Goal: Task Accomplishment & Management: Manage account settings

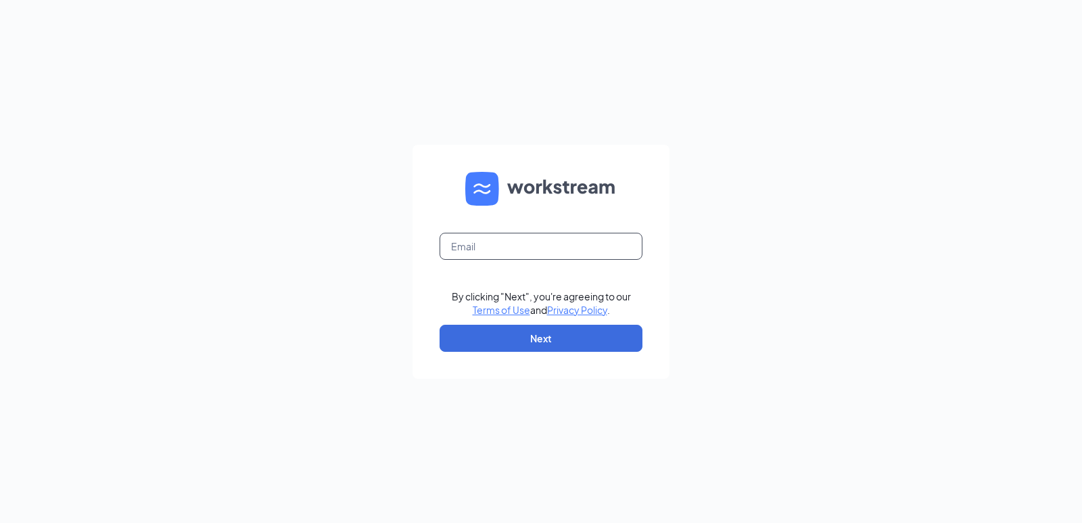
click at [522, 252] on input "text" at bounding box center [541, 246] width 203 height 27
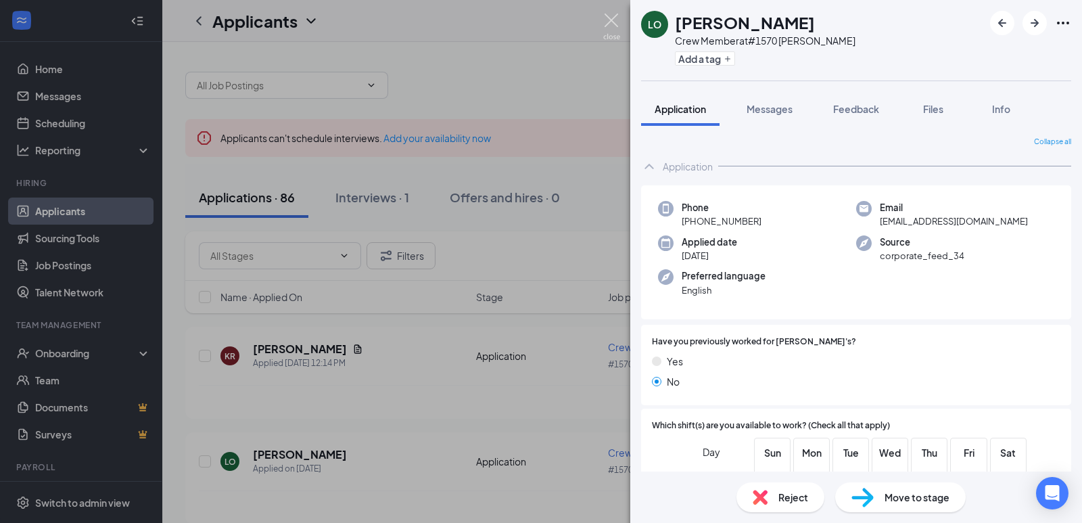
click at [614, 24] on img at bounding box center [611, 27] width 17 height 26
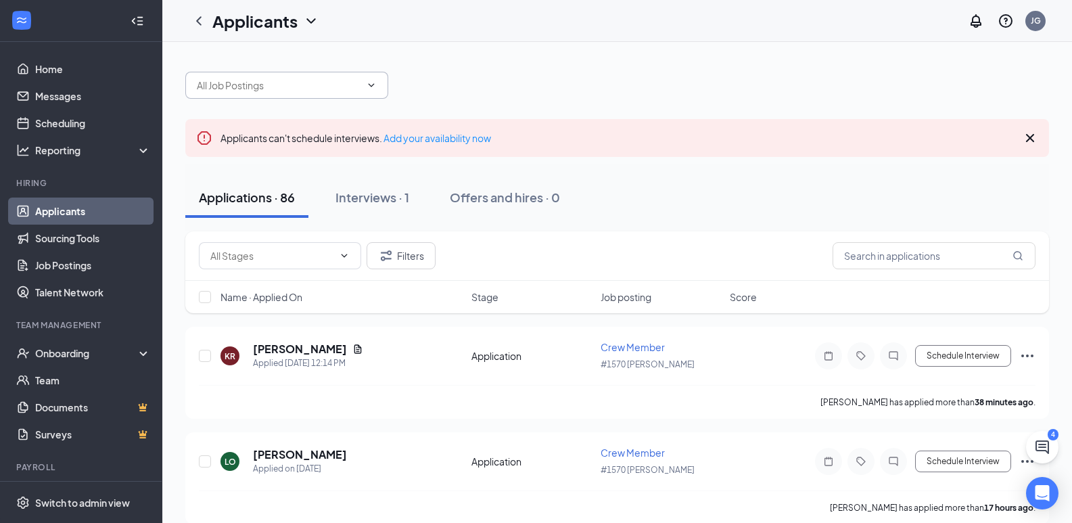
click at [210, 83] on input "text" at bounding box center [279, 85] width 164 height 15
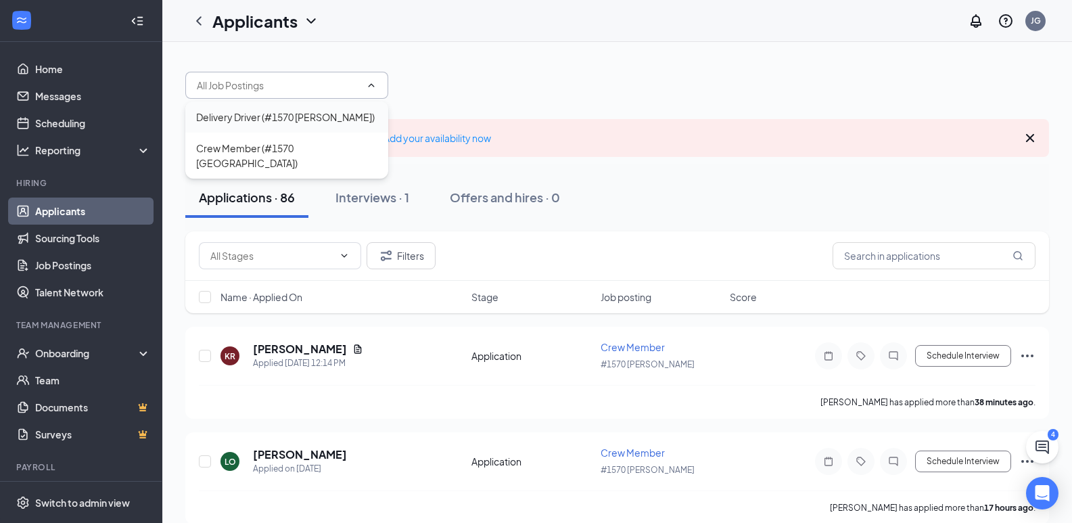
click at [265, 113] on div "Delivery Driver (#1570 [PERSON_NAME])" at bounding box center [285, 117] width 179 height 15
type input "Delivery Driver (#1570 [PERSON_NAME])"
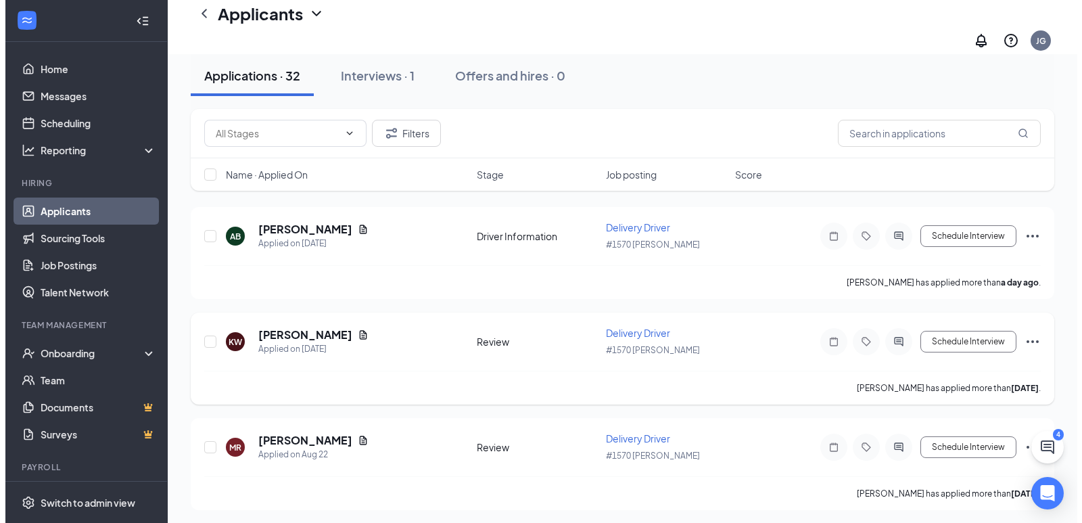
scroll to position [135, 0]
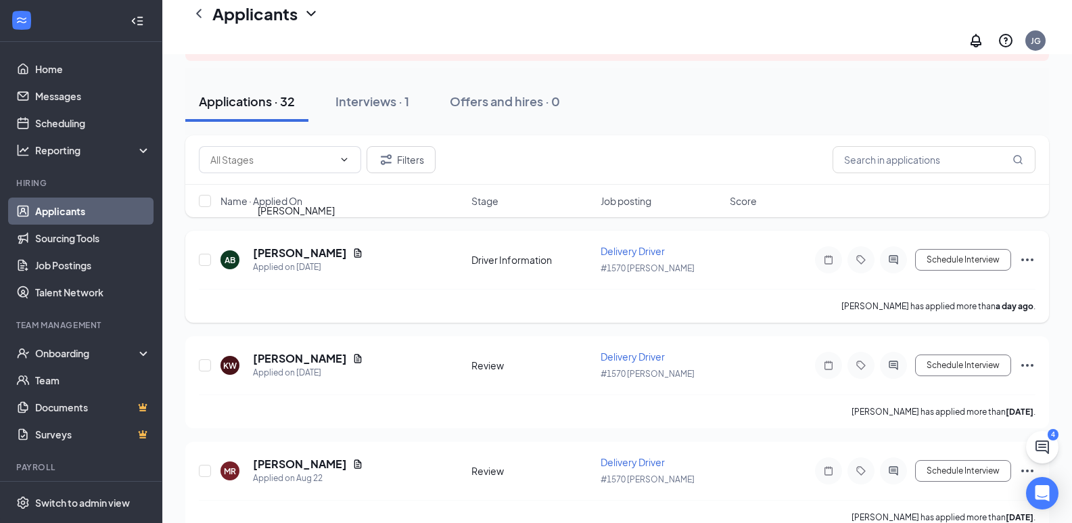
click at [294, 246] on h5 "[PERSON_NAME]" at bounding box center [300, 253] width 94 height 15
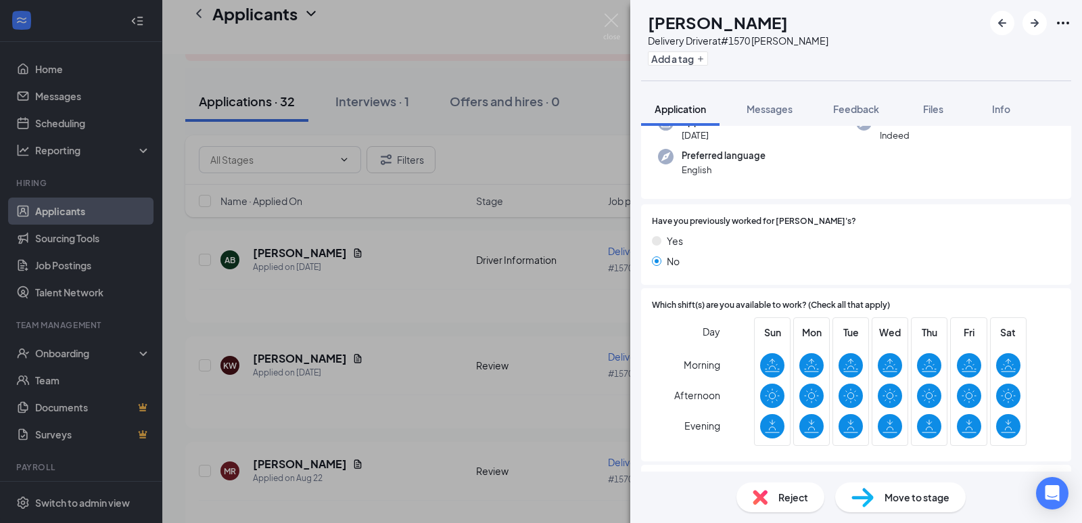
scroll to position [24, 0]
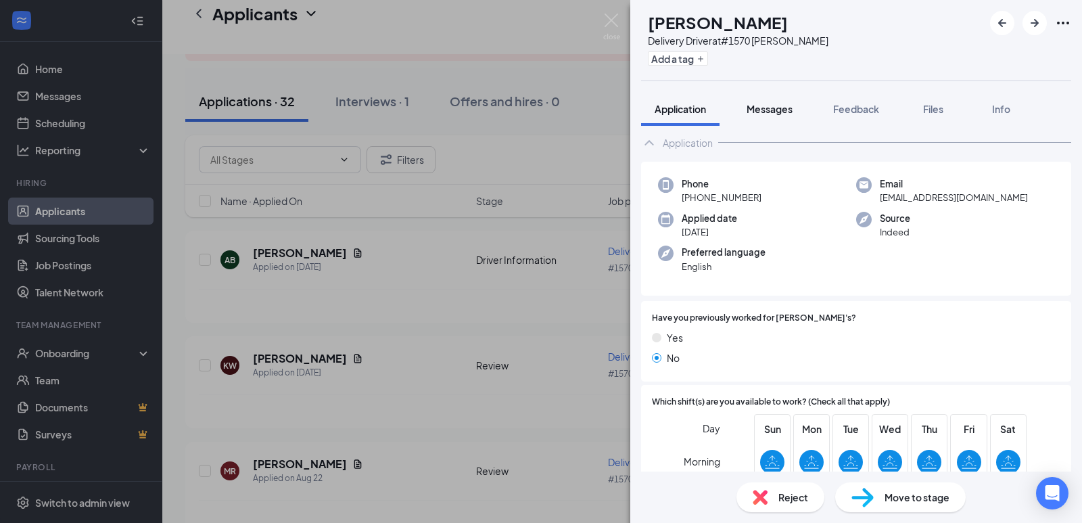
click at [793, 116] on button "Messages" at bounding box center [769, 109] width 73 height 34
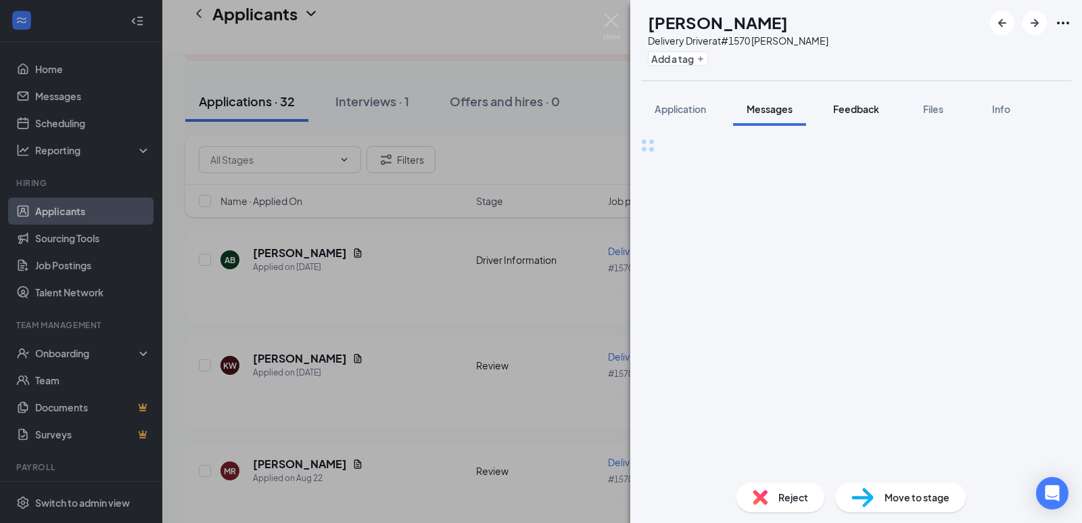
click at [855, 110] on span "Feedback" at bounding box center [856, 109] width 46 height 12
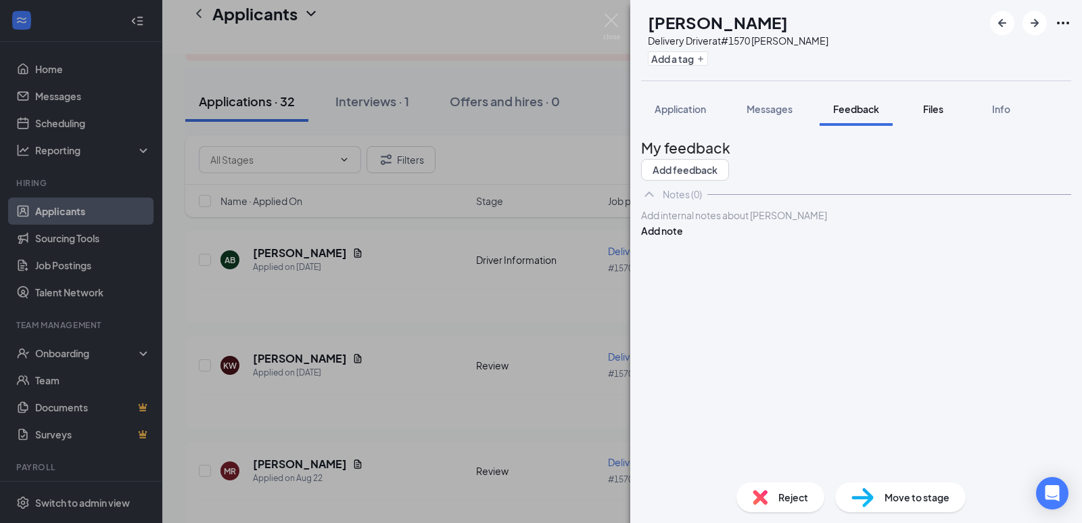
click at [927, 112] on span "Files" at bounding box center [933, 109] width 20 height 12
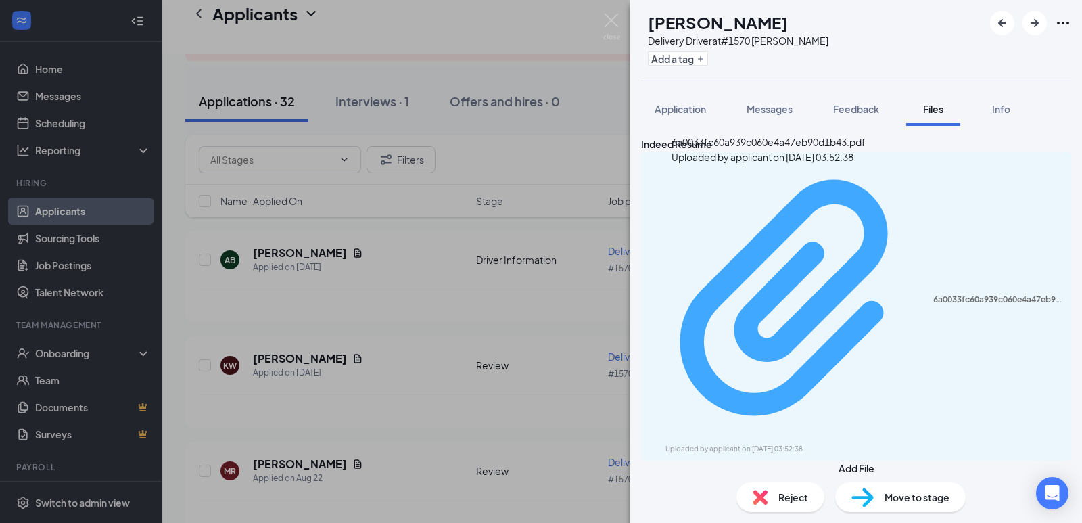
click at [934, 294] on div "6a0033fc60a939c060e4a47eb90d1b43.pdf" at bounding box center [999, 299] width 130 height 11
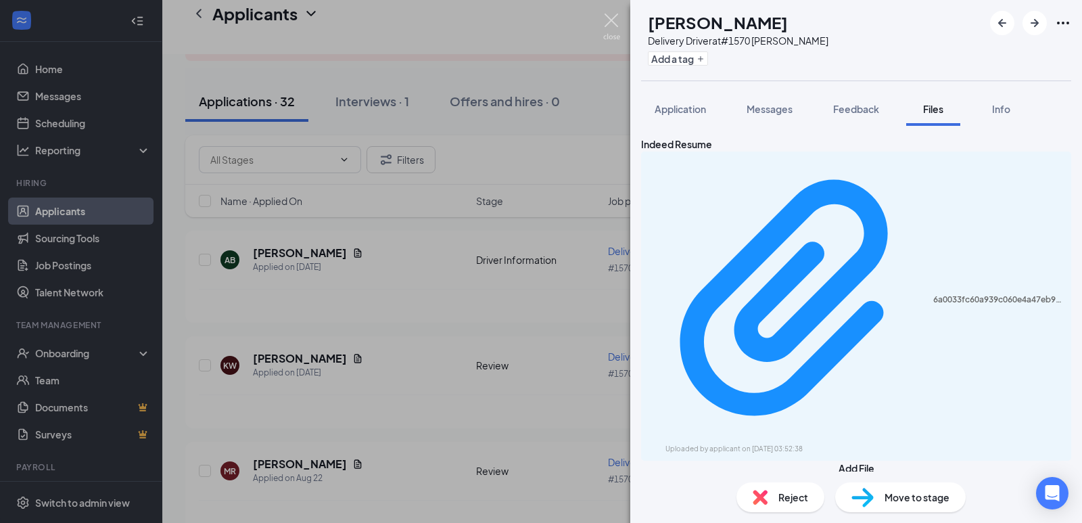
click at [614, 32] on img at bounding box center [611, 27] width 17 height 26
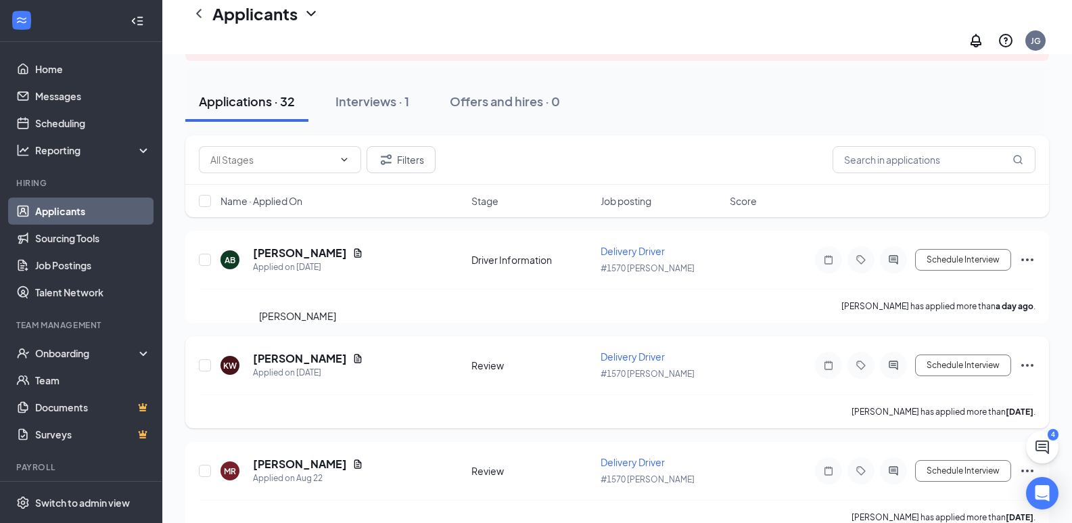
click at [263, 351] on h5 "[PERSON_NAME]" at bounding box center [300, 358] width 94 height 15
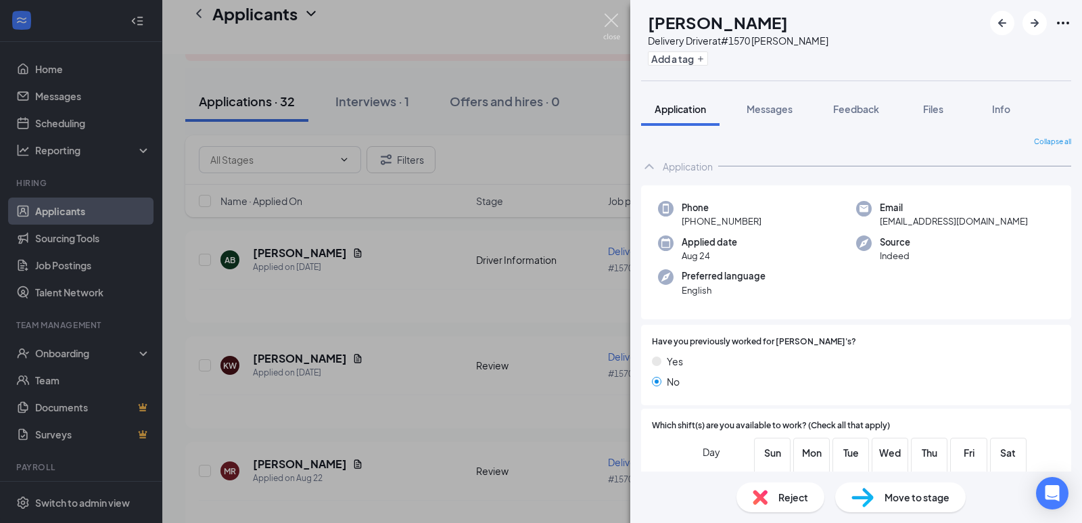
click at [612, 20] on img at bounding box center [611, 27] width 17 height 26
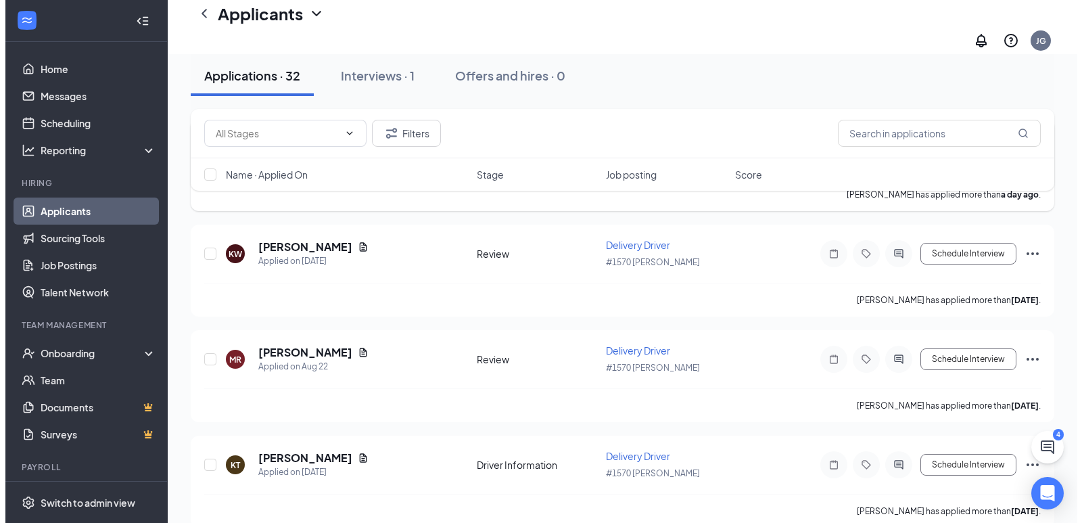
scroll to position [271, 0]
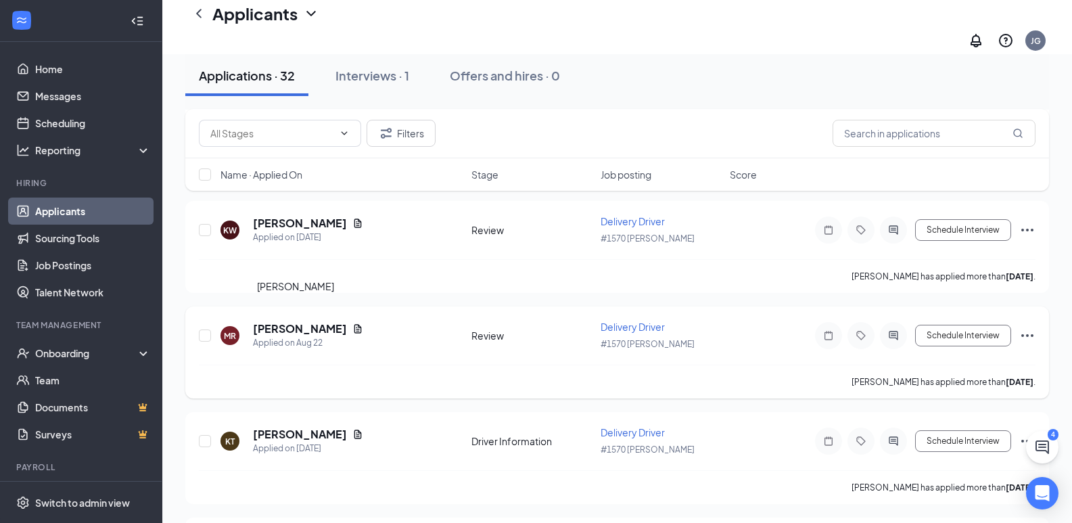
click at [301, 321] on h5 "[PERSON_NAME]" at bounding box center [300, 328] width 94 height 15
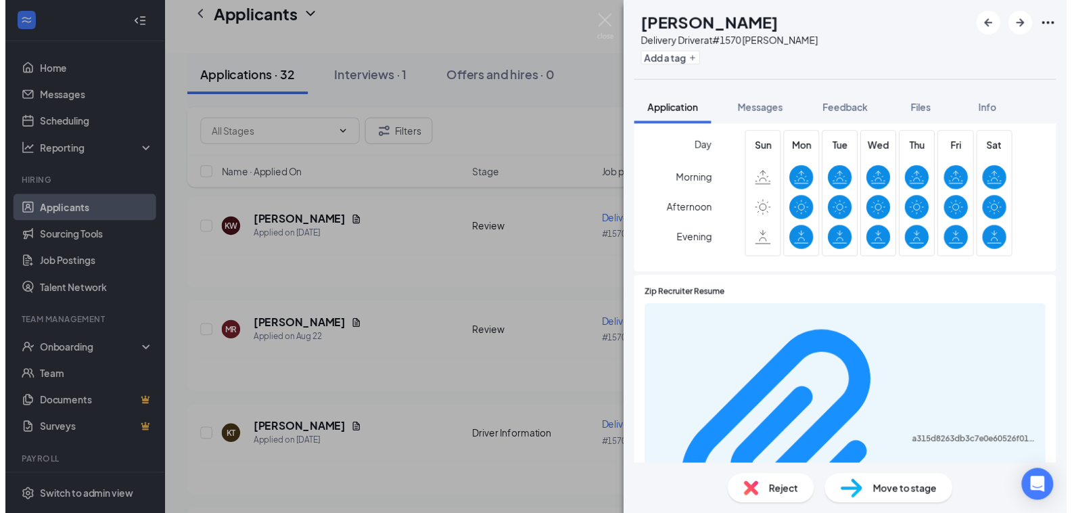
scroll to position [338, 0]
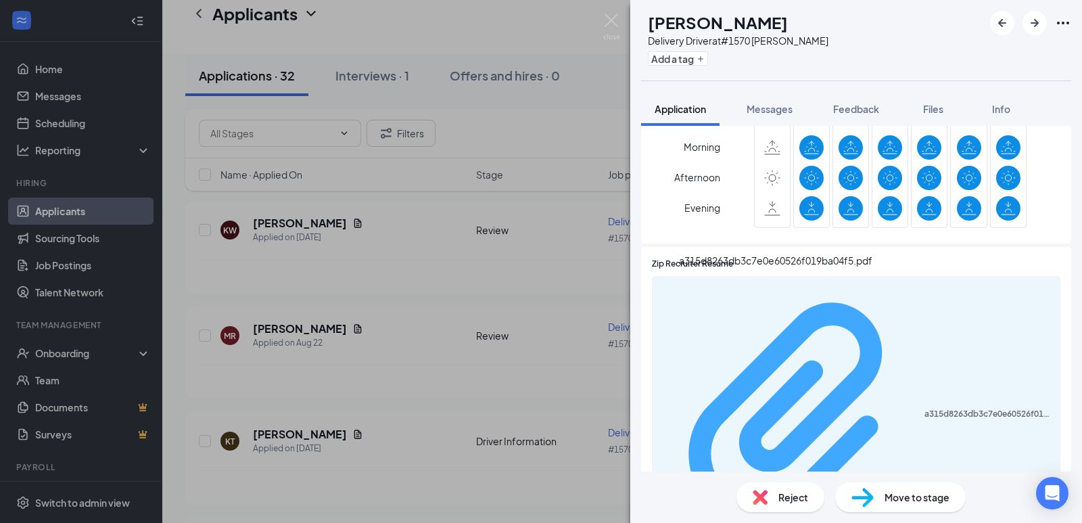
click at [925, 409] on div "a315d8263db3c7e0e60526f019ba04f5.pdf" at bounding box center [989, 414] width 128 height 11
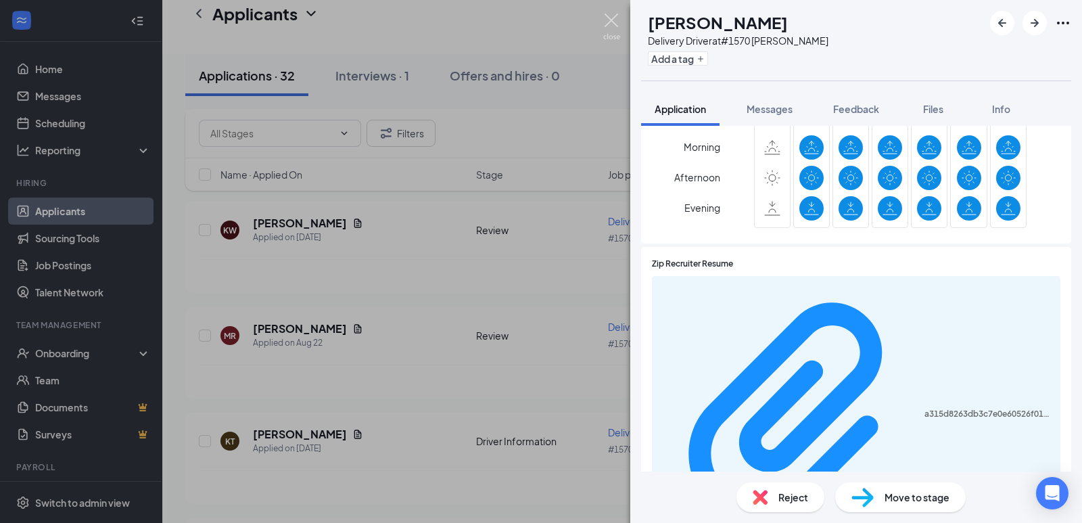
click at [616, 22] on img at bounding box center [611, 27] width 17 height 26
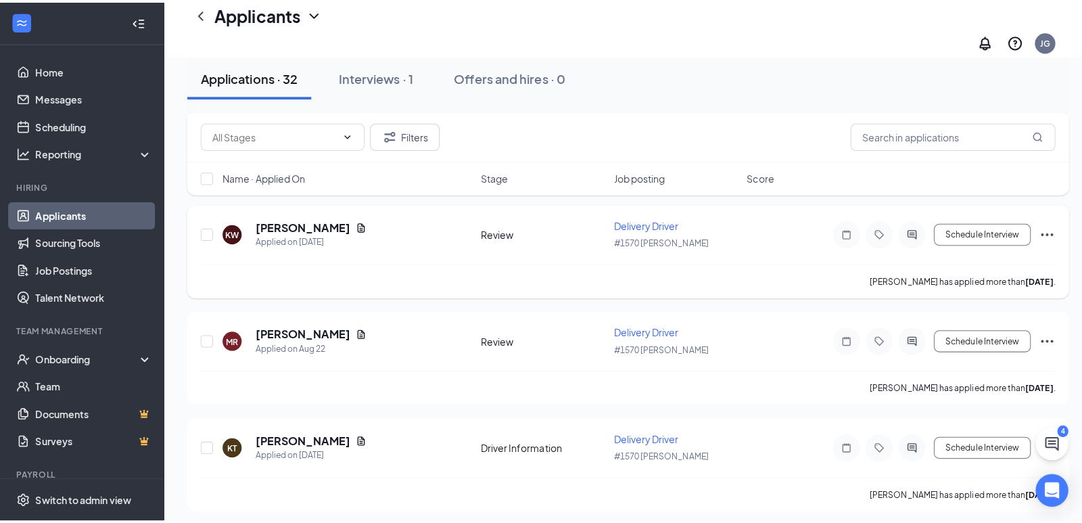
scroll to position [406, 0]
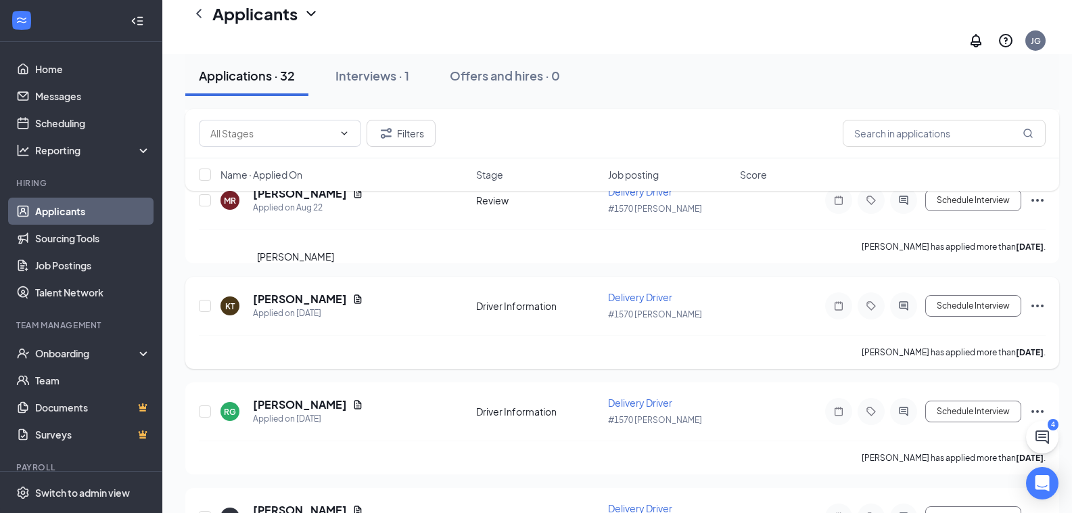
click at [282, 292] on h5 "[PERSON_NAME]" at bounding box center [300, 299] width 94 height 15
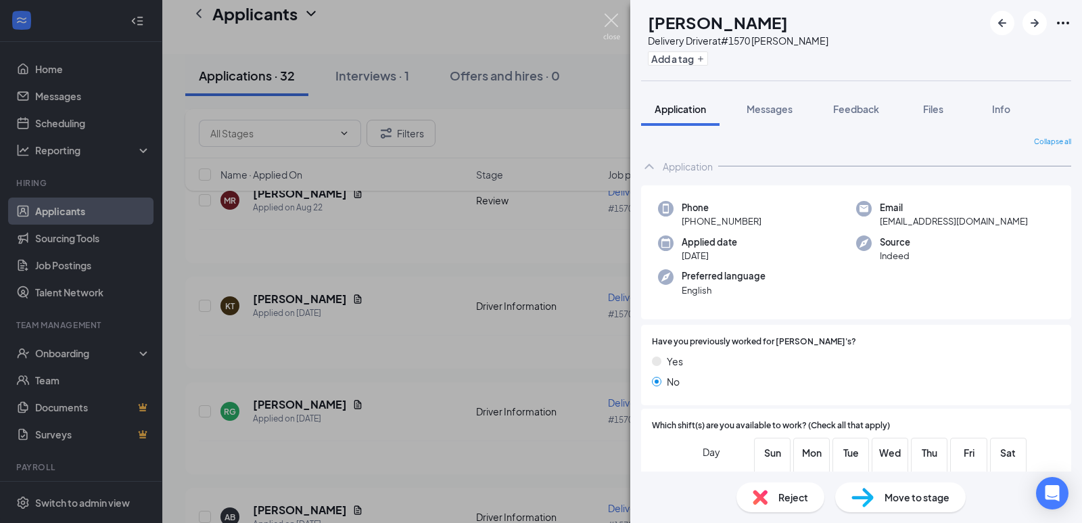
click at [616, 29] on img at bounding box center [611, 27] width 17 height 26
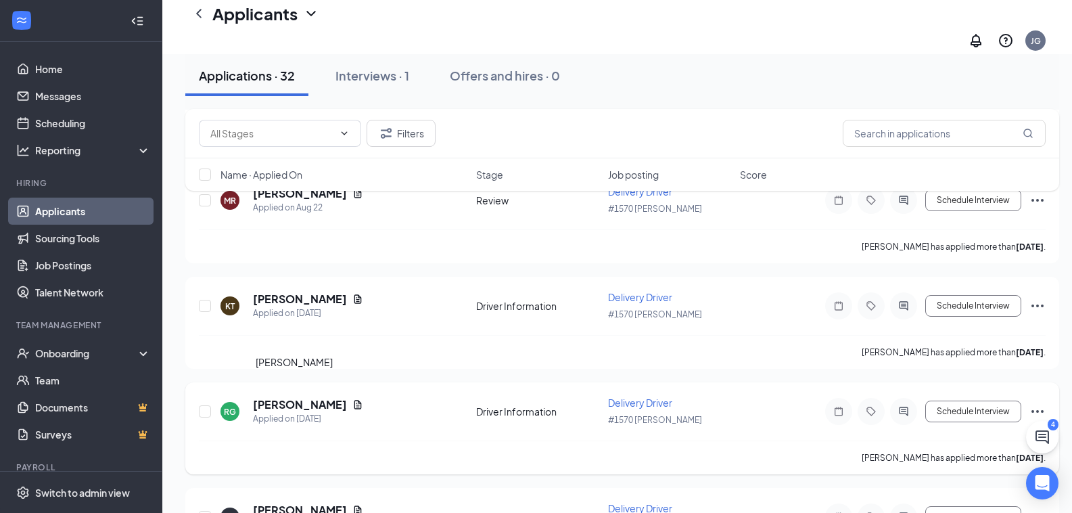
click at [283, 397] on h5 "[PERSON_NAME]" at bounding box center [300, 404] width 94 height 15
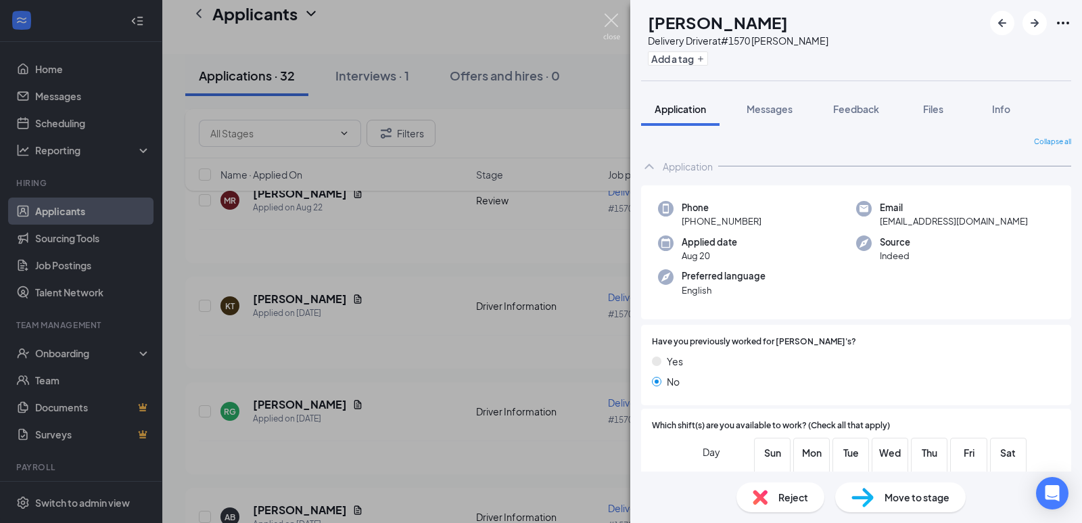
click at [615, 22] on img at bounding box center [611, 27] width 17 height 26
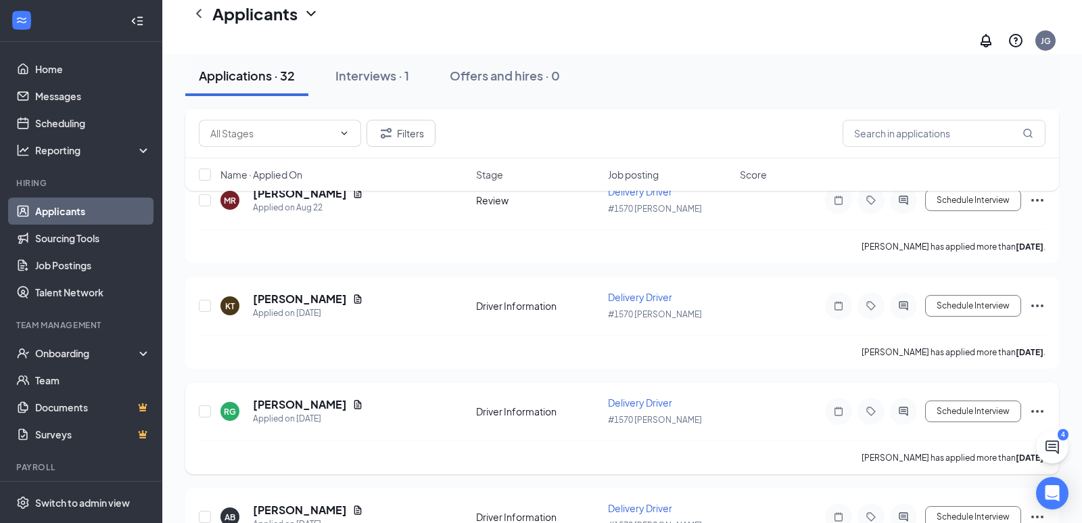
scroll to position [541, 0]
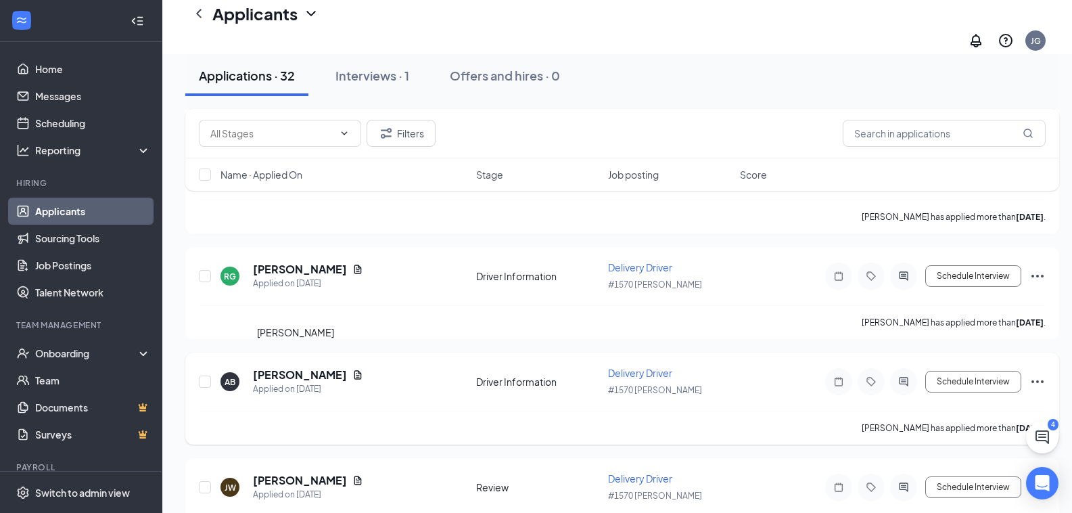
click at [309, 367] on h5 "[PERSON_NAME]" at bounding box center [300, 374] width 94 height 15
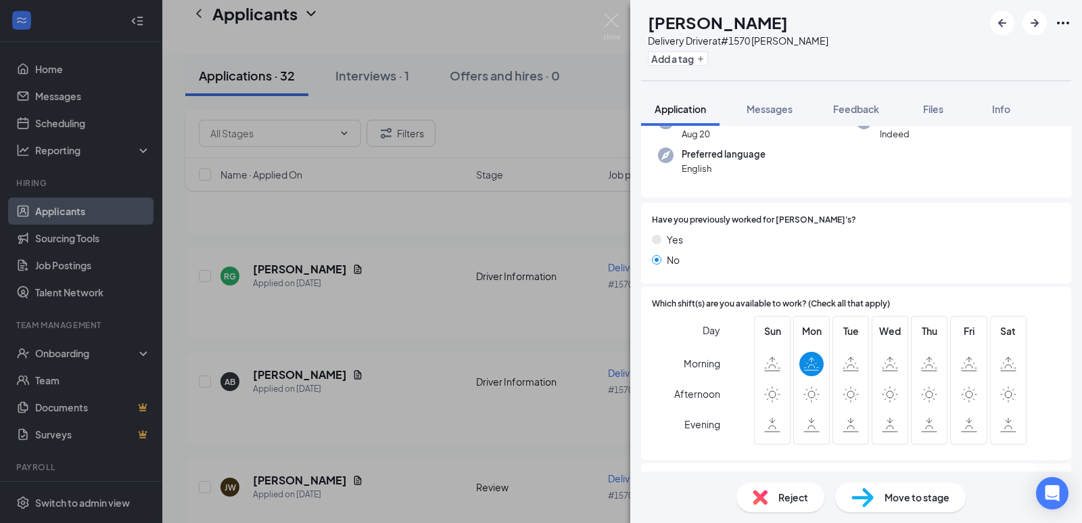
scroll to position [135, 0]
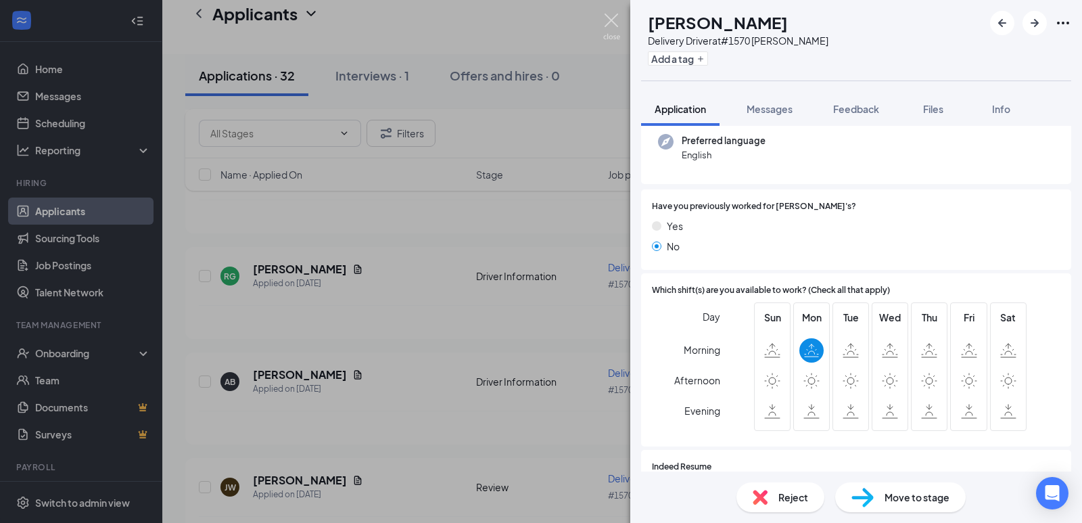
click at [608, 16] on img at bounding box center [611, 27] width 17 height 26
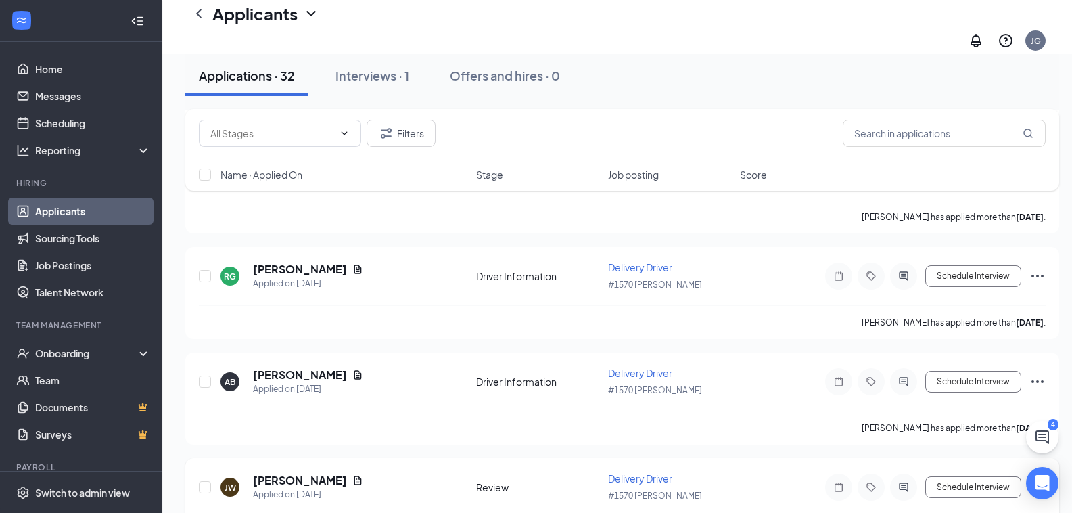
click at [299, 473] on h5 "[PERSON_NAME]" at bounding box center [300, 480] width 94 height 15
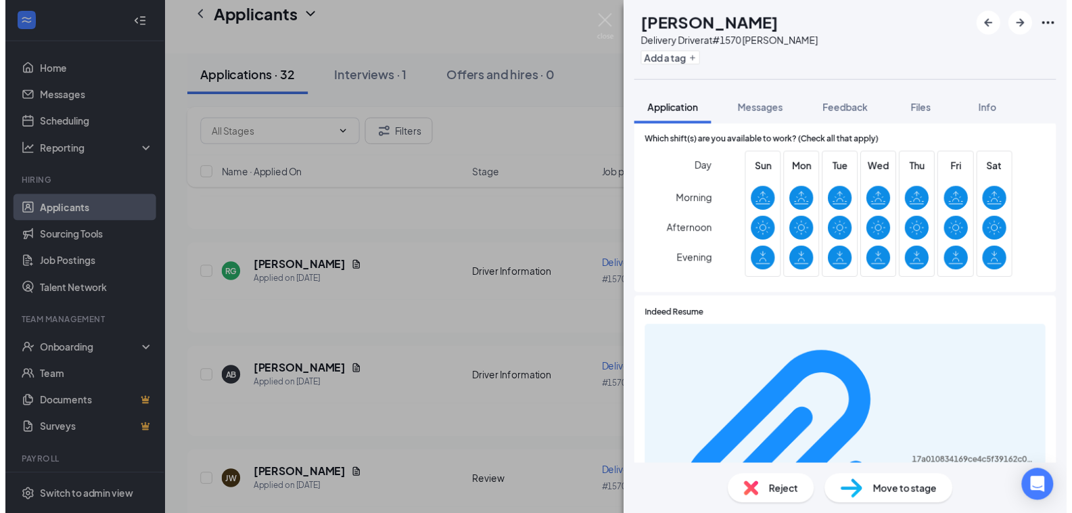
scroll to position [474, 0]
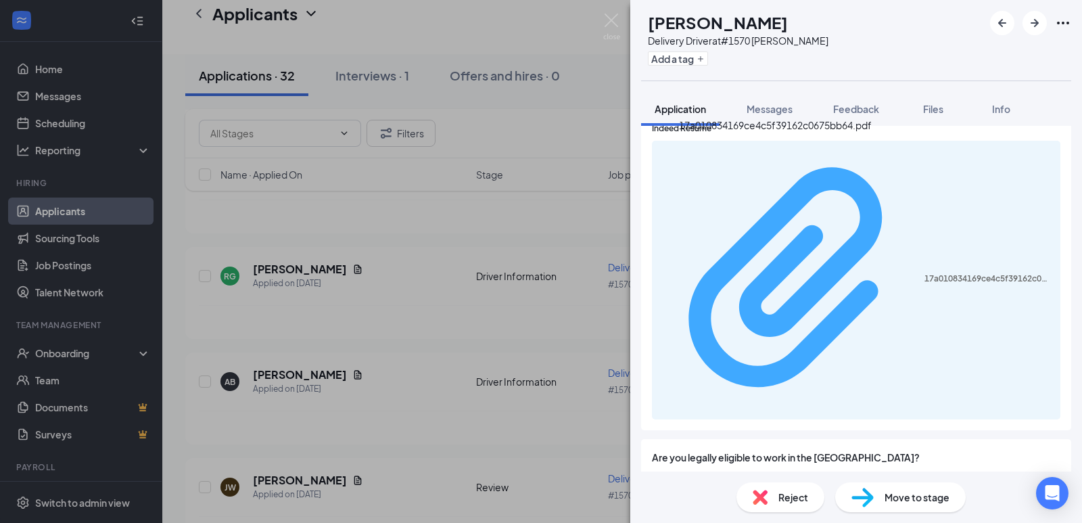
click at [925, 273] on div "17a010834169ce4c5f39162c0675bb64.pdf" at bounding box center [989, 278] width 128 height 11
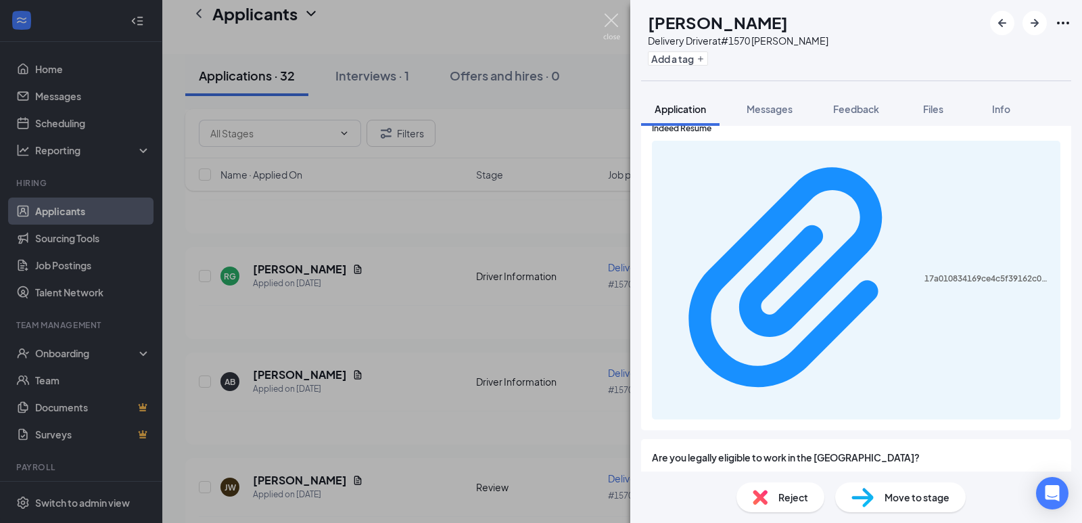
click at [612, 20] on img at bounding box center [611, 27] width 17 height 26
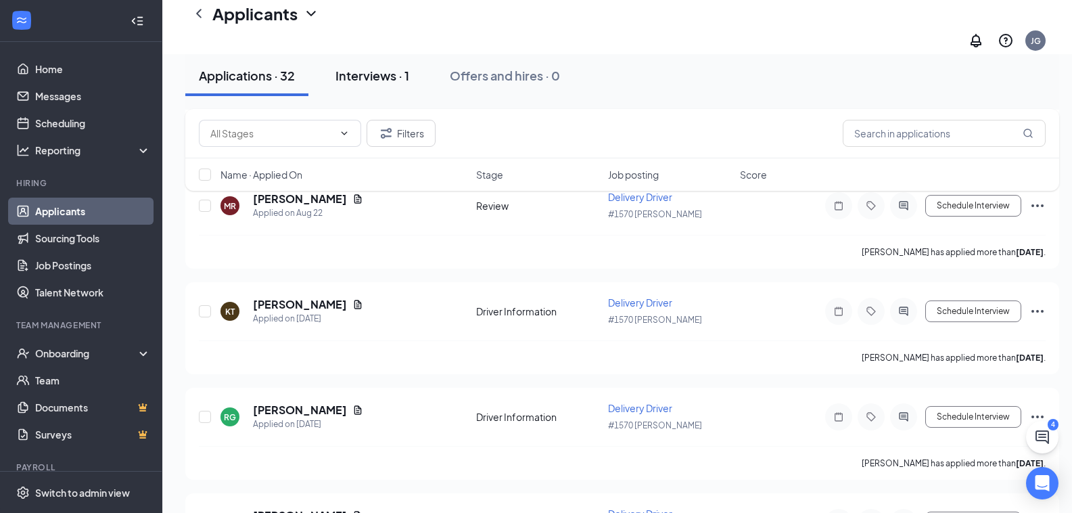
scroll to position [203, 0]
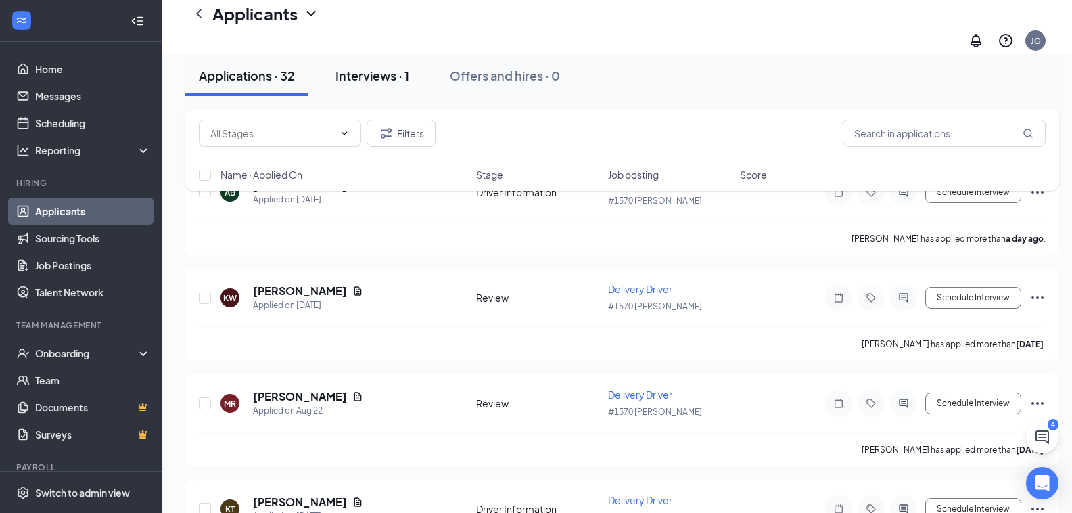
click at [398, 70] on div "Interviews · 1" at bounding box center [373, 75] width 74 height 17
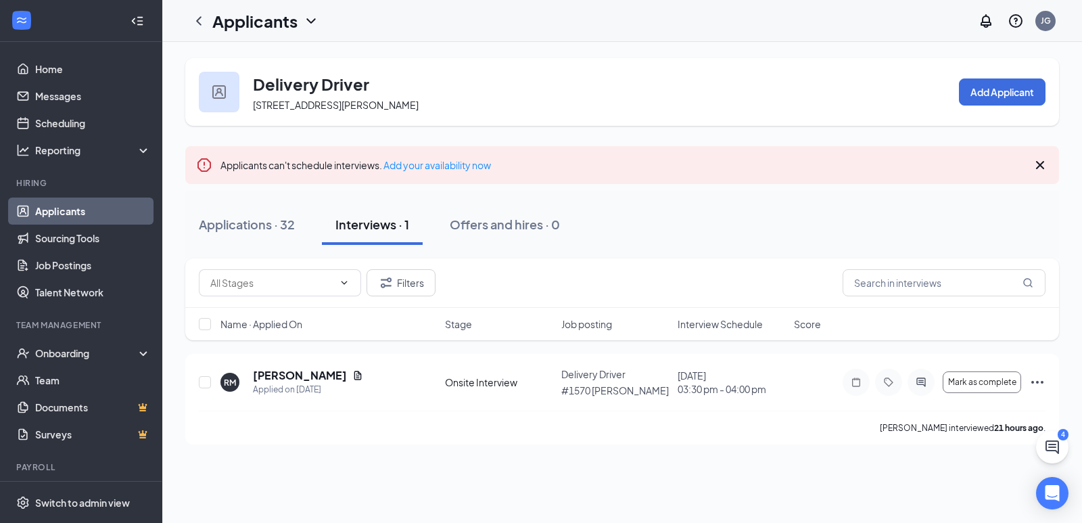
click at [489, 27] on div "Applicants JG" at bounding box center [622, 21] width 920 height 42
click at [298, 22] on div "Applicants" at bounding box center [265, 20] width 107 height 23
click at [247, 58] on link "Applicants" at bounding box center [266, 52] width 91 height 14
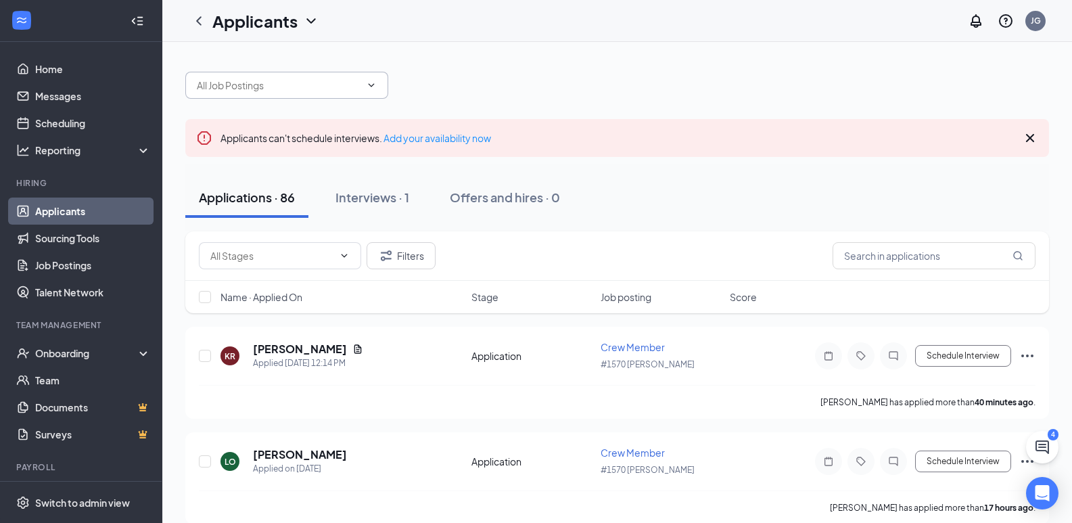
click at [312, 84] on input "text" at bounding box center [279, 85] width 164 height 15
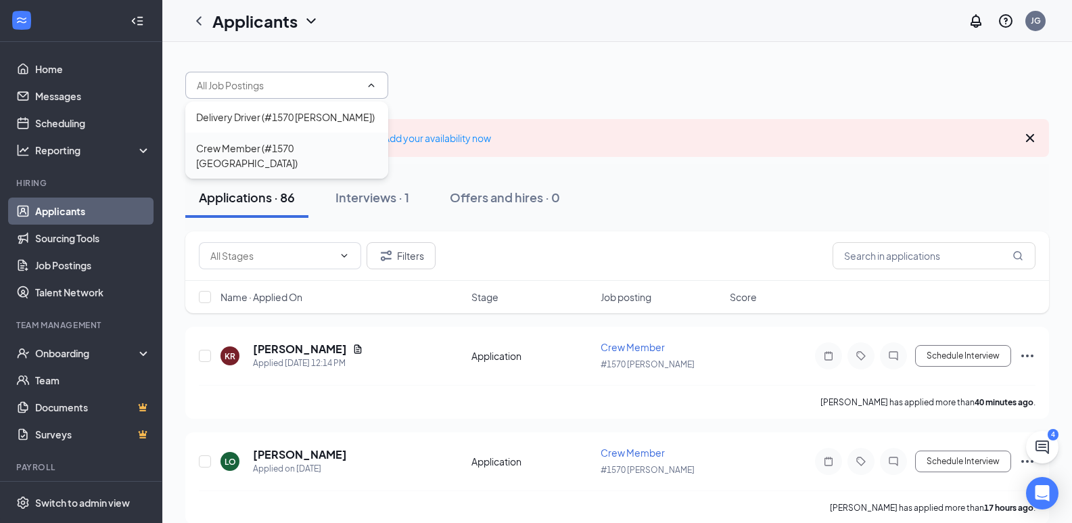
click at [288, 143] on div "Crew Member (#1570 [GEOGRAPHIC_DATA])" at bounding box center [286, 156] width 181 height 30
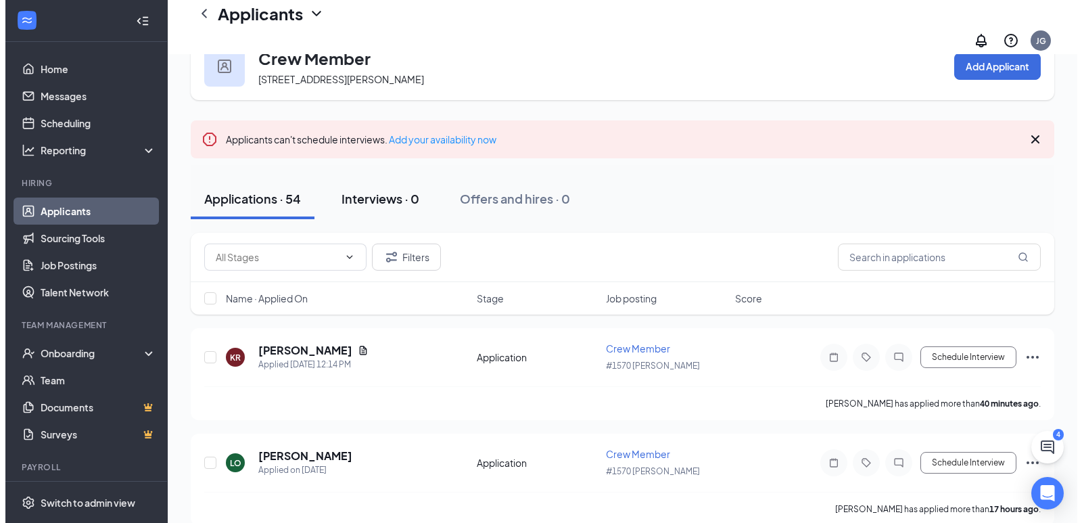
scroll to position [135, 0]
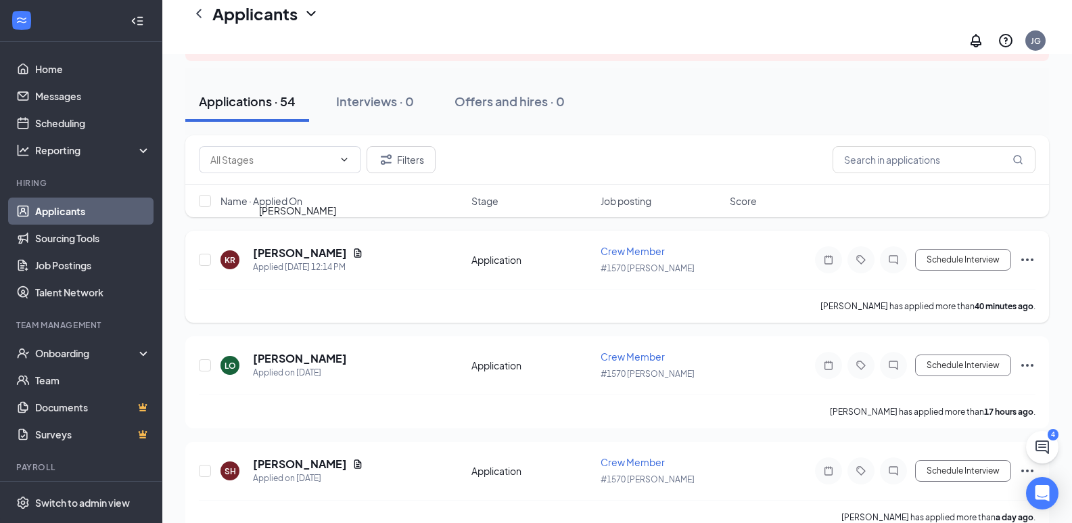
click at [307, 246] on h5 "[PERSON_NAME]" at bounding box center [300, 253] width 94 height 15
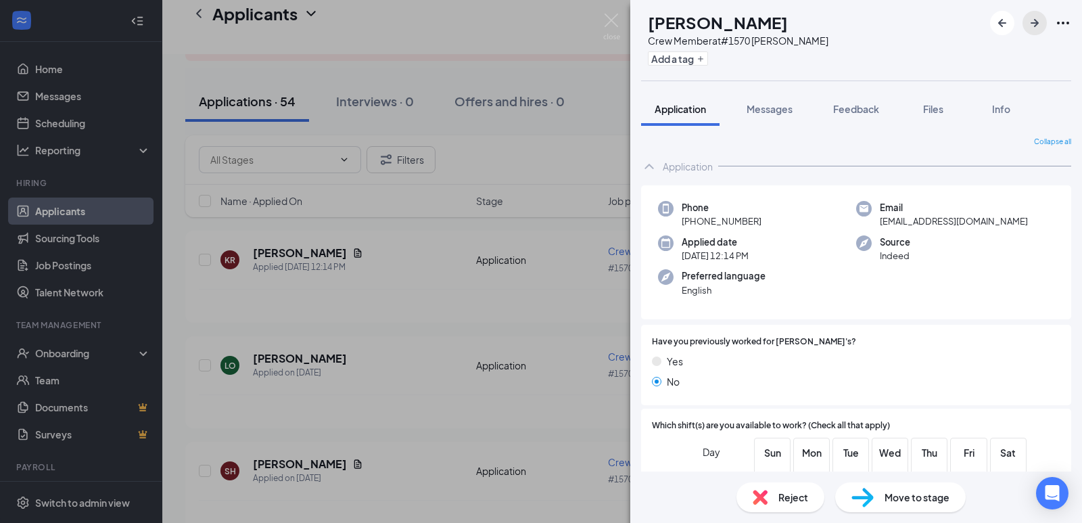
click at [1040, 23] on icon "ArrowRight" at bounding box center [1035, 23] width 16 height 16
click at [1030, 25] on icon "ArrowRight" at bounding box center [1035, 23] width 16 height 16
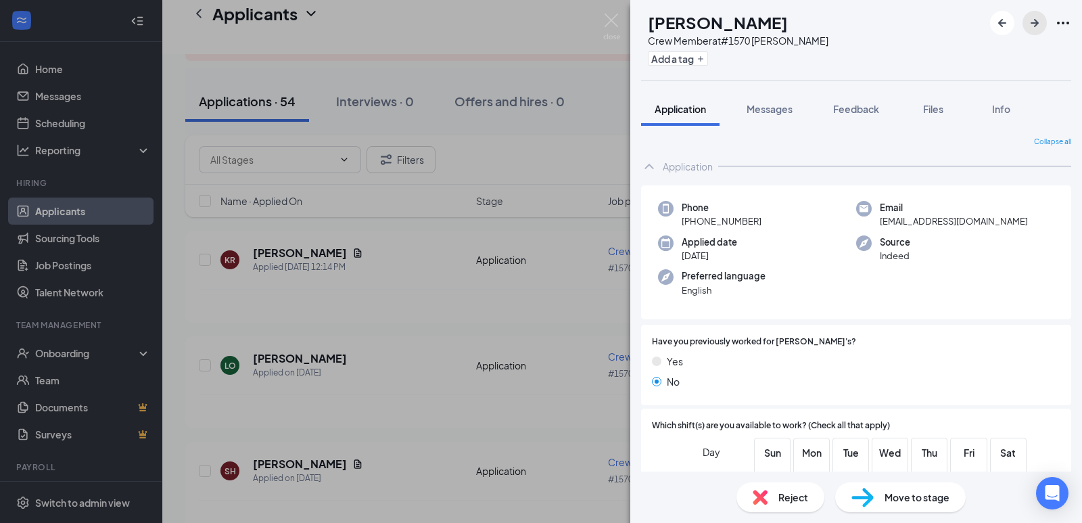
click at [1030, 25] on icon "ArrowRight" at bounding box center [1035, 23] width 16 height 16
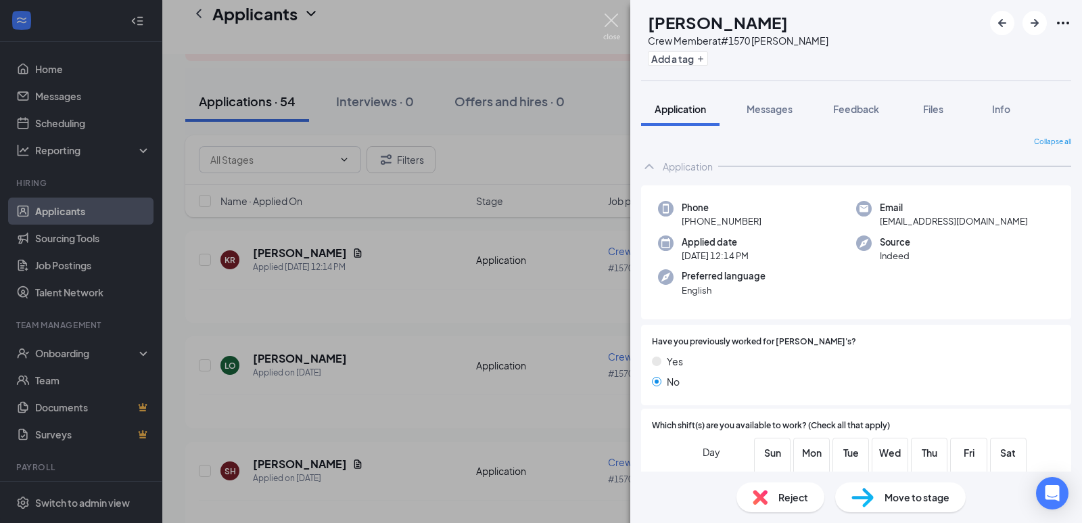
click at [620, 28] on img at bounding box center [611, 27] width 17 height 26
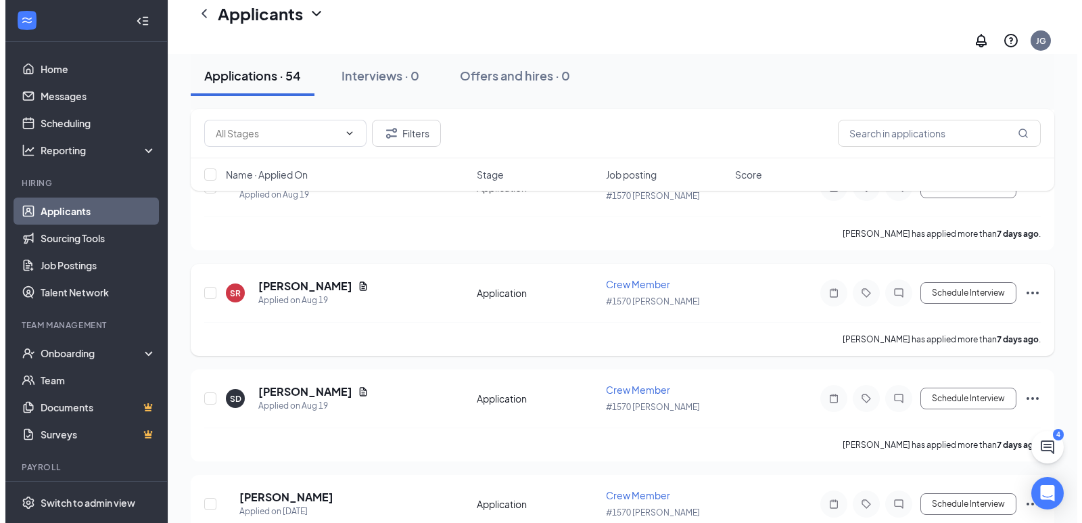
scroll to position [957, 0]
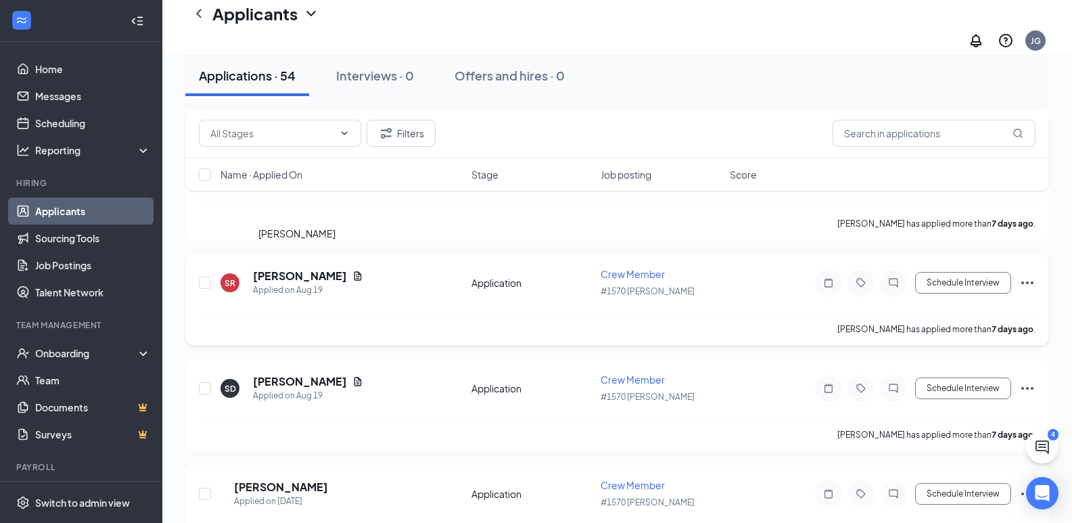
click at [303, 269] on h5 "[PERSON_NAME]" at bounding box center [300, 276] width 94 height 15
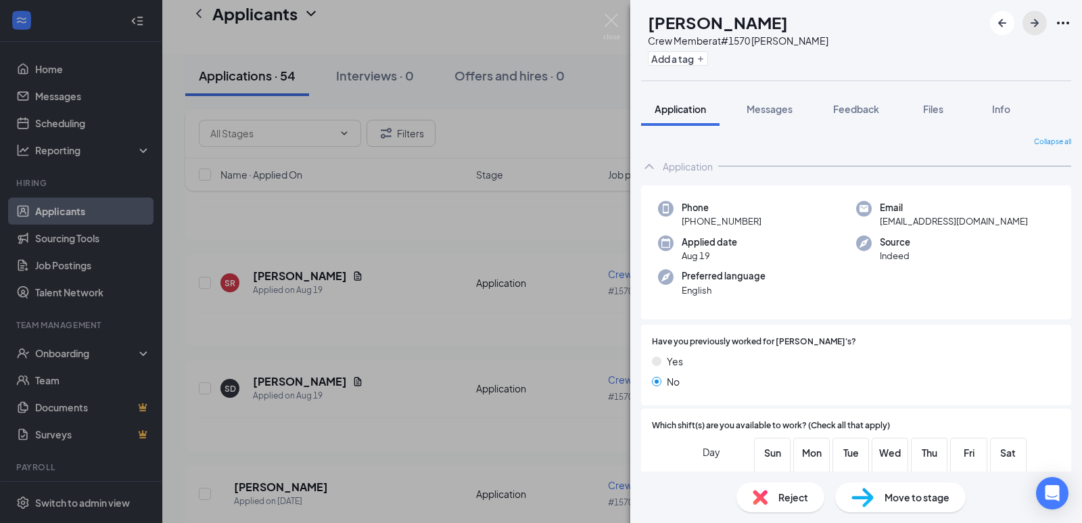
click at [1036, 31] on button "button" at bounding box center [1035, 23] width 24 height 24
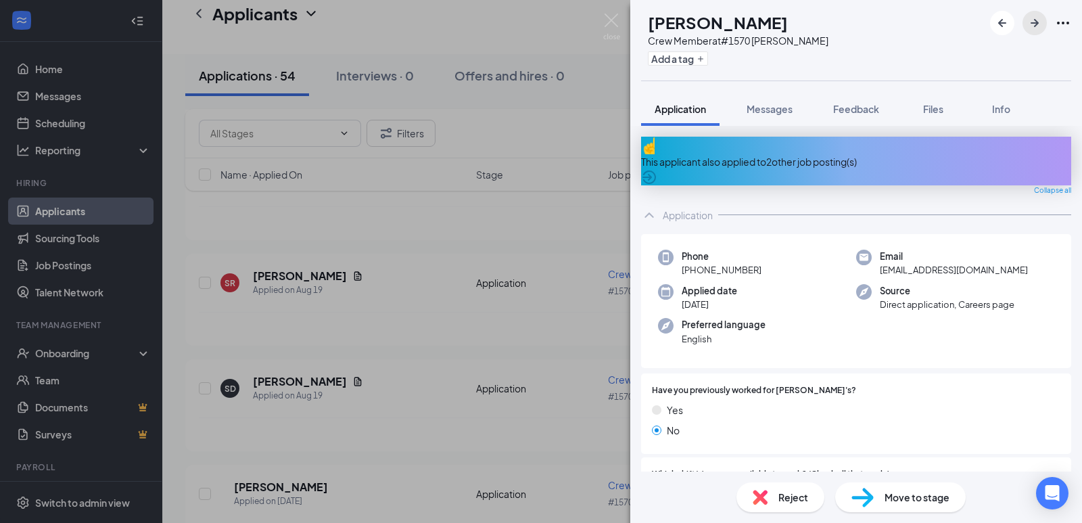
click at [1036, 31] on button "button" at bounding box center [1035, 23] width 24 height 24
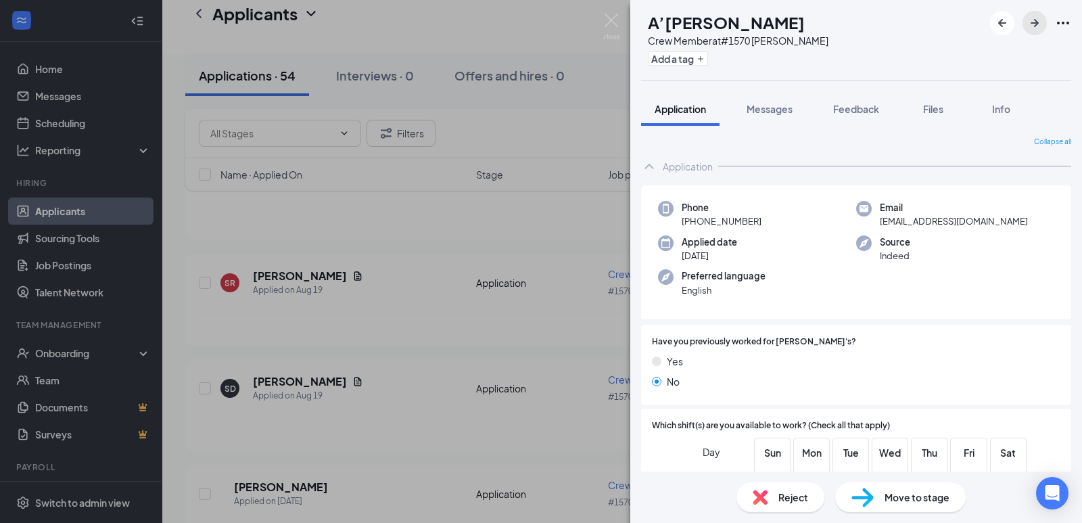
click at [1036, 31] on button "button" at bounding box center [1035, 23] width 24 height 24
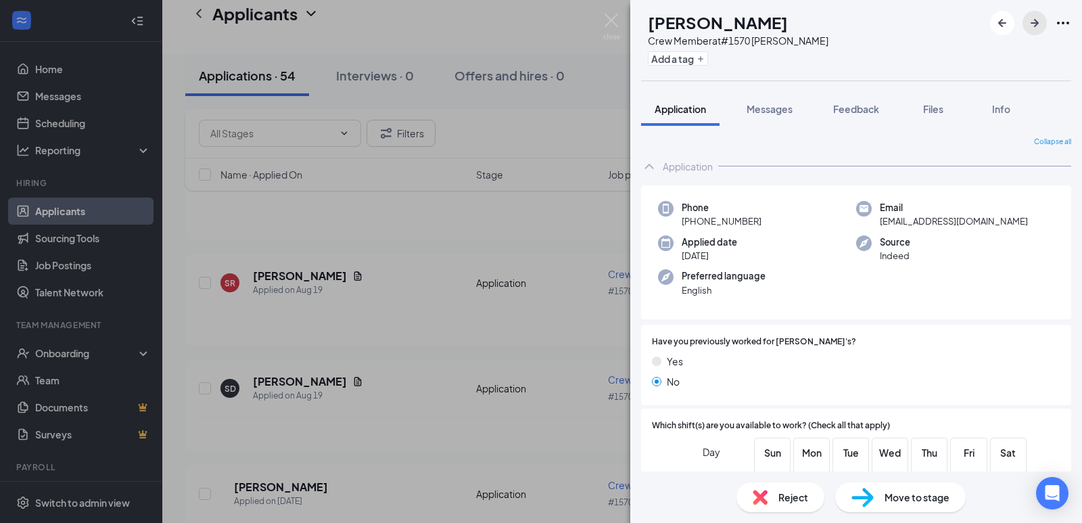
click at [1036, 31] on button "button" at bounding box center [1035, 23] width 24 height 24
click at [1038, 27] on icon "ArrowRight" at bounding box center [1035, 23] width 16 height 16
click at [1032, 24] on icon "ArrowRight" at bounding box center [1035, 23] width 16 height 16
click at [617, 22] on img at bounding box center [611, 27] width 17 height 26
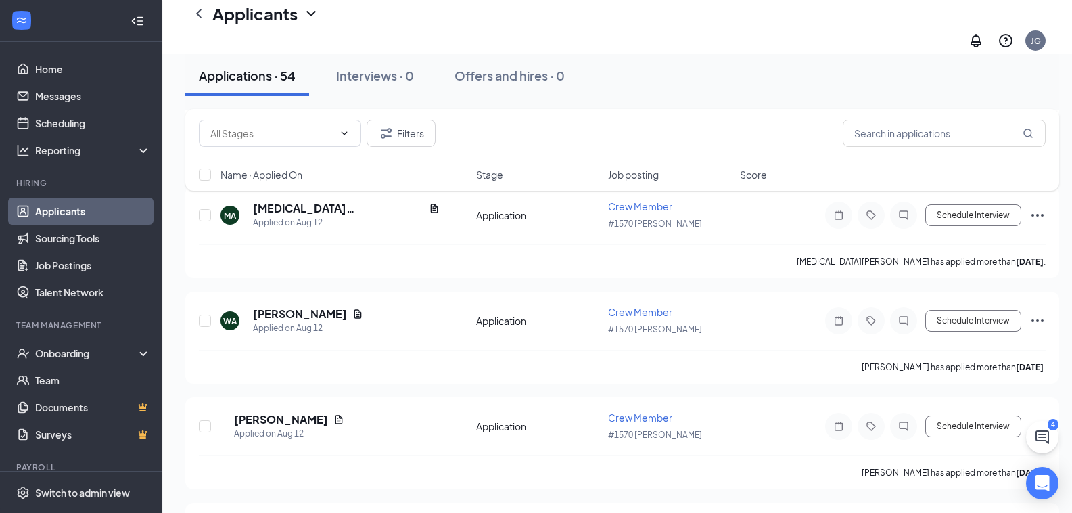
scroll to position [2377, 0]
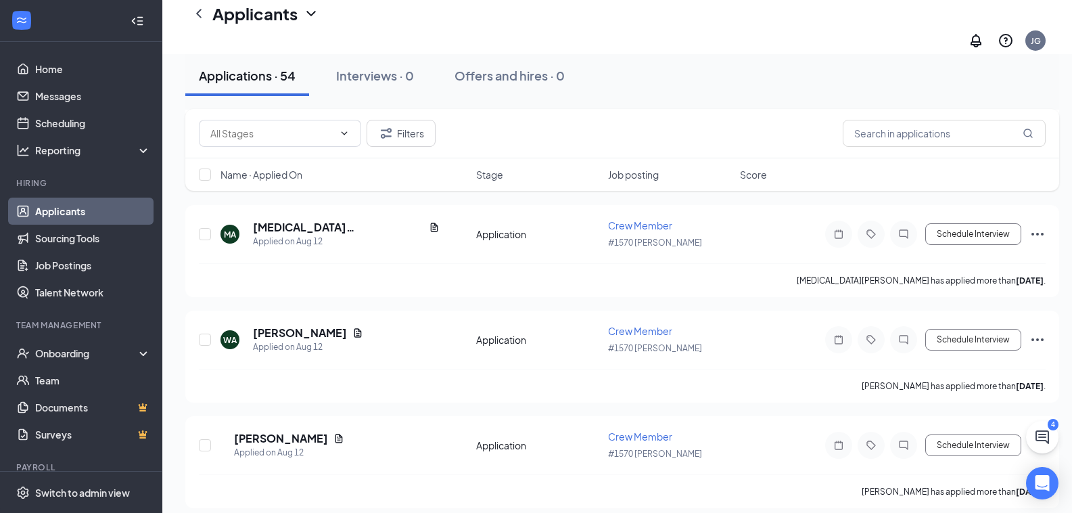
click at [300, 13] on div "Applicants" at bounding box center [265, 13] width 107 height 23
click at [405, 41] on div "Applicants JG" at bounding box center [617, 27] width 910 height 54
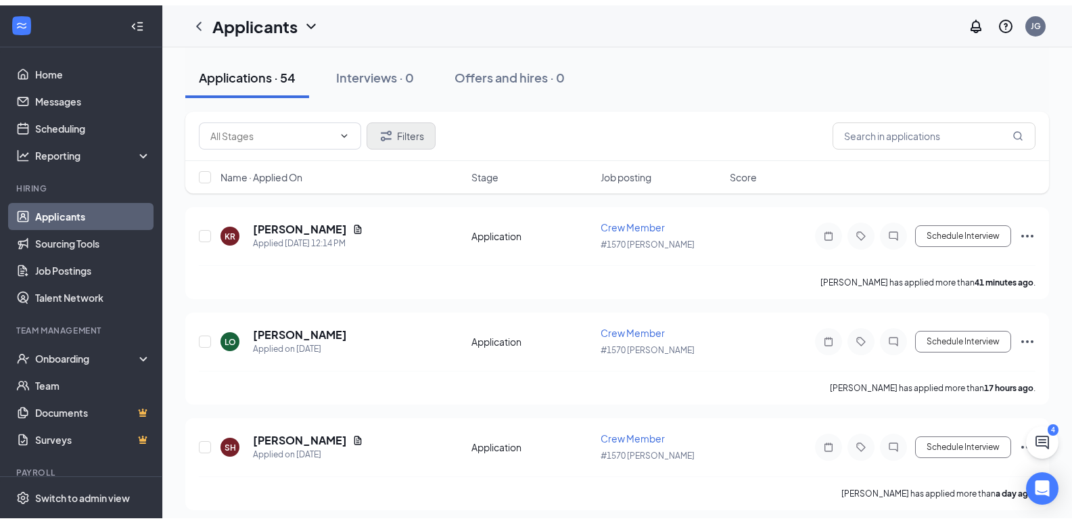
scroll to position [0, 0]
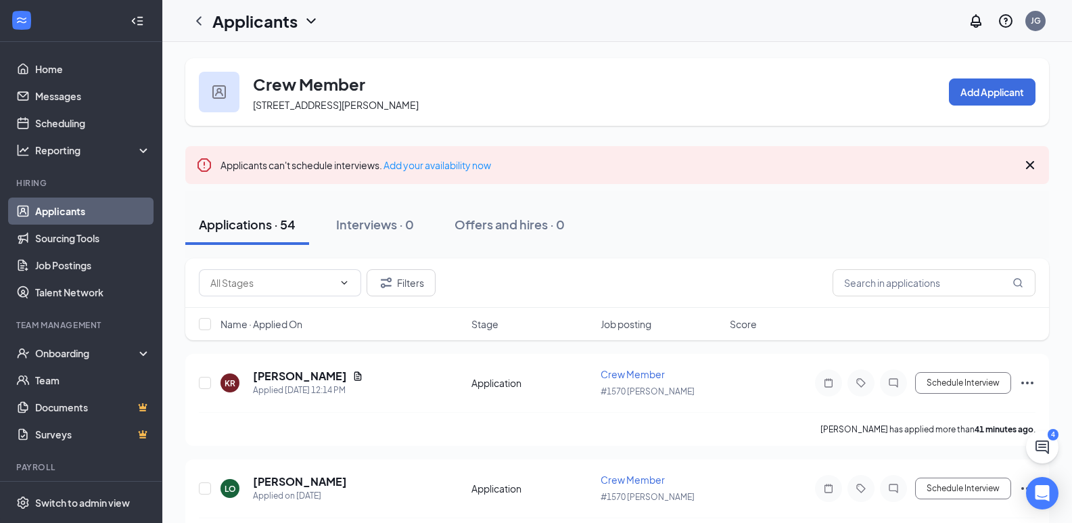
click at [290, 31] on h1 "Applicants" at bounding box center [254, 20] width 85 height 23
click at [300, 23] on div "Applicants" at bounding box center [265, 20] width 107 height 23
click at [66, 209] on link "Applicants" at bounding box center [93, 211] width 116 height 27
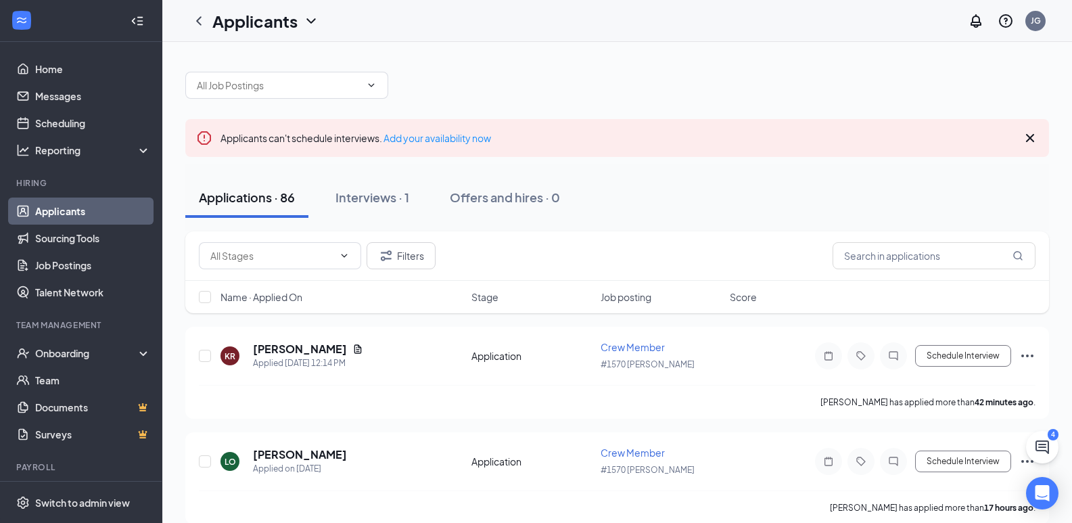
click at [333, 90] on input "text" at bounding box center [279, 85] width 164 height 15
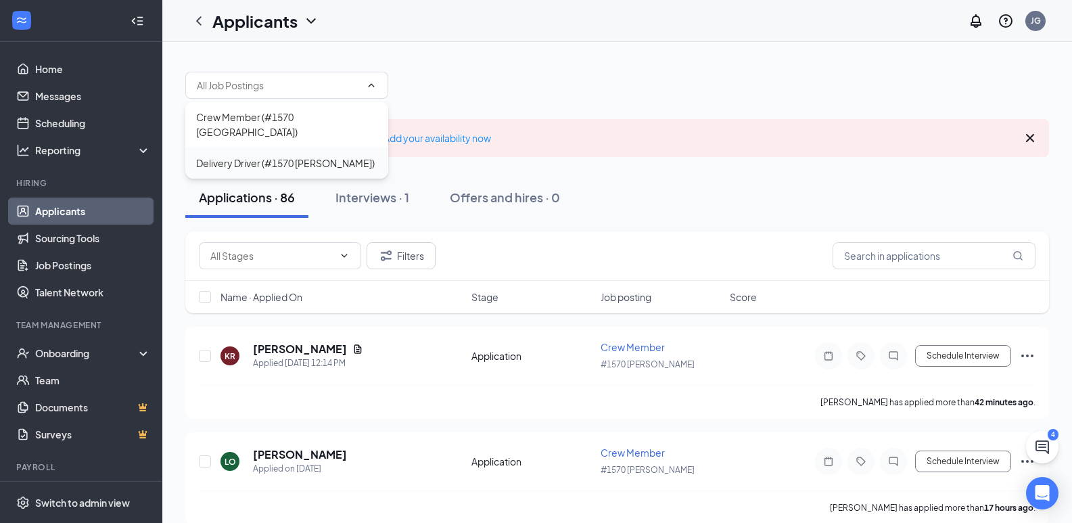
click at [298, 156] on div "Delivery Driver (#1570 [PERSON_NAME])" at bounding box center [285, 163] width 179 height 15
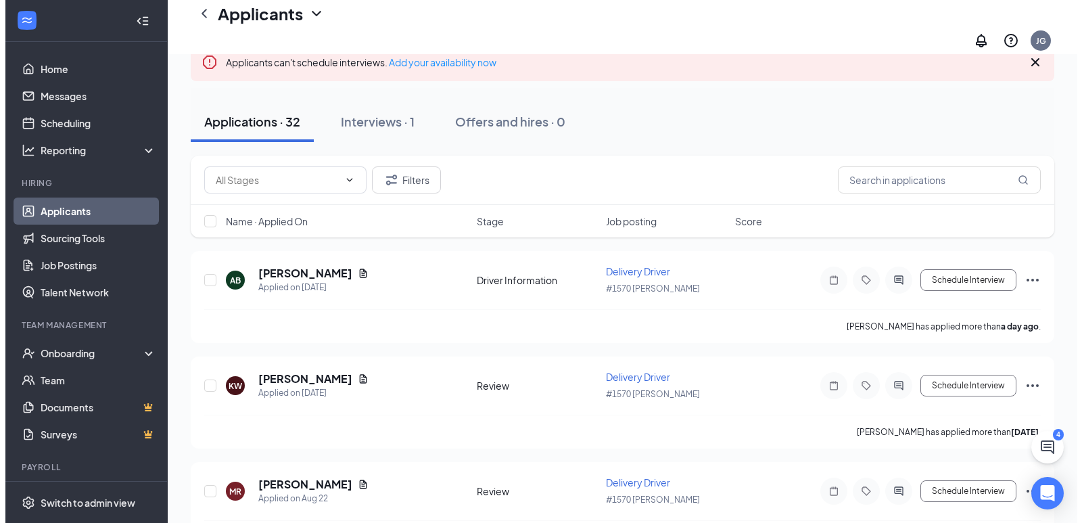
scroll to position [135, 0]
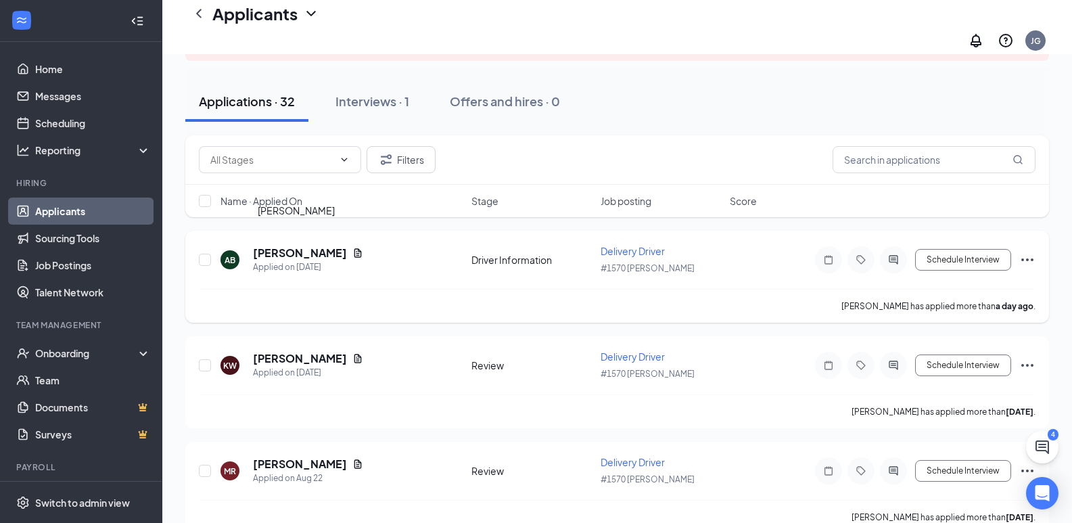
click at [306, 246] on h5 "[PERSON_NAME]" at bounding box center [300, 253] width 94 height 15
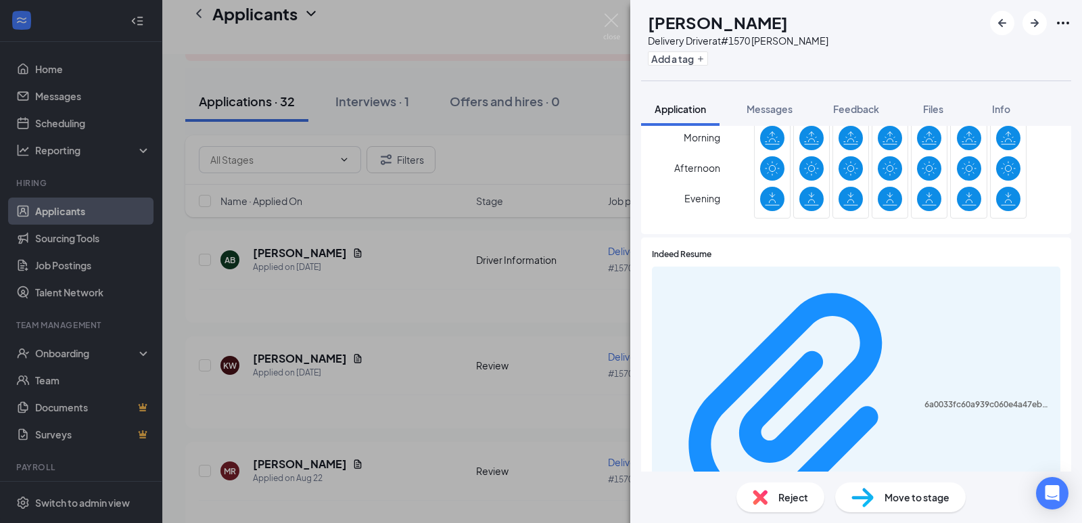
scroll to position [406, 0]
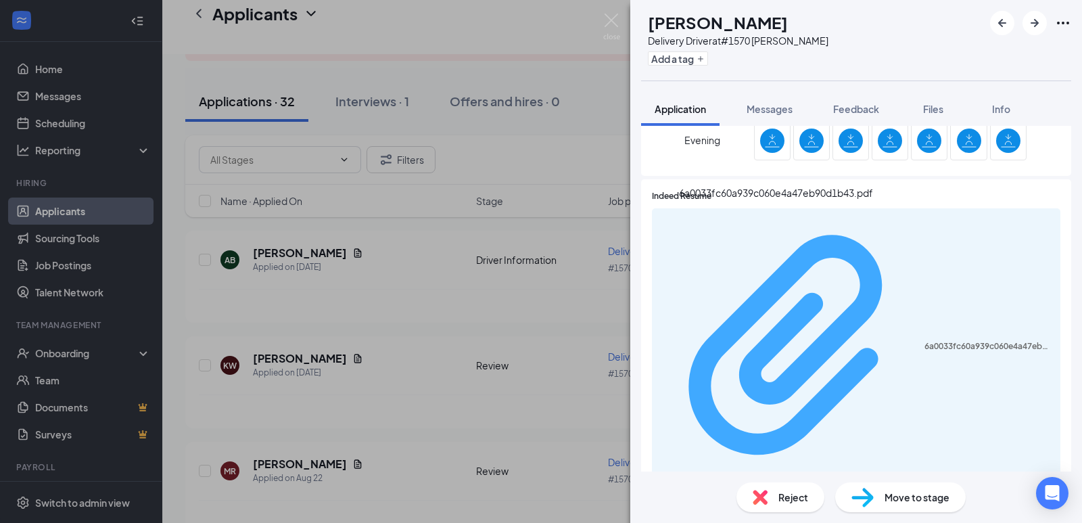
click at [925, 341] on div "6a0033fc60a939c060e4a47eb90d1b43.pdf" at bounding box center [989, 346] width 128 height 11
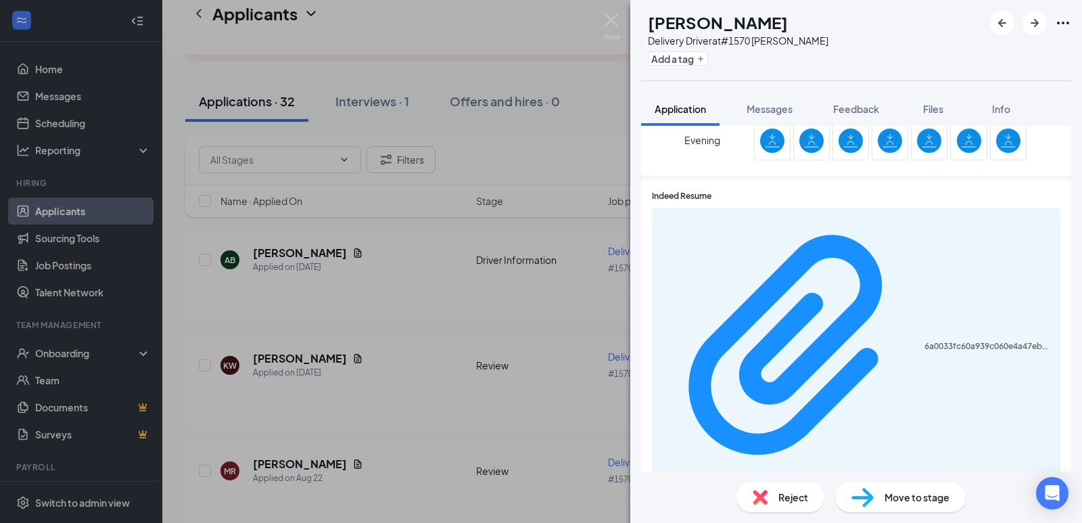
click at [351, 257] on div "AB [PERSON_NAME] Delivery Driver at #1570 [PERSON_NAME] Add a tag Application M…" at bounding box center [541, 261] width 1082 height 523
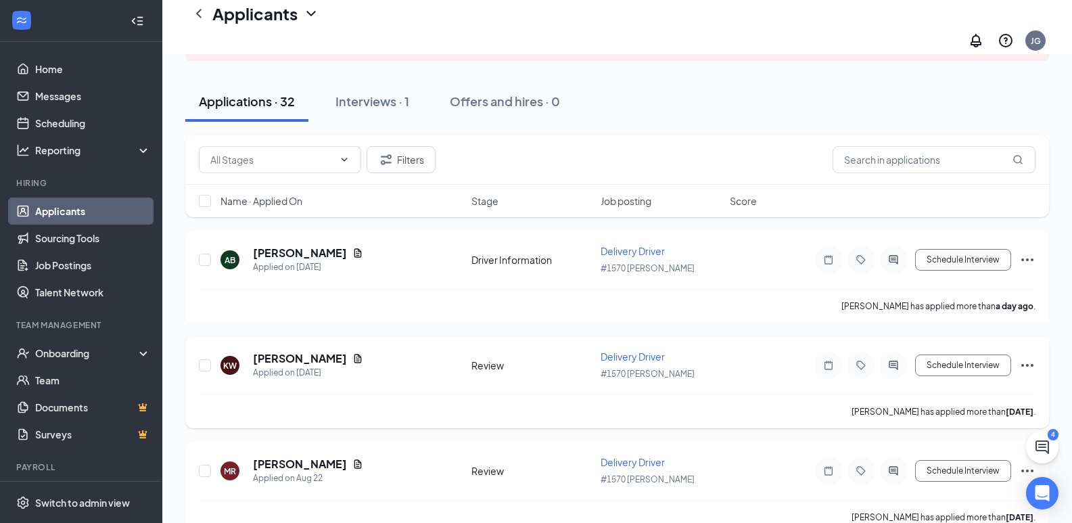
click at [298, 351] on h5 "[PERSON_NAME]" at bounding box center [300, 358] width 94 height 15
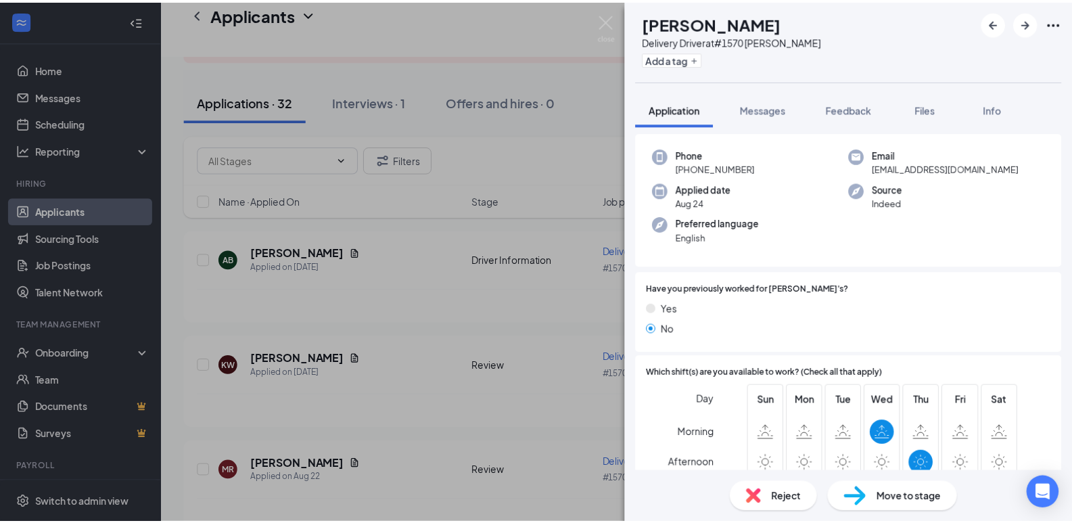
scroll to position [135, 0]
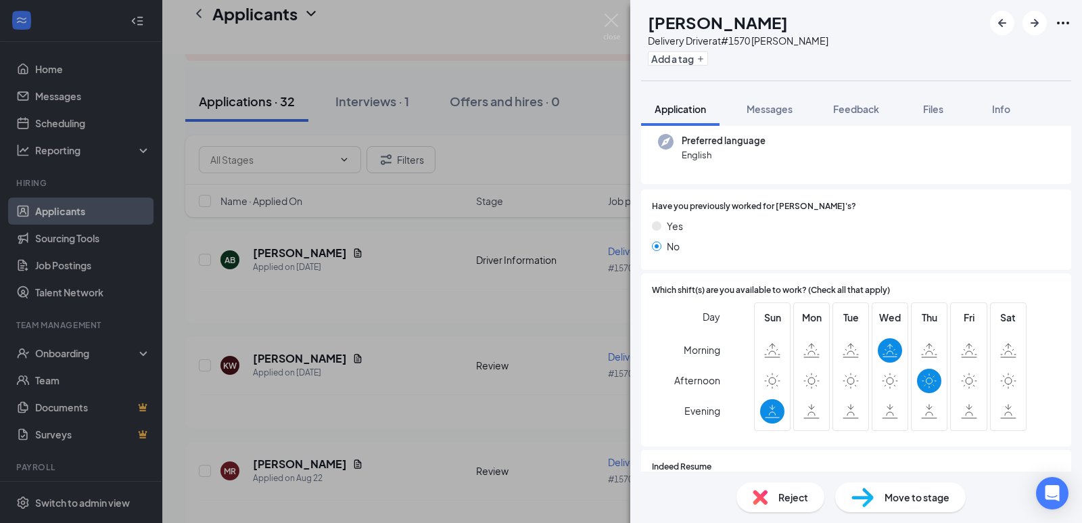
click at [1067, 21] on icon "Ellipses" at bounding box center [1063, 23] width 16 height 16
click at [618, 24] on img at bounding box center [611, 27] width 17 height 26
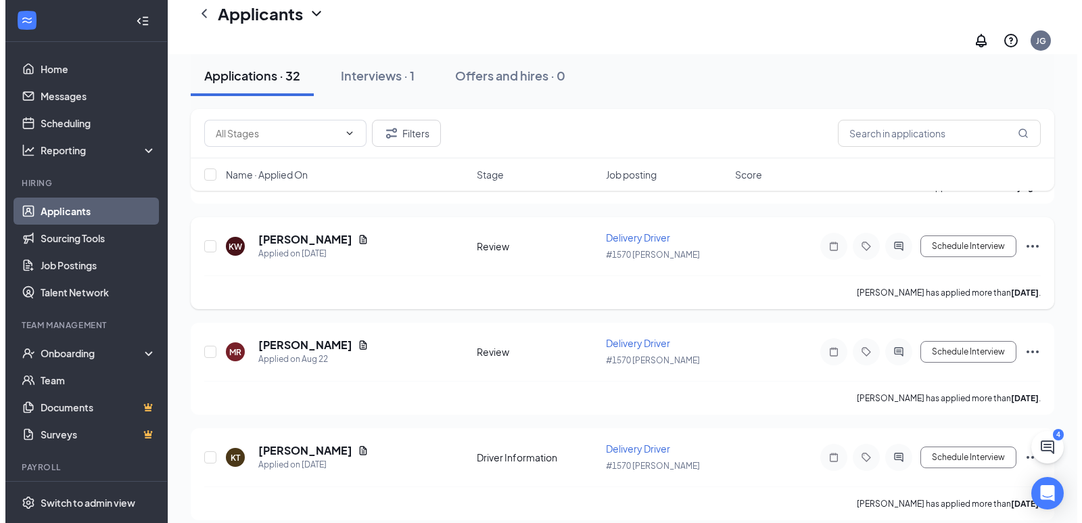
scroll to position [271, 0]
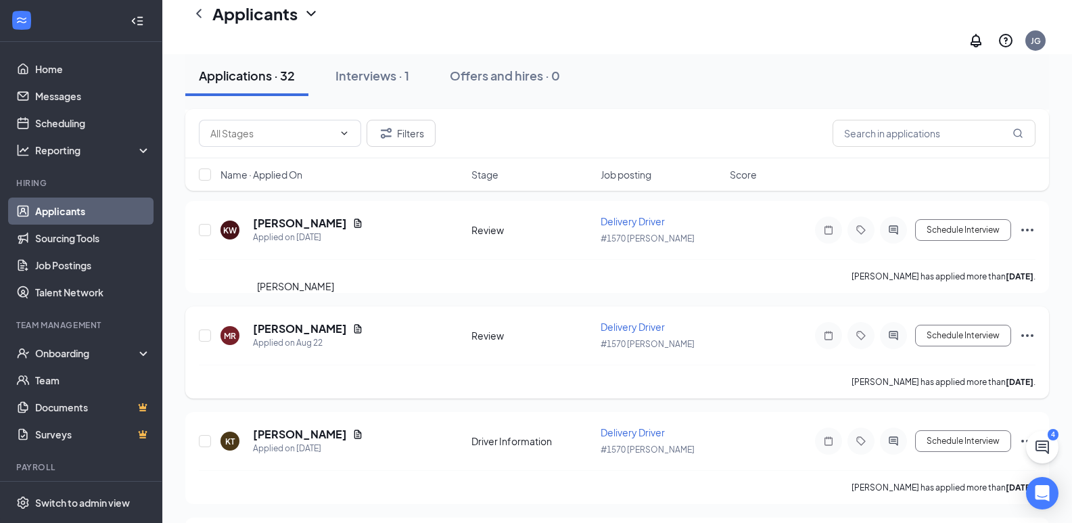
click at [267, 321] on h5 "[PERSON_NAME]" at bounding box center [300, 328] width 94 height 15
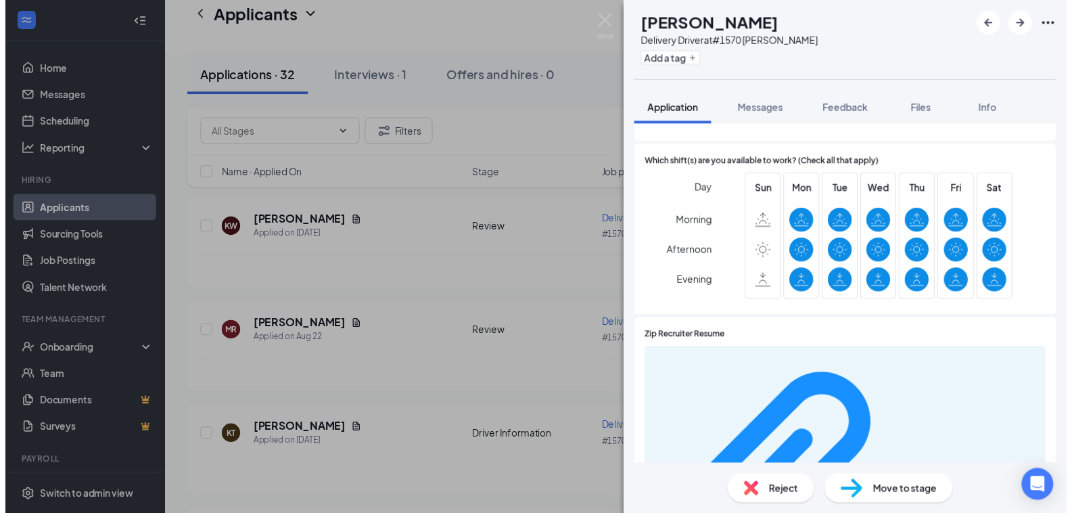
scroll to position [338, 0]
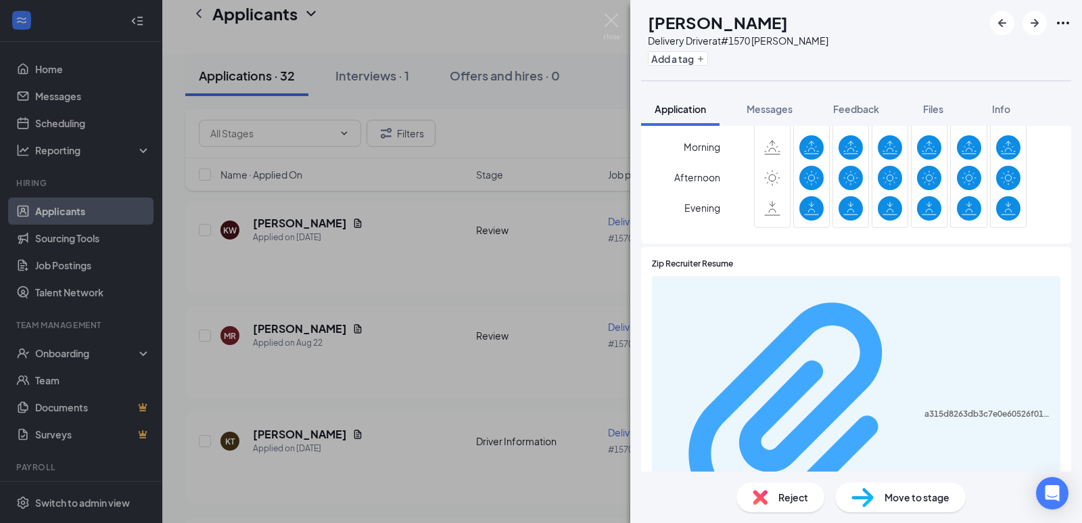
click at [925, 409] on div "a315d8263db3c7e0e60526f019ba04f5.pdf" at bounding box center [989, 414] width 128 height 11
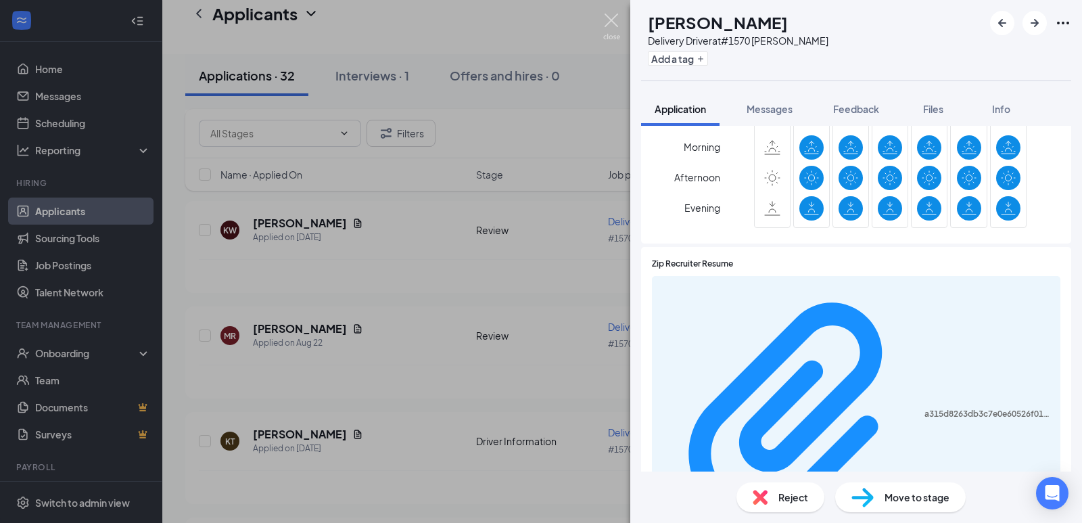
click at [612, 21] on img at bounding box center [611, 27] width 17 height 26
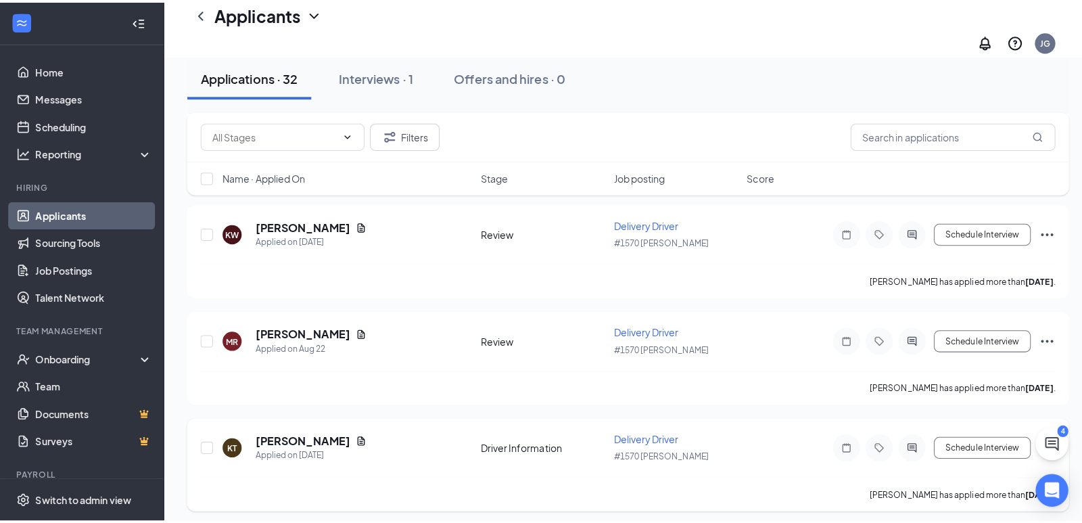
scroll to position [406, 0]
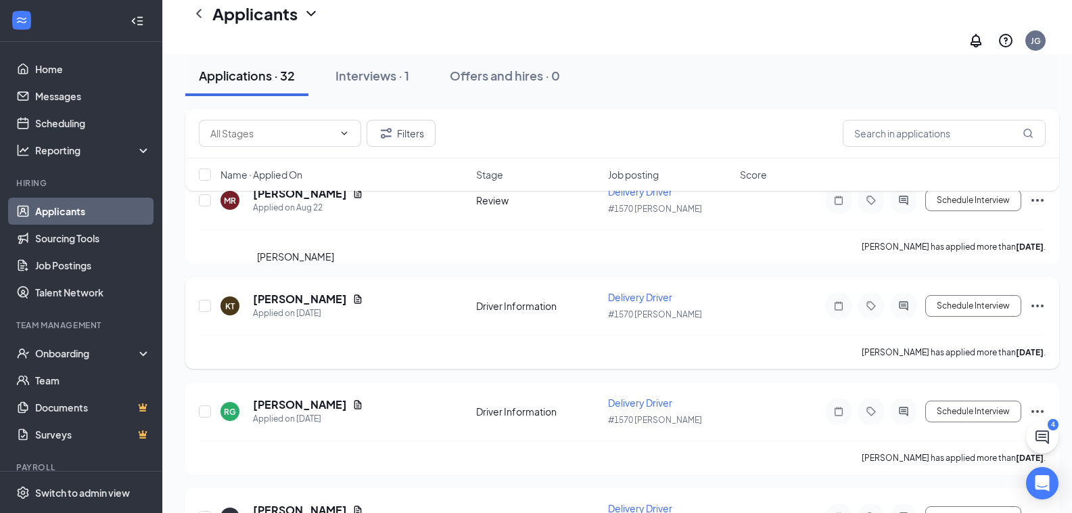
click at [283, 292] on h5 "[PERSON_NAME]" at bounding box center [300, 299] width 94 height 15
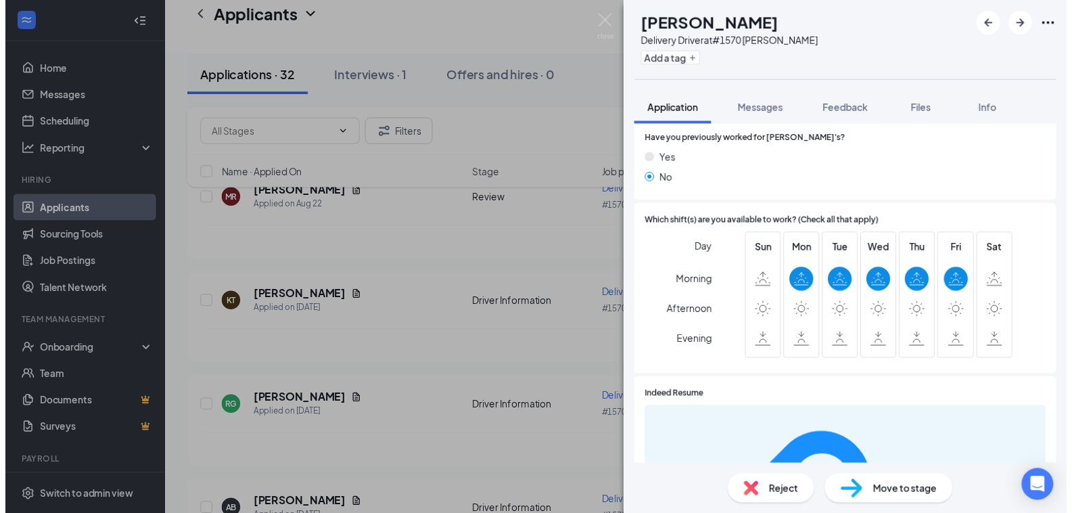
scroll to position [203, 0]
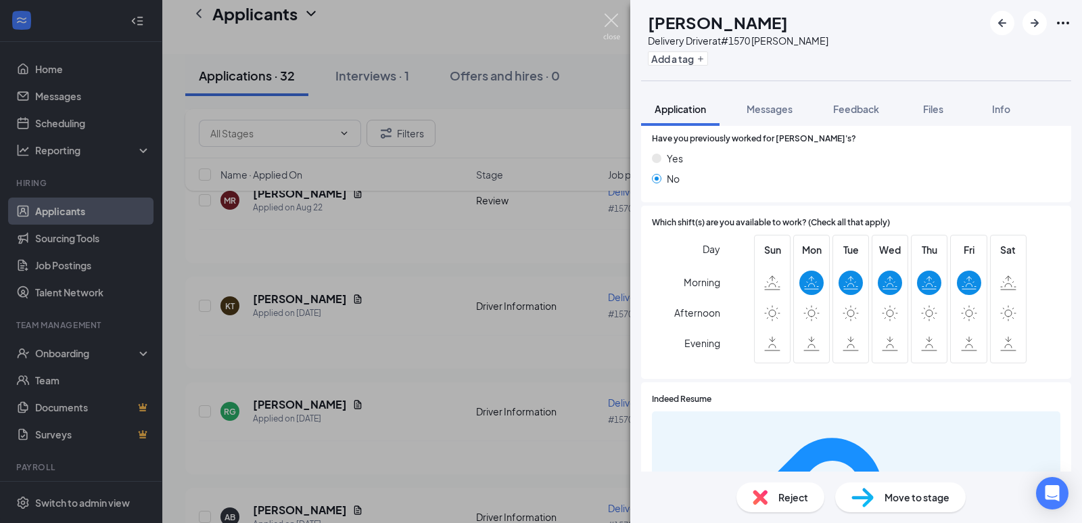
click at [606, 27] on img at bounding box center [611, 27] width 17 height 26
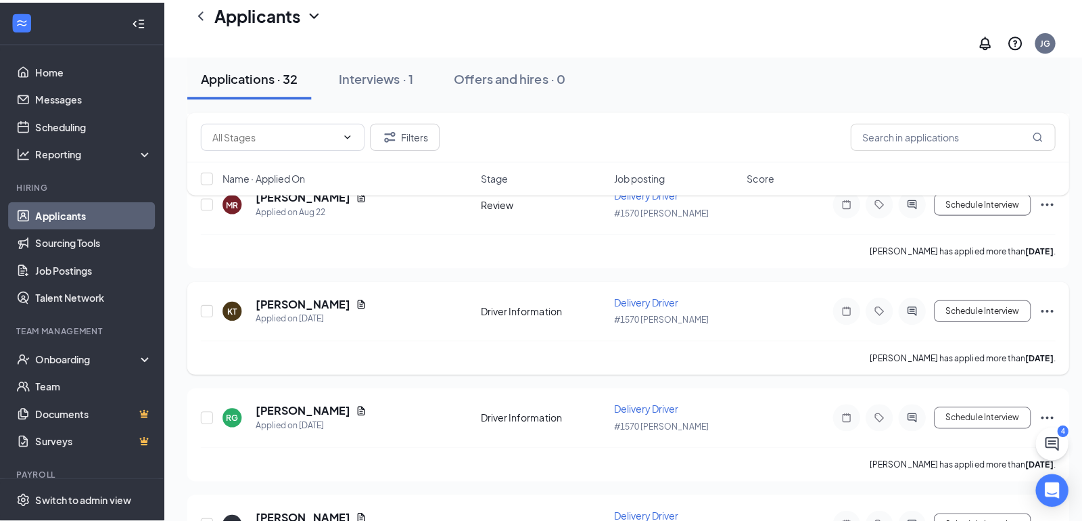
scroll to position [541, 0]
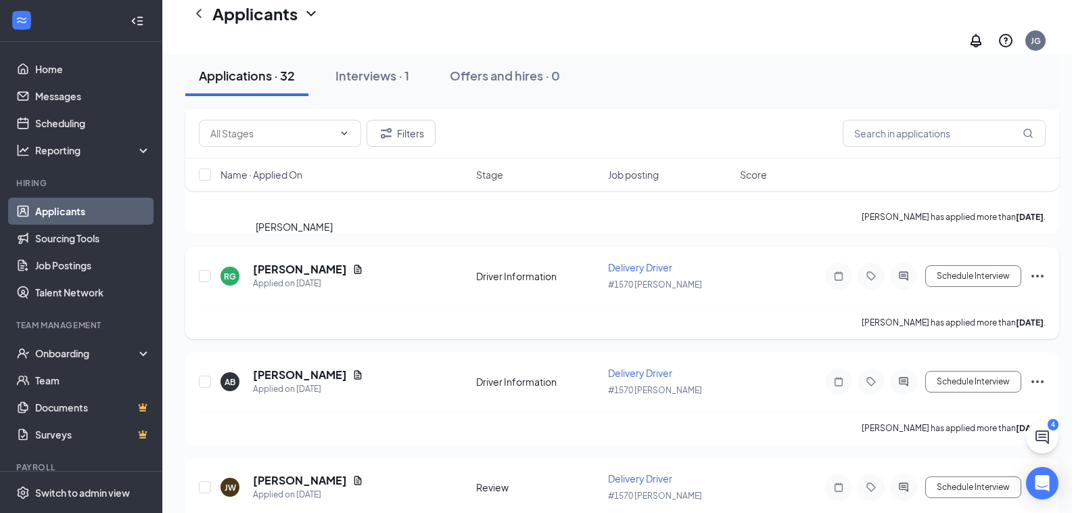
click at [285, 262] on h5 "[PERSON_NAME]" at bounding box center [300, 269] width 94 height 15
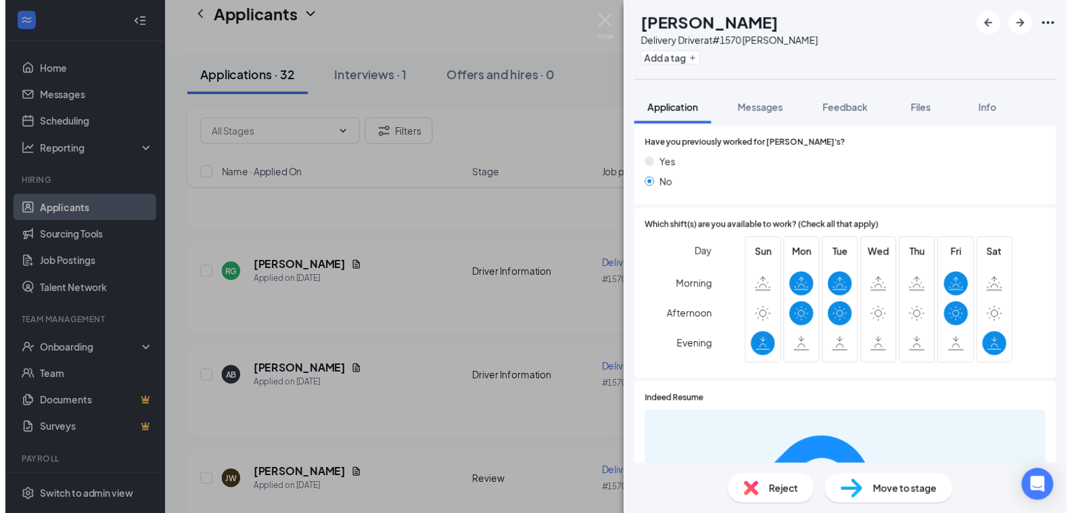
scroll to position [203, 0]
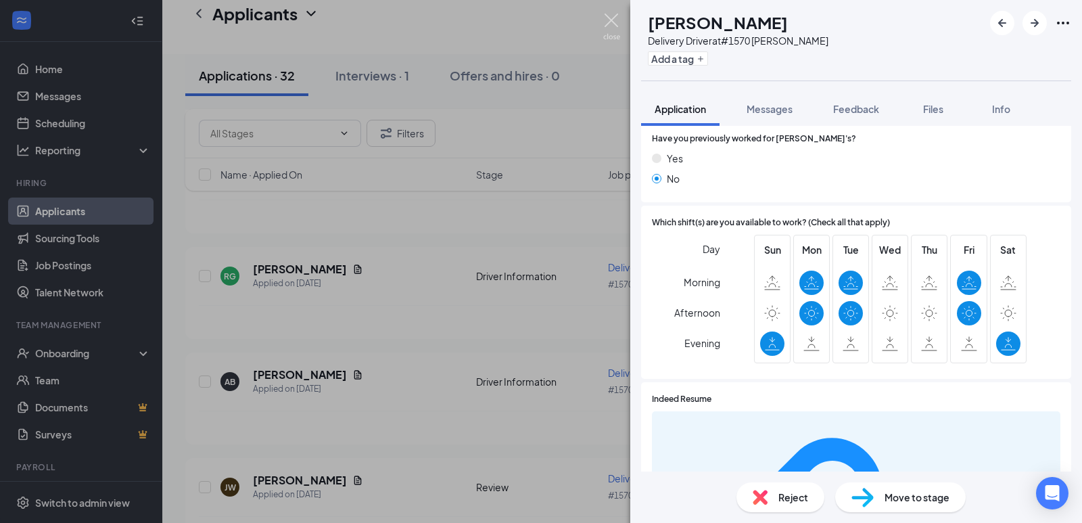
click at [612, 21] on img at bounding box center [611, 27] width 17 height 26
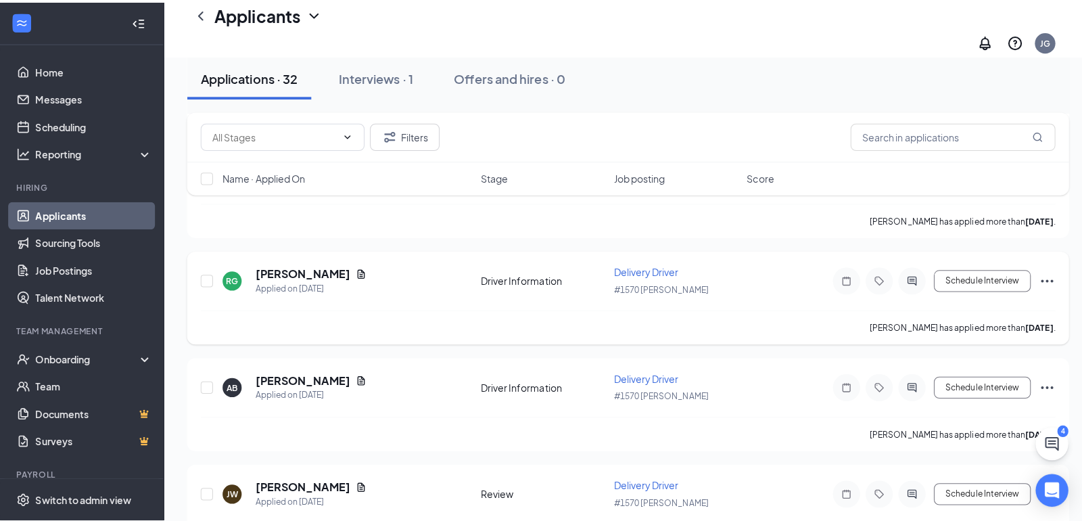
scroll to position [609, 0]
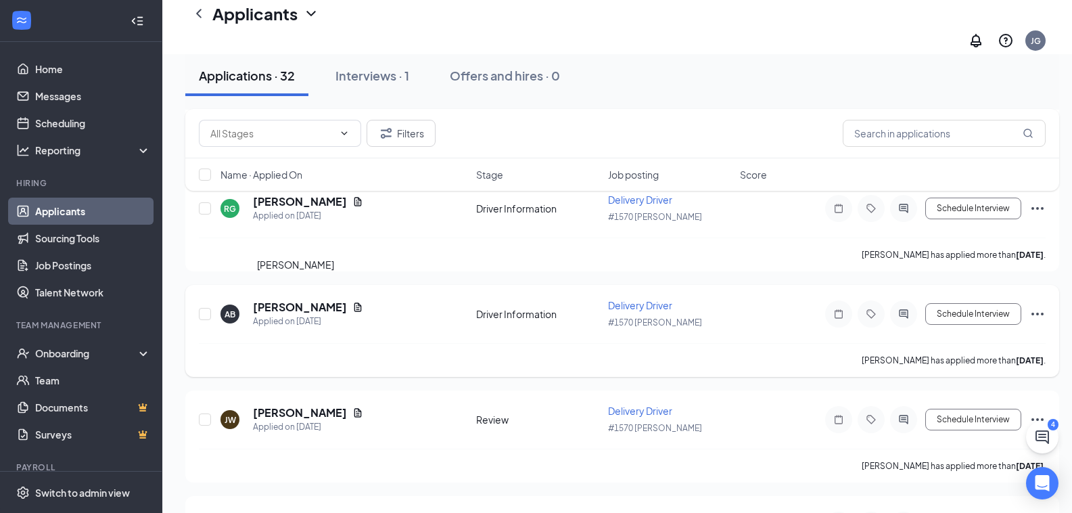
click at [302, 300] on h5 "[PERSON_NAME]" at bounding box center [300, 307] width 94 height 15
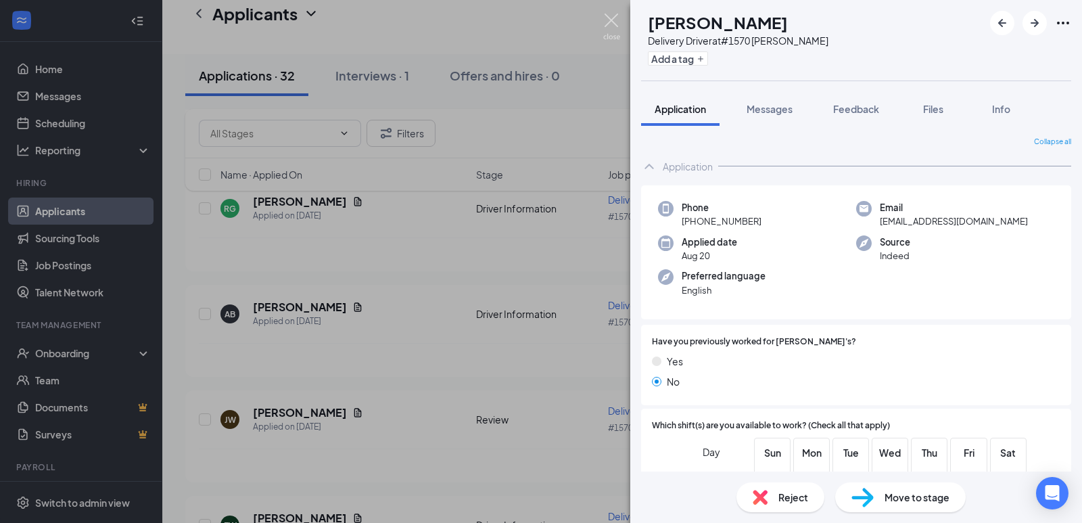
click at [612, 28] on img at bounding box center [611, 27] width 17 height 26
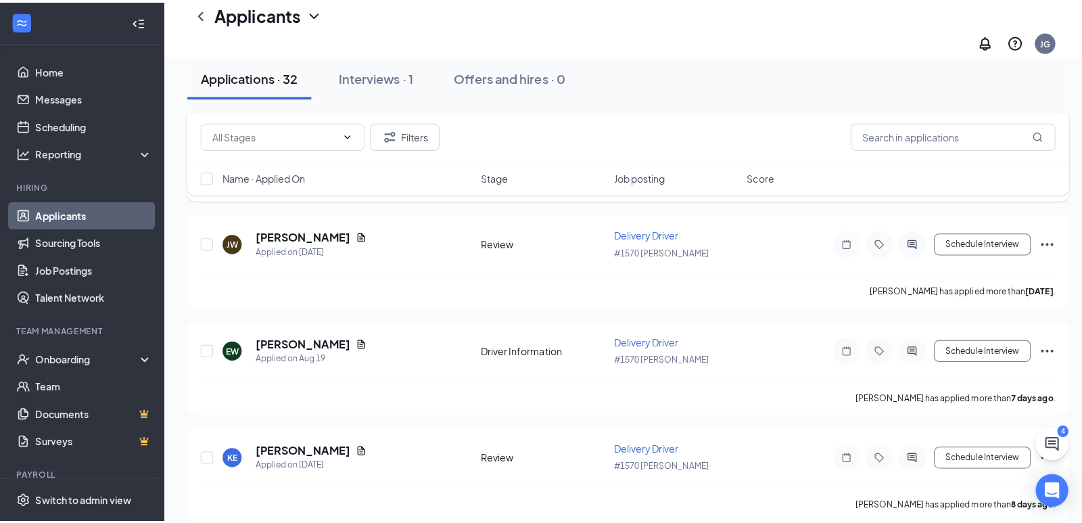
scroll to position [812, 0]
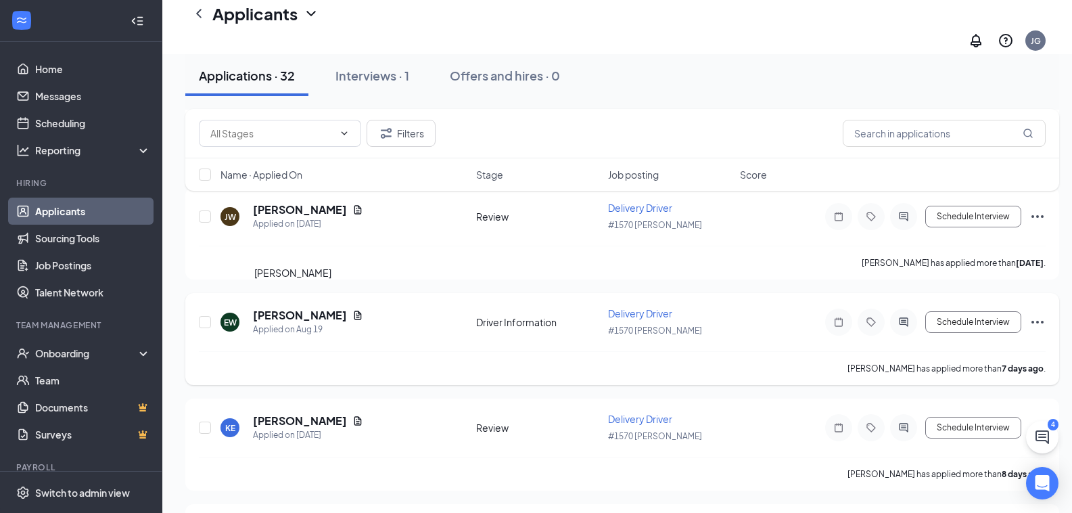
click at [271, 308] on h5 "[PERSON_NAME]" at bounding box center [300, 315] width 94 height 15
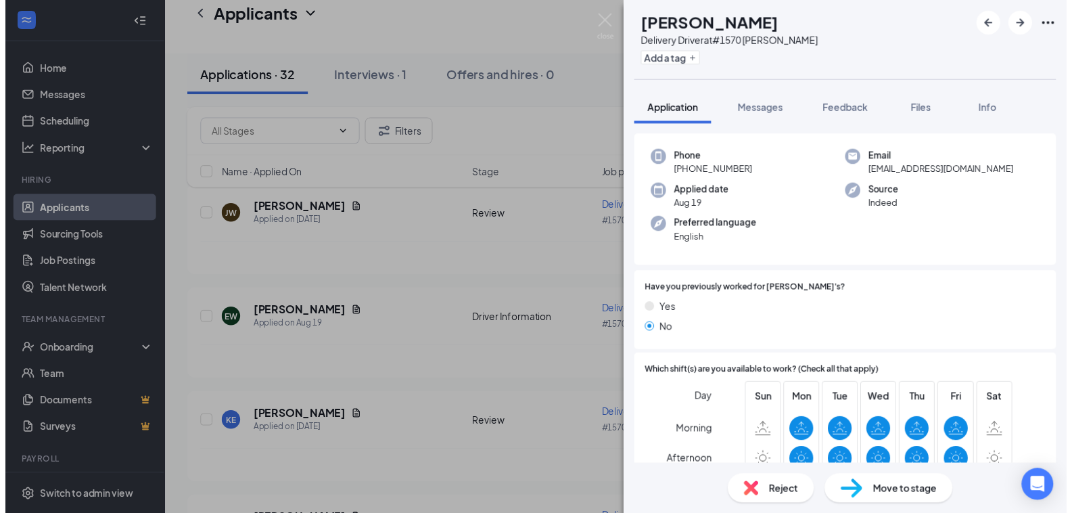
scroll to position [135, 0]
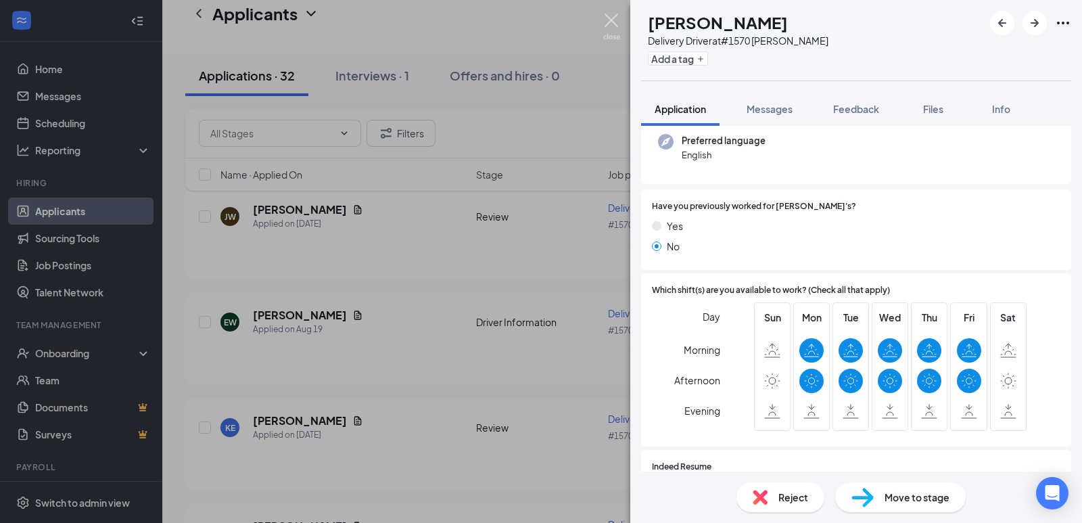
click at [608, 22] on img at bounding box center [611, 27] width 17 height 26
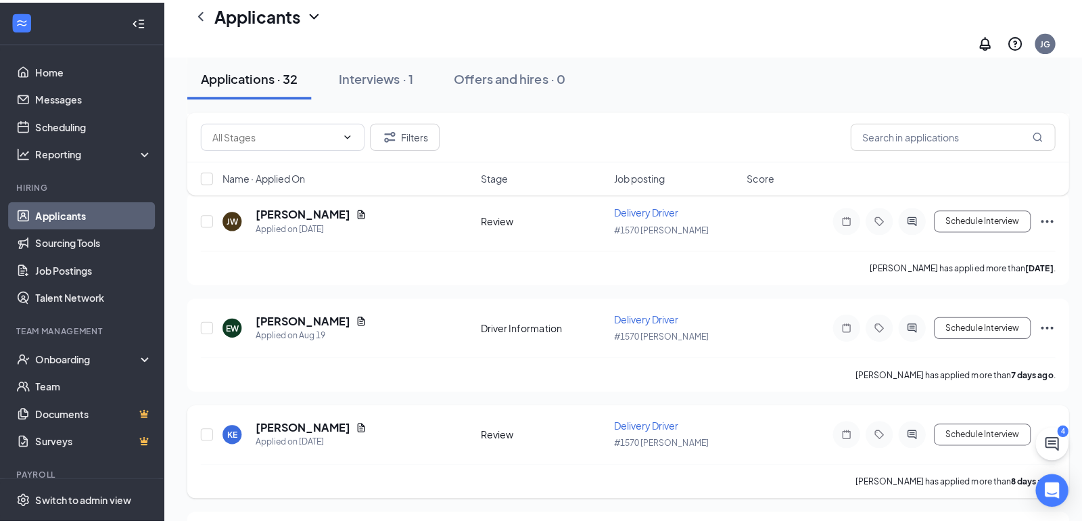
scroll to position [879, 0]
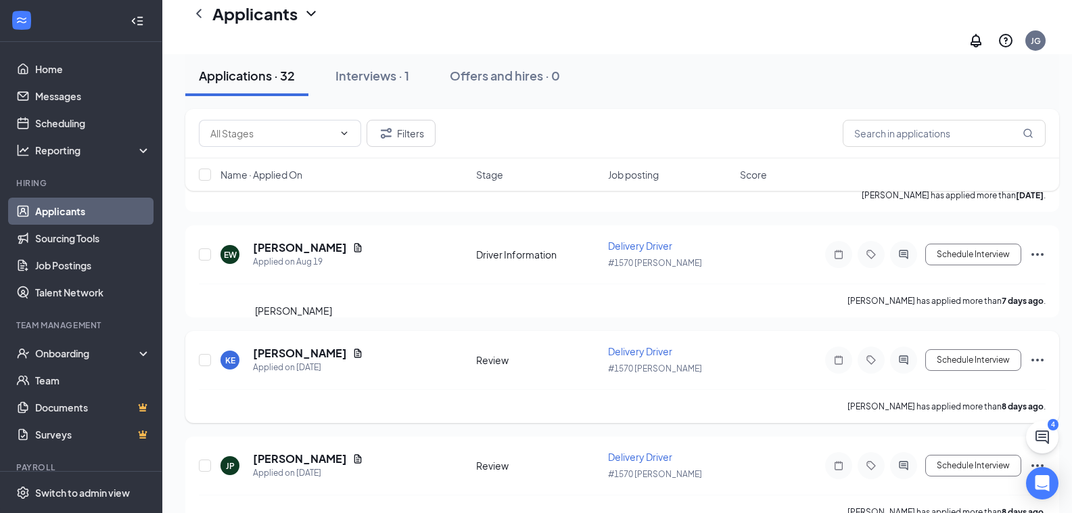
click at [275, 346] on h5 "[PERSON_NAME]" at bounding box center [300, 353] width 94 height 15
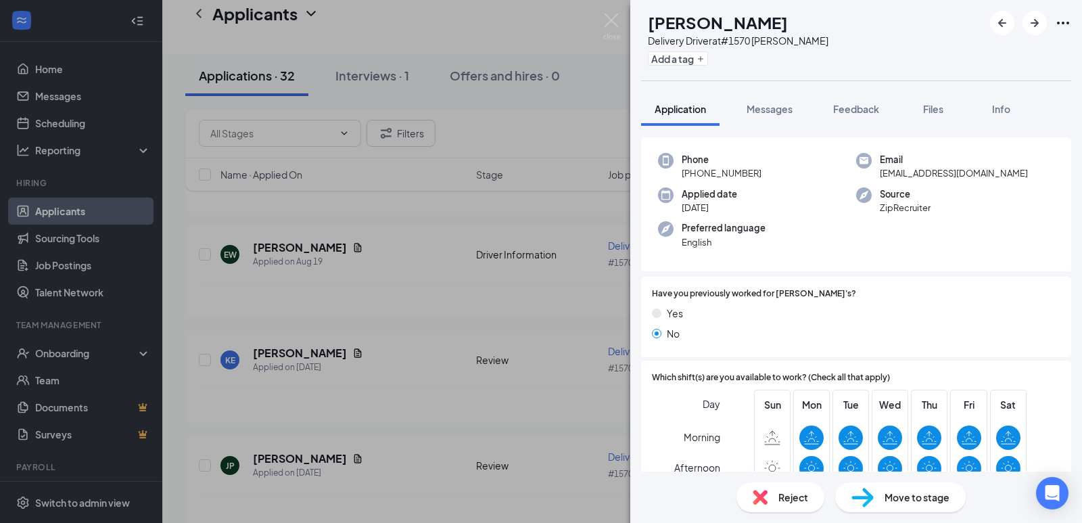
scroll to position [203, 0]
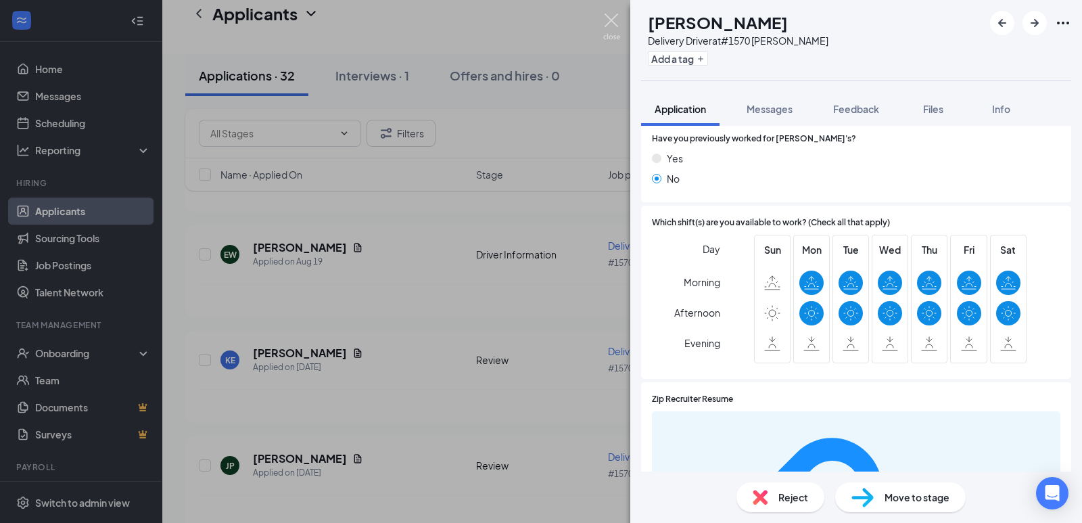
click at [618, 27] on img at bounding box center [611, 27] width 17 height 26
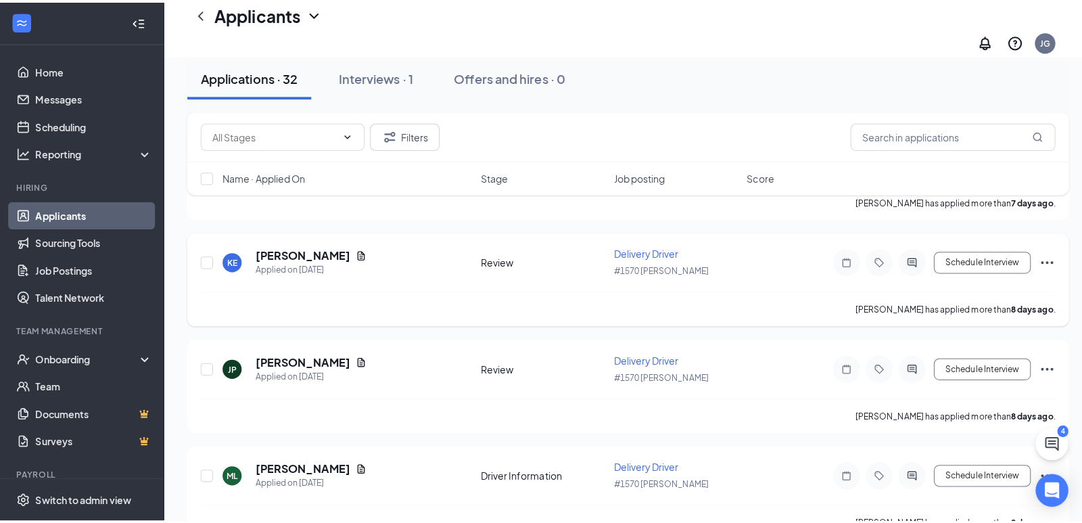
scroll to position [1015, 0]
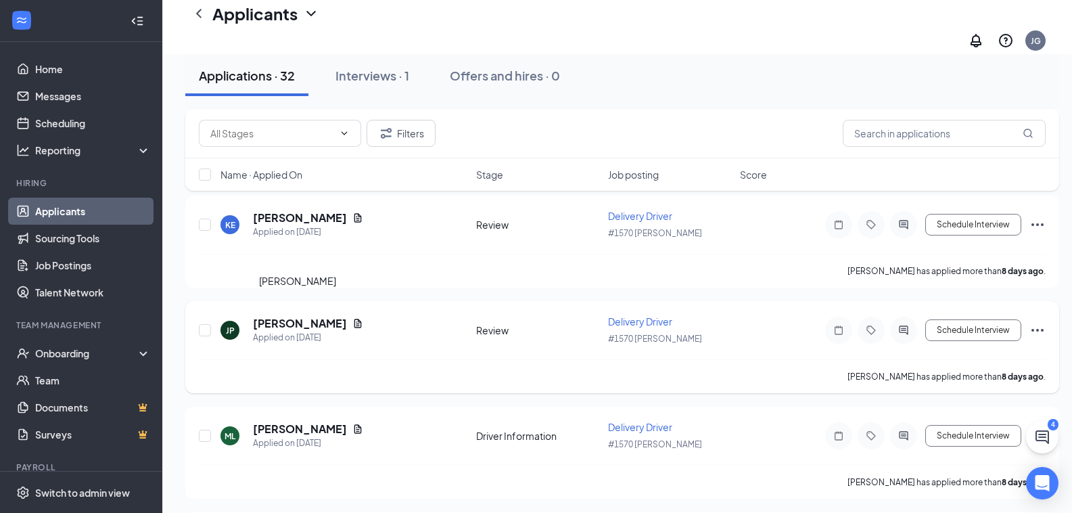
click at [321, 316] on h5 "[PERSON_NAME]" at bounding box center [300, 323] width 94 height 15
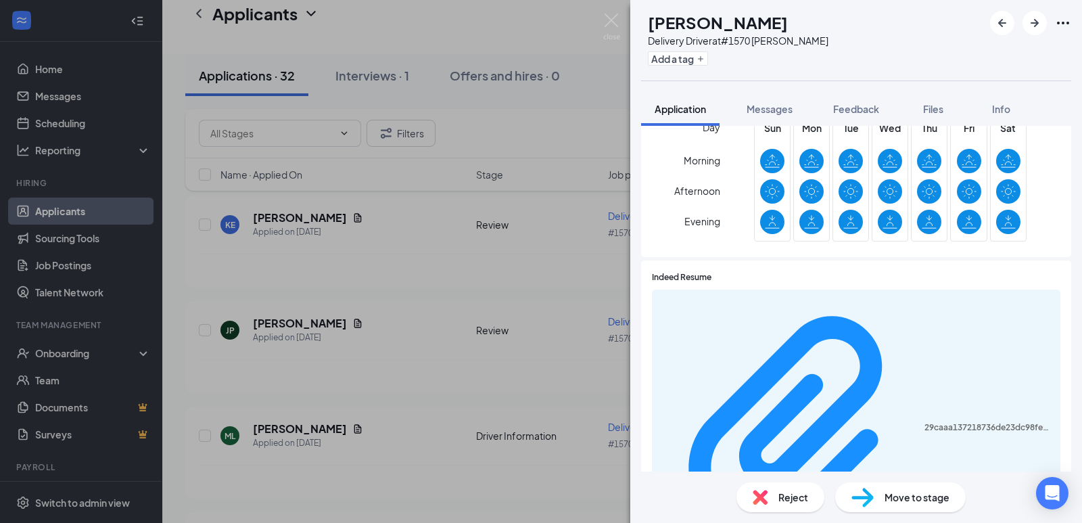
scroll to position [338, 0]
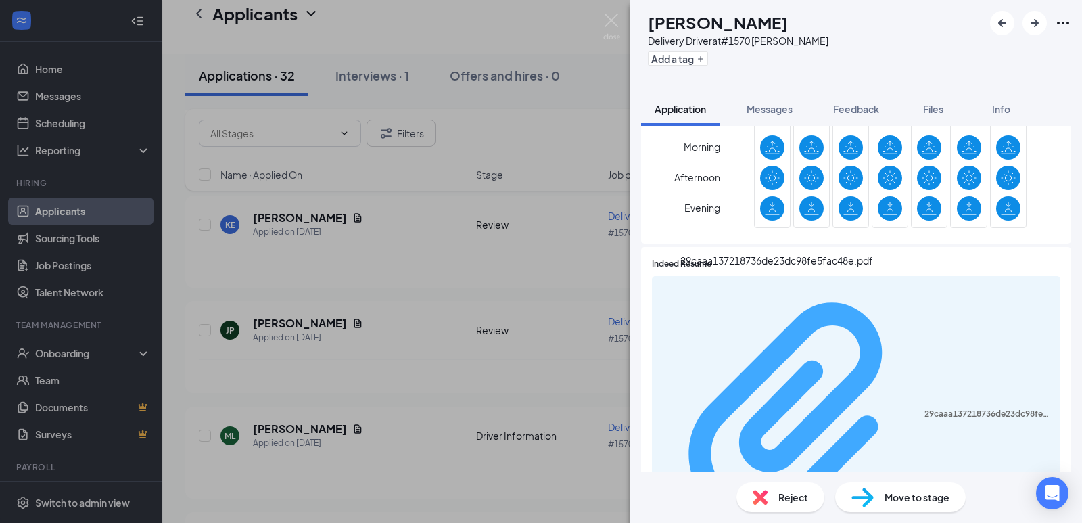
click at [925, 409] on div "29caaa137218736de23dc98fe5fac48e.pdf" at bounding box center [989, 414] width 128 height 11
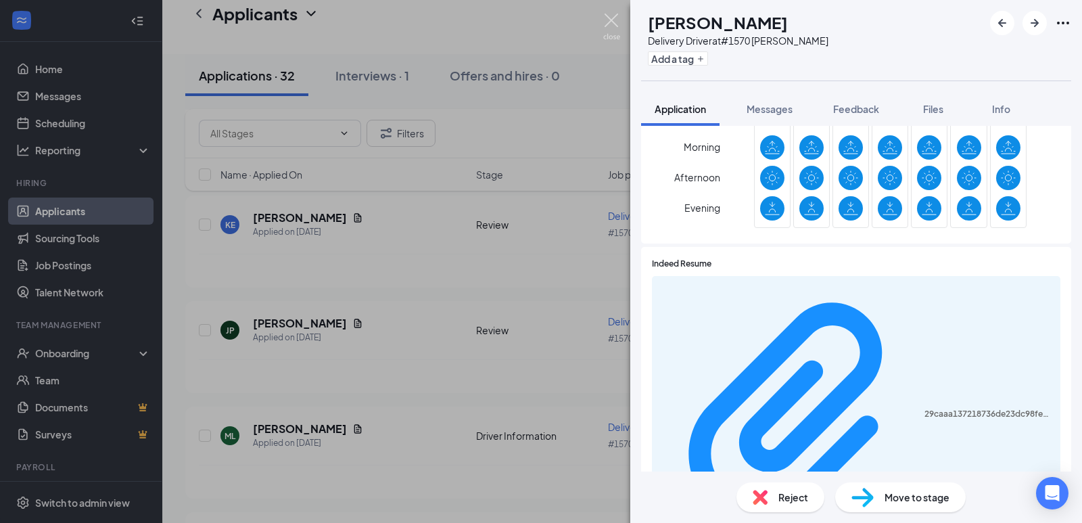
click at [613, 27] on img at bounding box center [611, 27] width 17 height 26
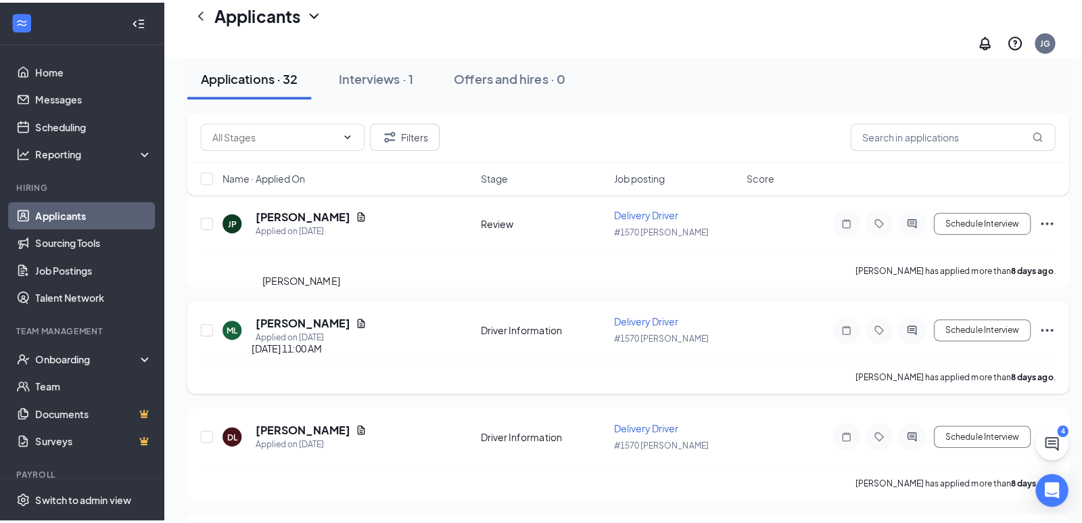
scroll to position [1150, 0]
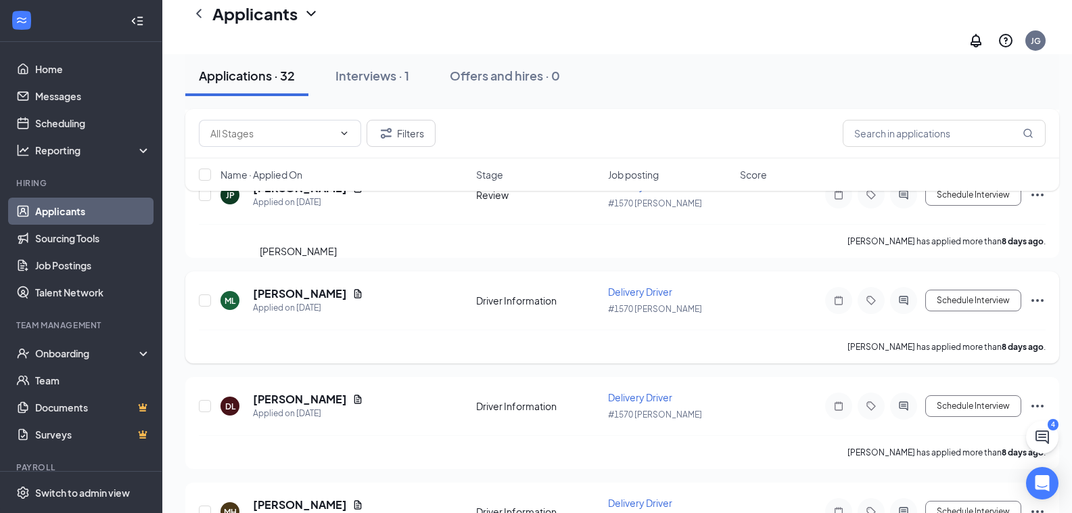
click at [325, 286] on h5 "[PERSON_NAME]" at bounding box center [300, 293] width 94 height 15
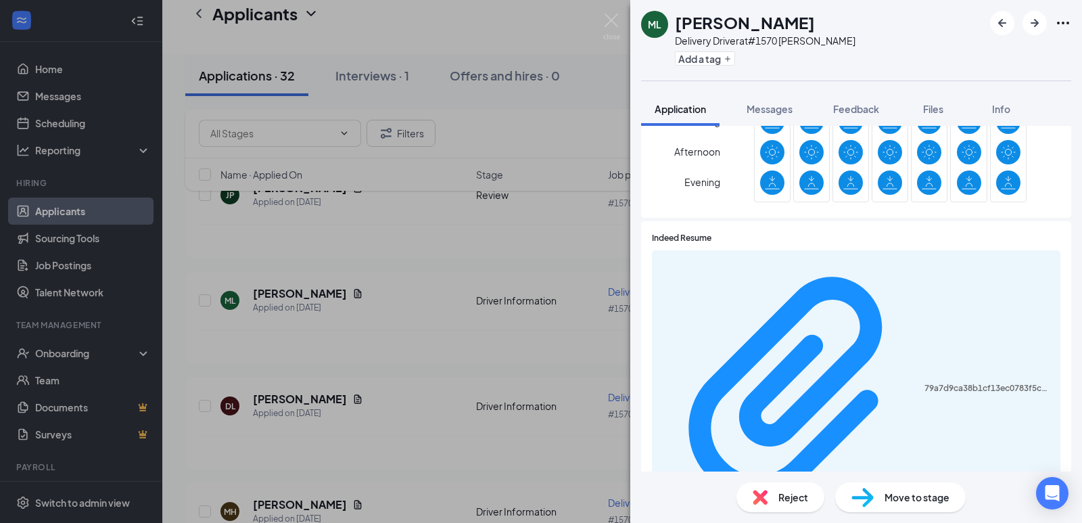
scroll to position [406, 0]
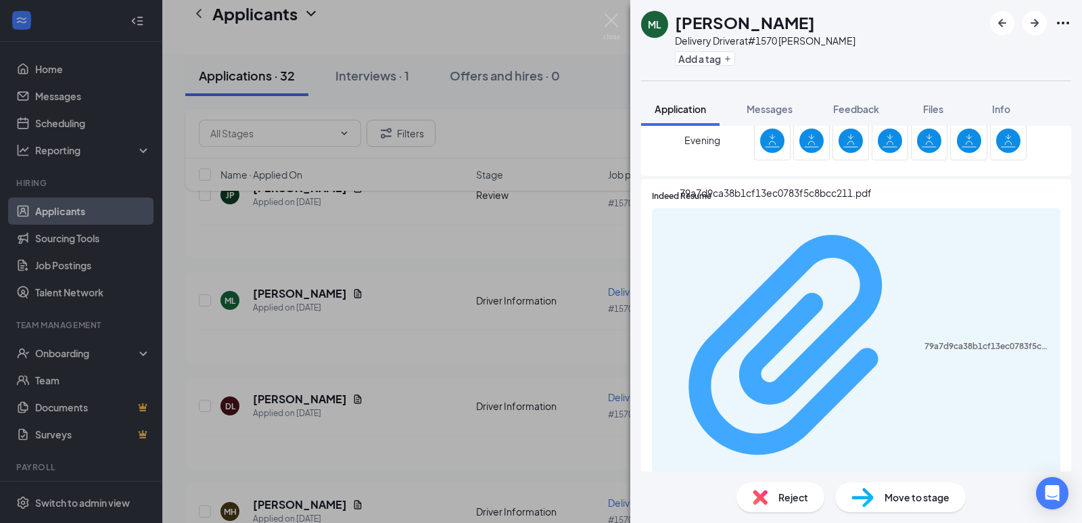
click at [925, 341] on div "79a7d9ca38b1cf13ec0783f5c8bcc211.pdf" at bounding box center [989, 346] width 128 height 11
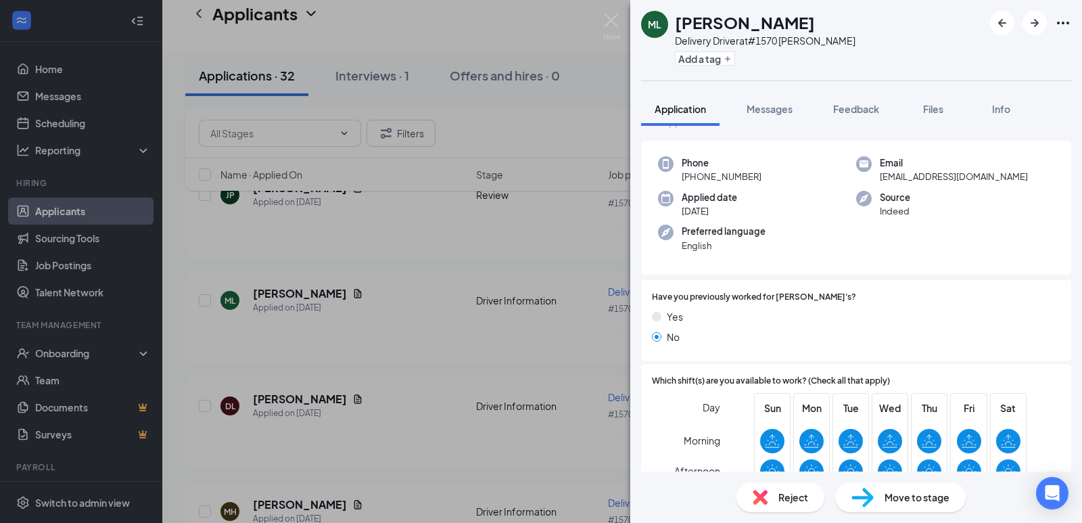
scroll to position [0, 0]
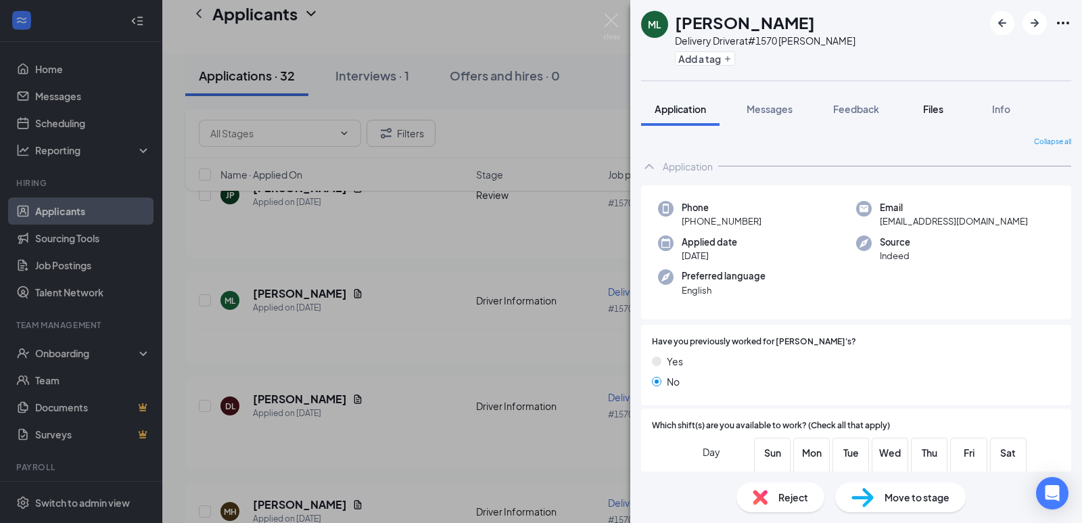
click at [933, 108] on span "Files" at bounding box center [933, 109] width 20 height 12
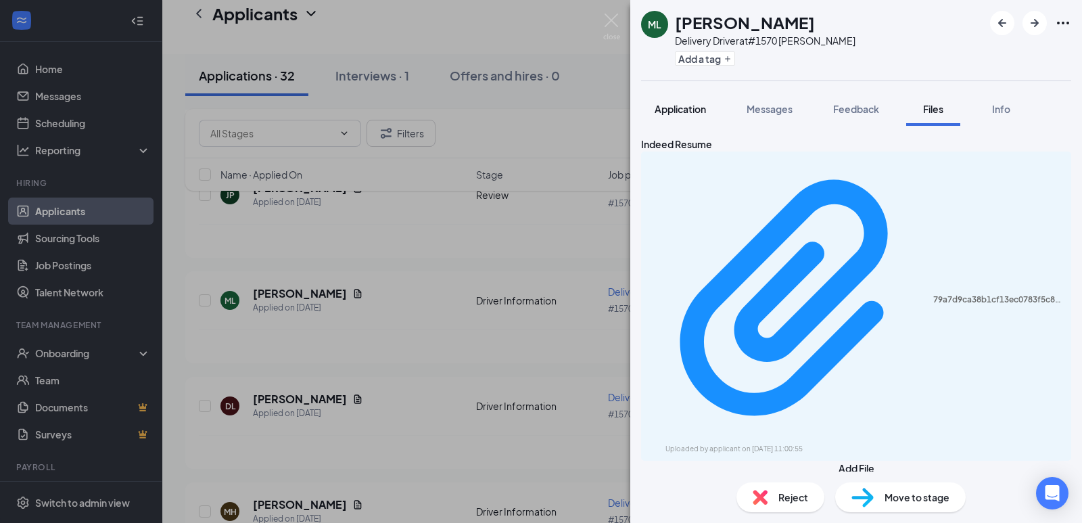
click at [673, 107] on span "Application" at bounding box center [680, 109] width 51 height 12
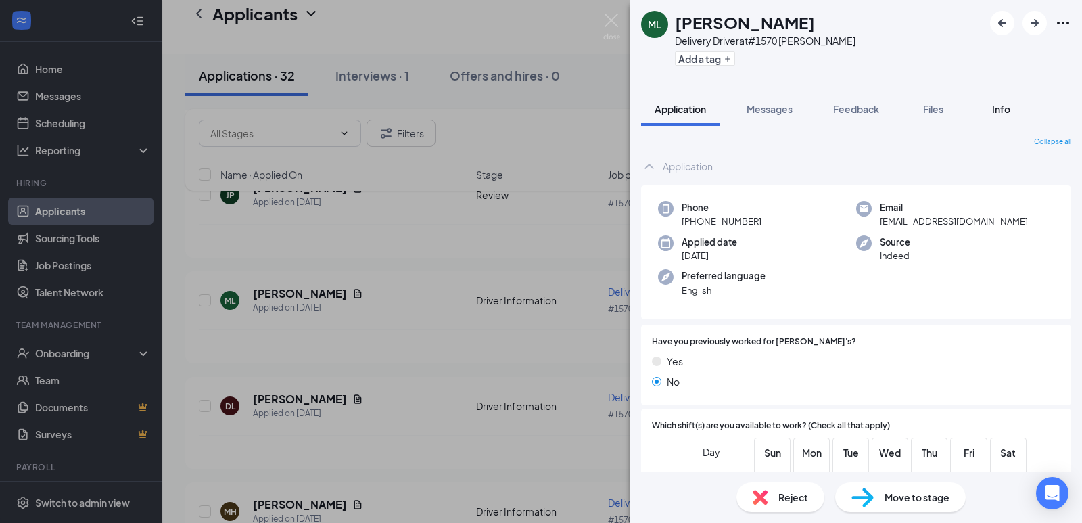
click at [1000, 106] on span "Info" at bounding box center [1001, 109] width 18 height 12
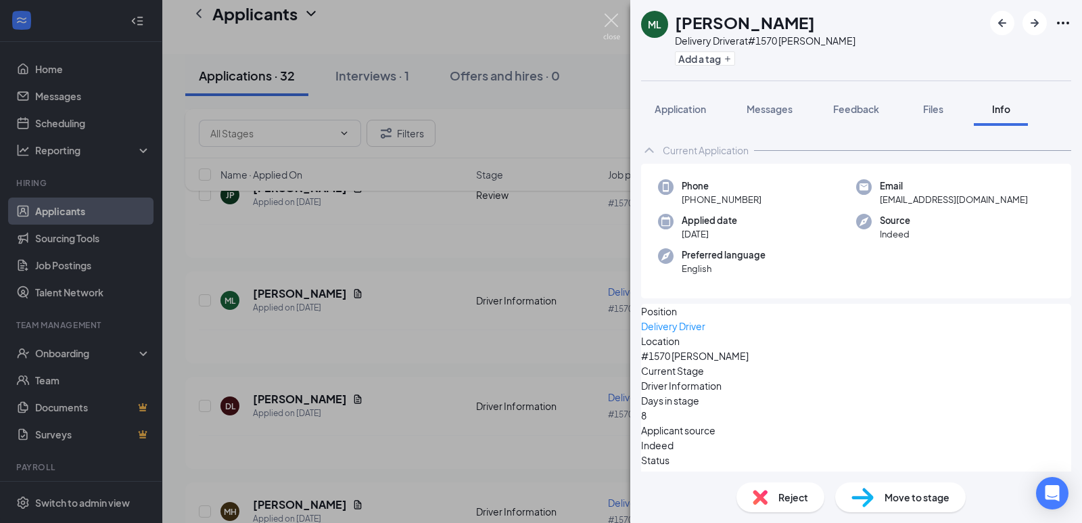
click at [614, 22] on img at bounding box center [611, 27] width 17 height 26
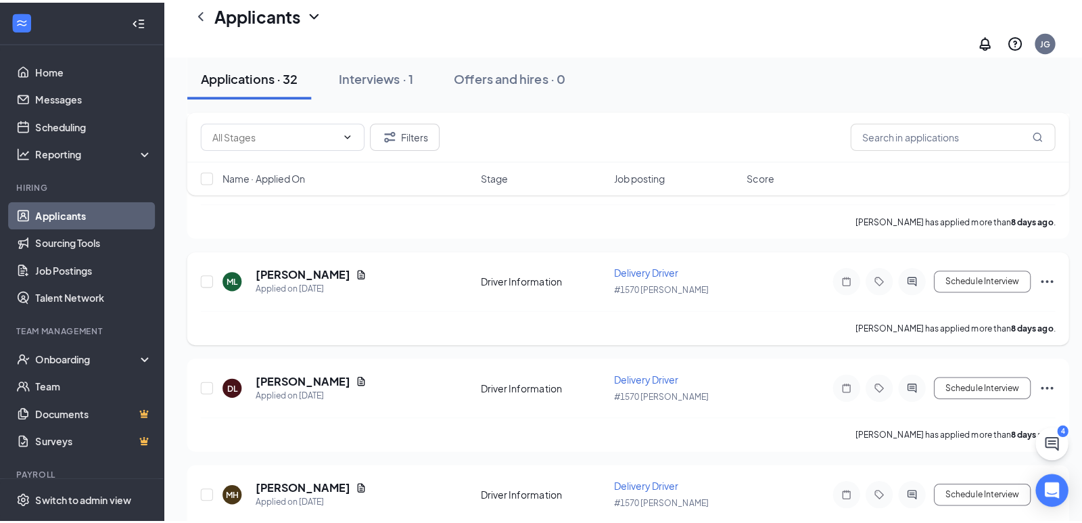
scroll to position [1218, 0]
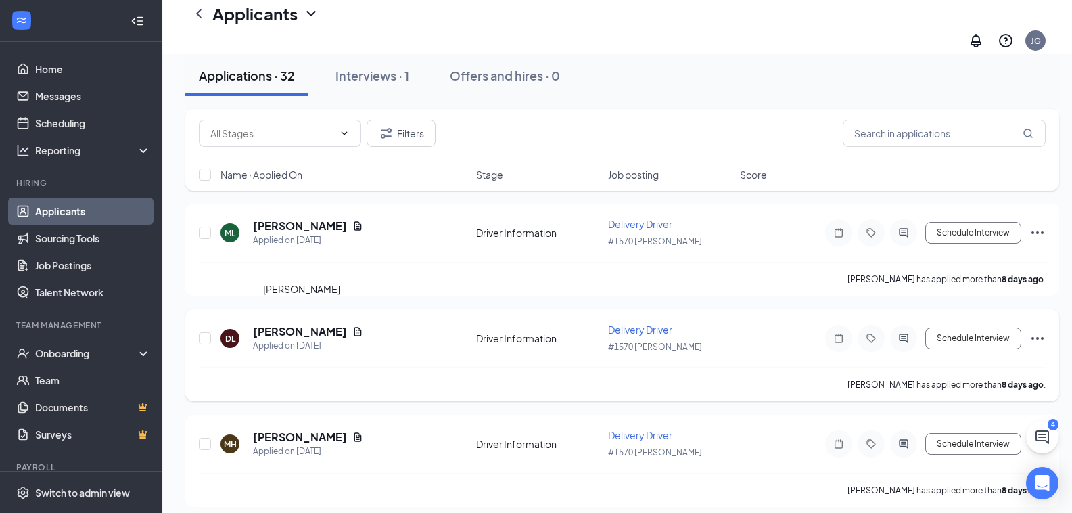
click at [342, 324] on h5 "[PERSON_NAME]" at bounding box center [300, 331] width 94 height 15
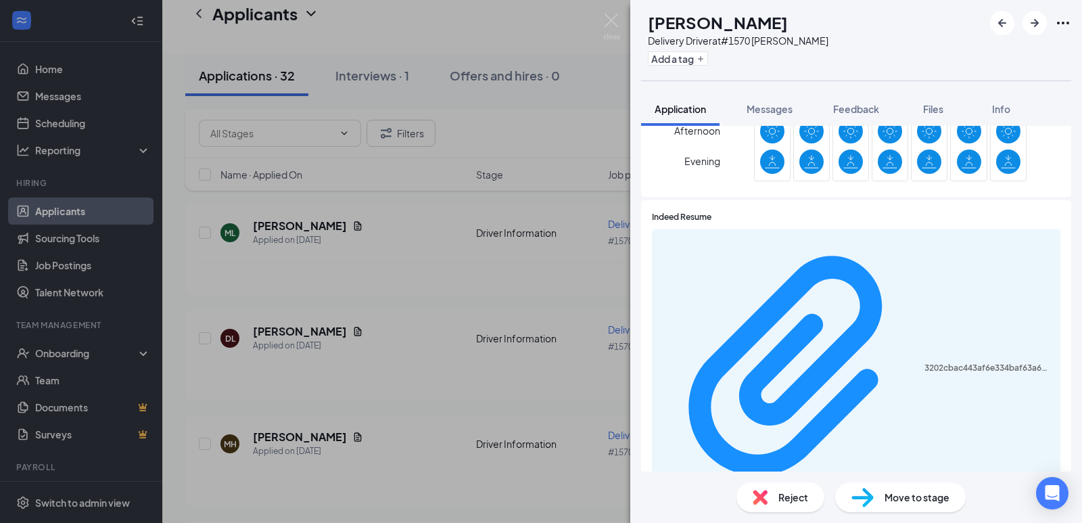
scroll to position [406, 0]
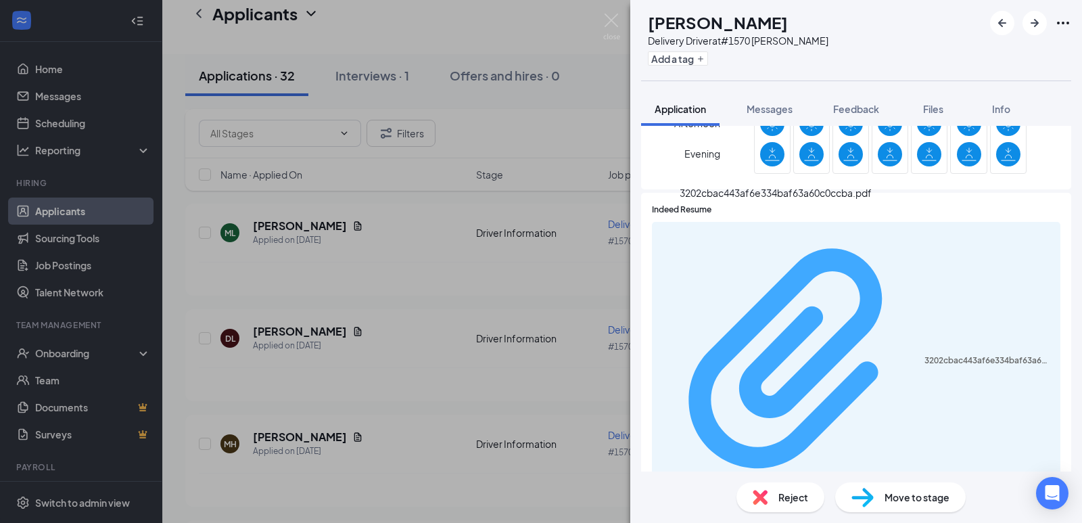
click at [925, 355] on div "3202cbac443af6e334baf63a60c0ccba.pdf" at bounding box center [989, 360] width 128 height 11
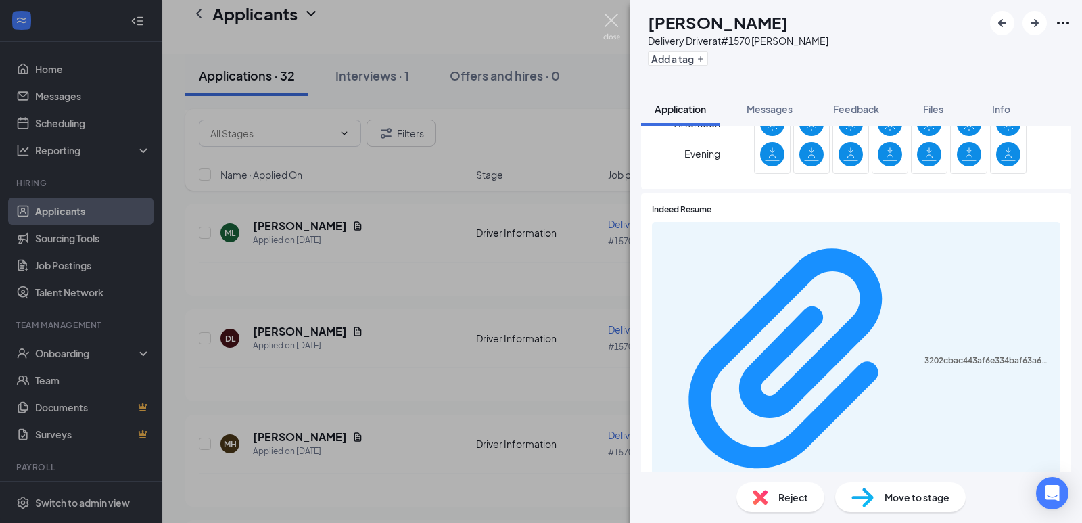
click at [616, 22] on img at bounding box center [611, 27] width 17 height 26
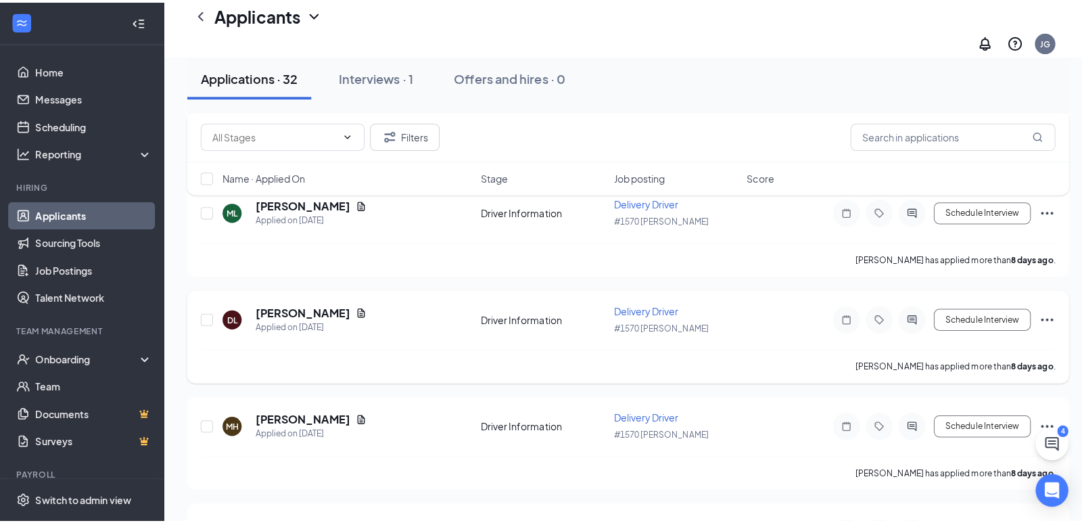
scroll to position [1353, 0]
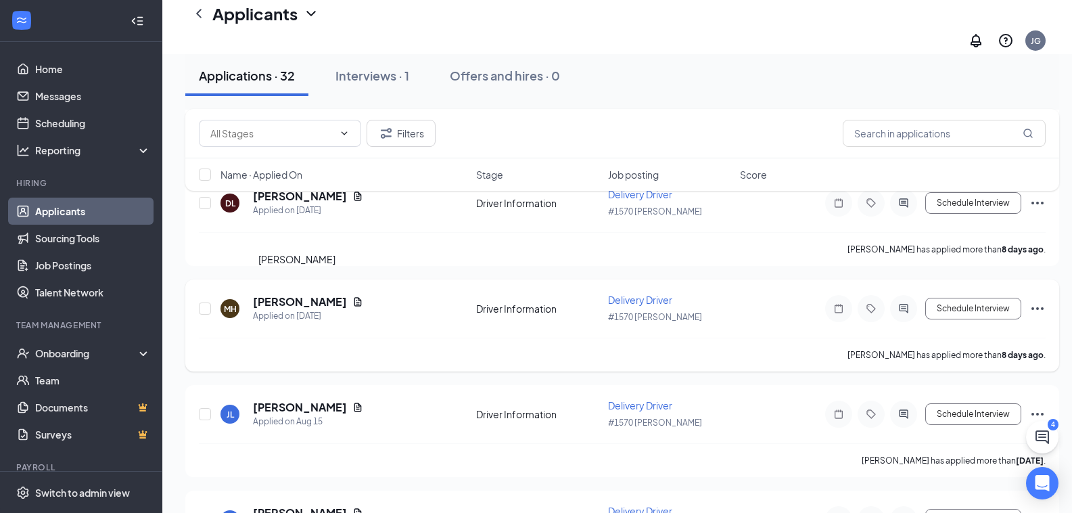
click at [302, 294] on h5 "[PERSON_NAME]" at bounding box center [300, 301] width 94 height 15
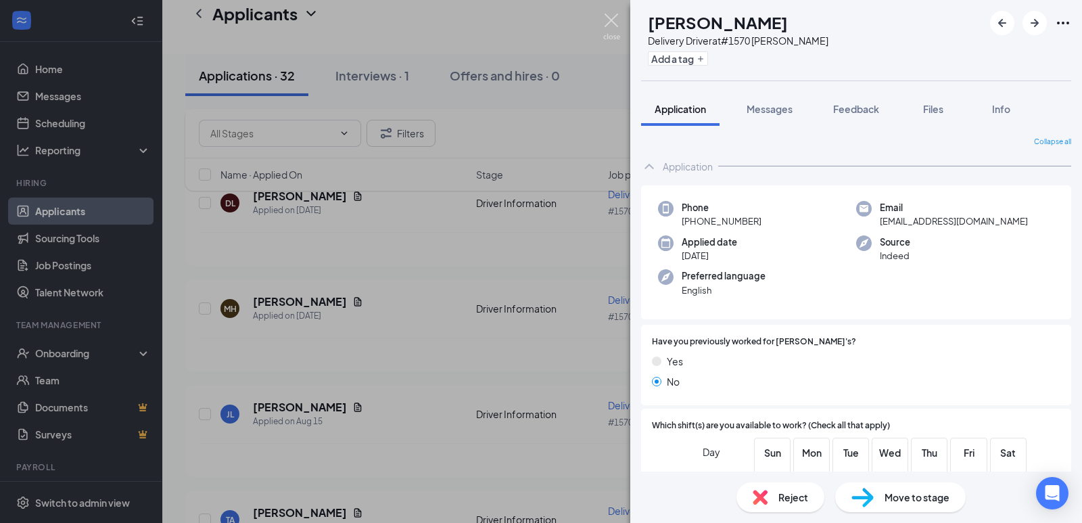
click at [610, 20] on img at bounding box center [611, 27] width 17 height 26
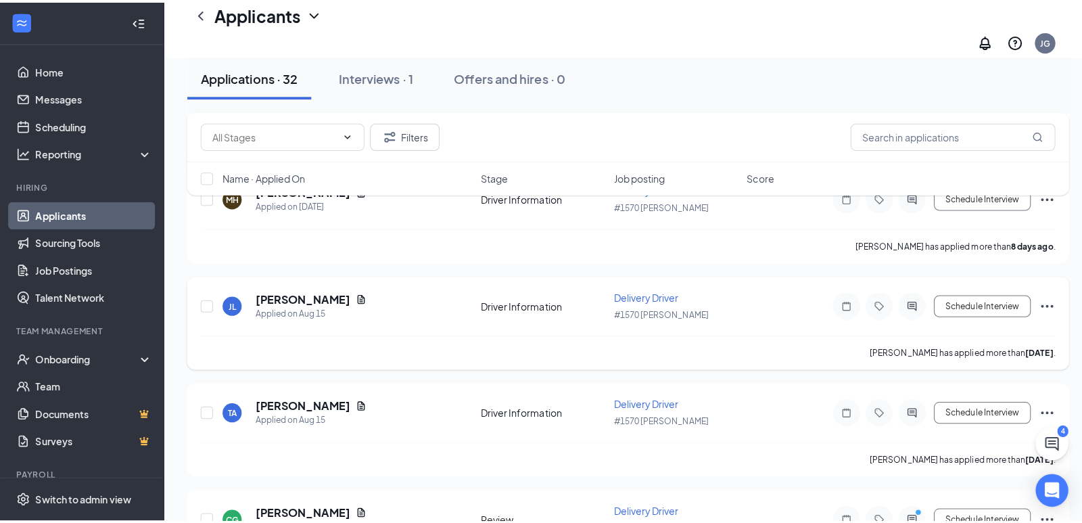
scroll to position [1488, 0]
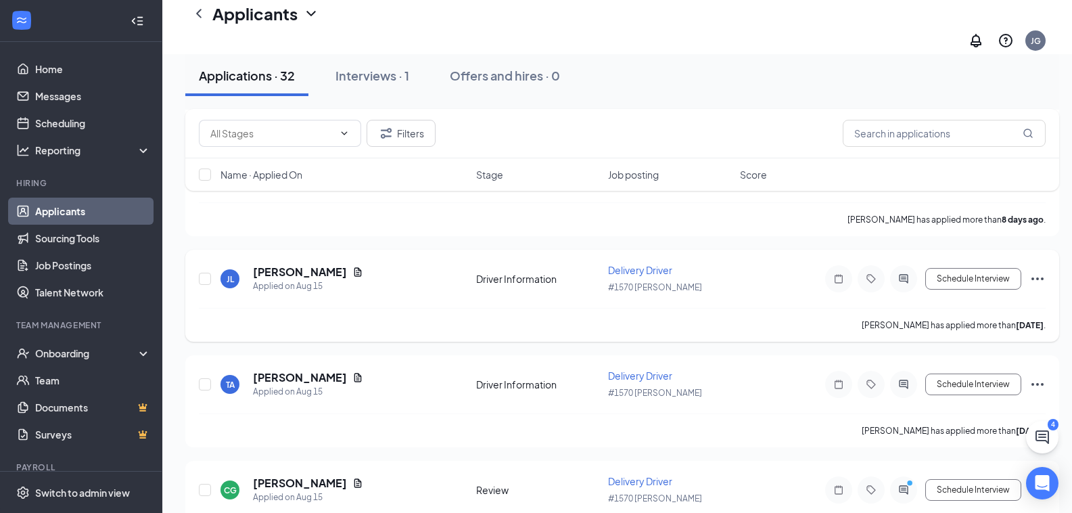
click at [294, 264] on h5 "[PERSON_NAME]" at bounding box center [300, 271] width 94 height 15
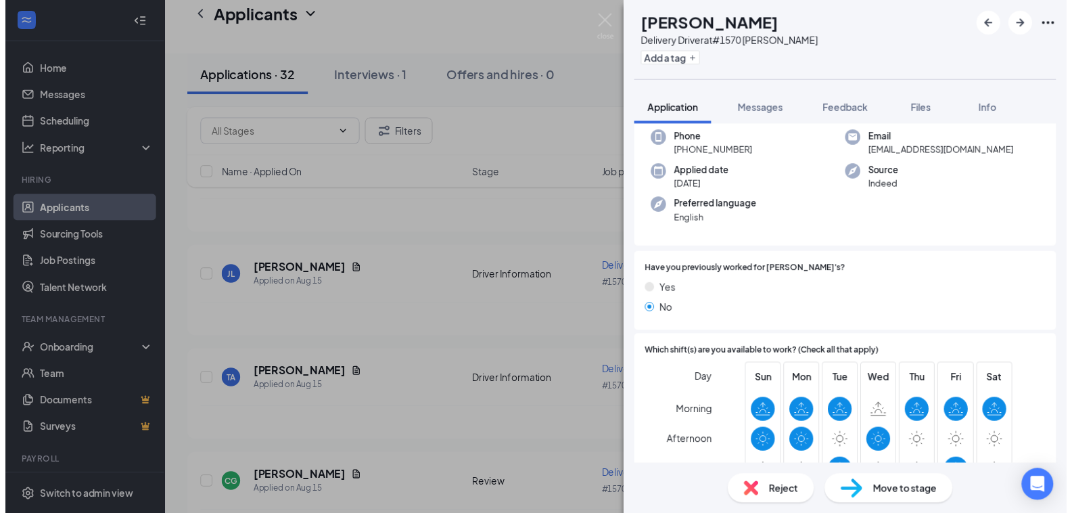
scroll to position [203, 0]
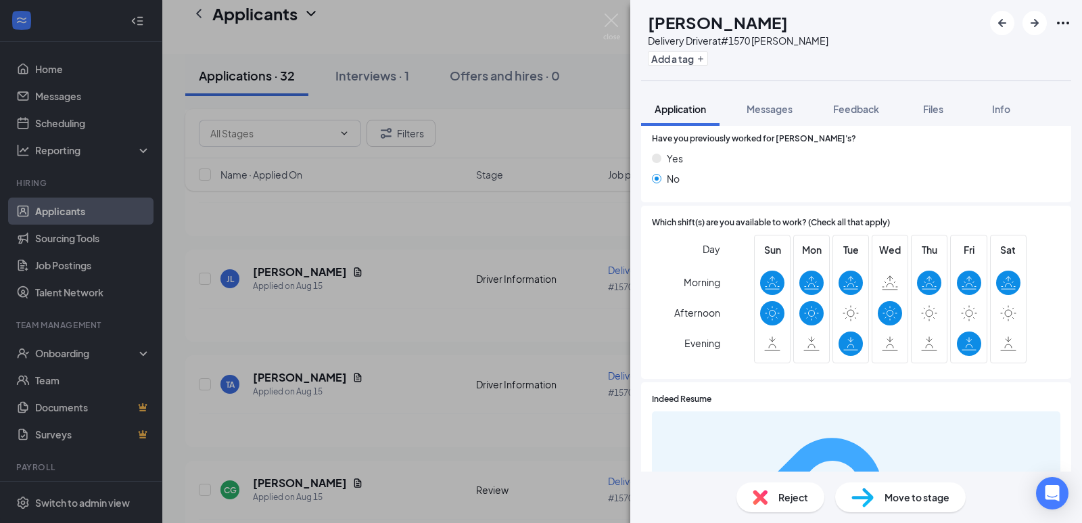
click at [616, 25] on img at bounding box center [611, 27] width 17 height 26
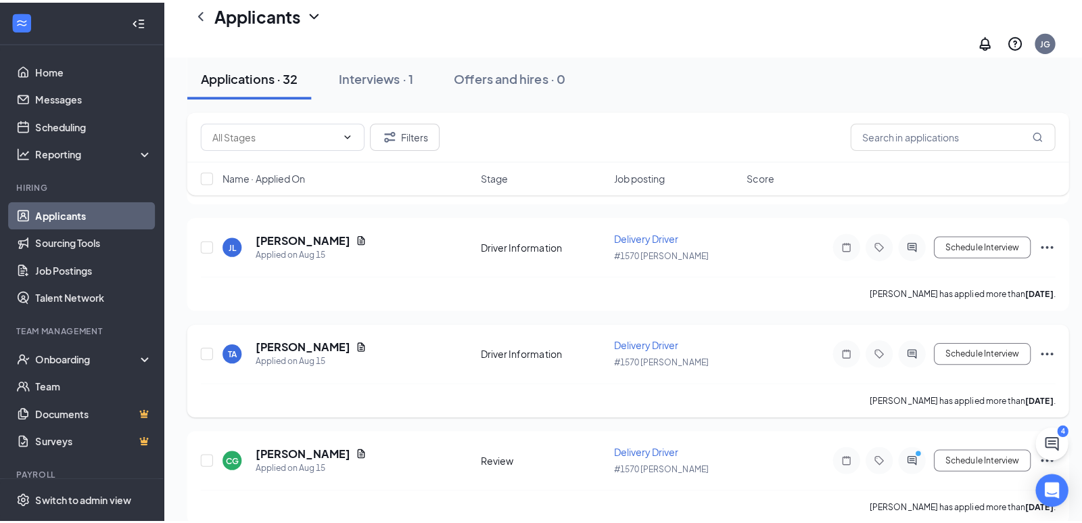
scroll to position [1556, 0]
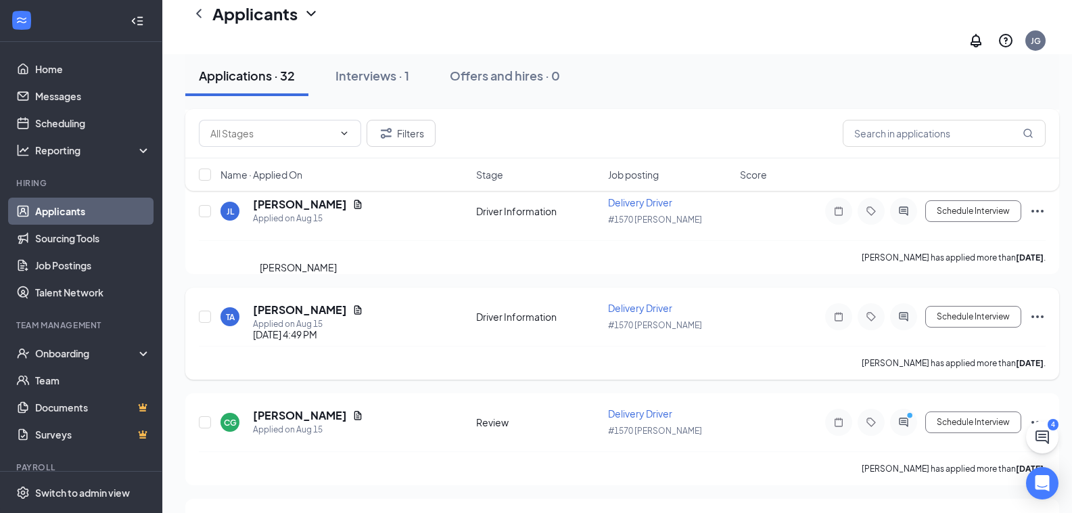
click at [310, 302] on h5 "[PERSON_NAME]" at bounding box center [300, 309] width 94 height 15
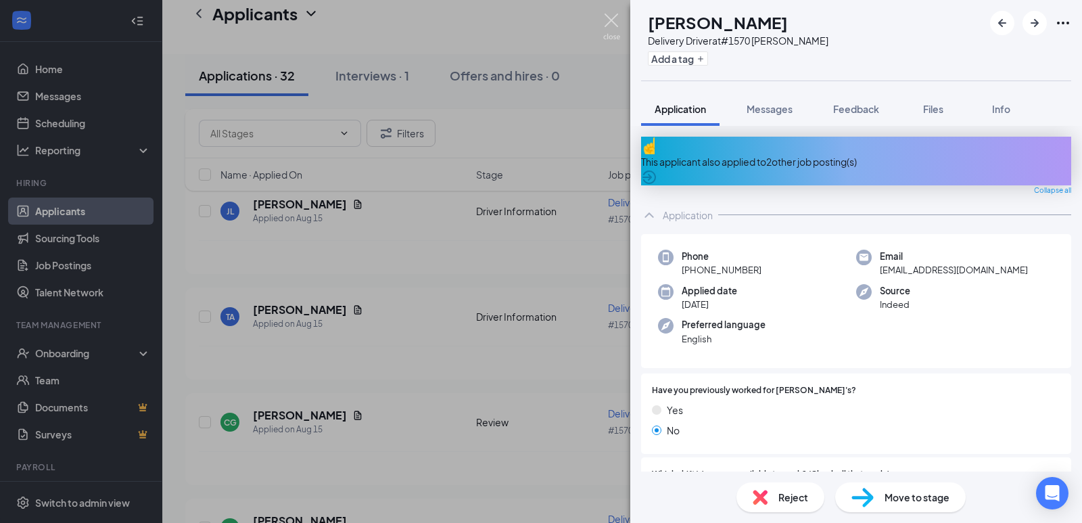
click at [614, 30] on img at bounding box center [611, 27] width 17 height 26
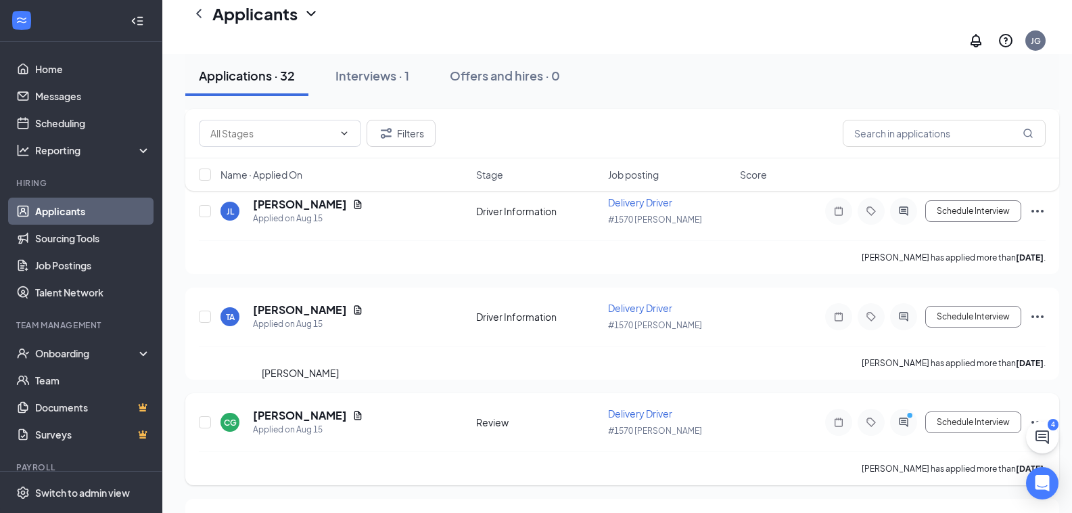
click at [304, 408] on h5 "[PERSON_NAME]" at bounding box center [300, 415] width 94 height 15
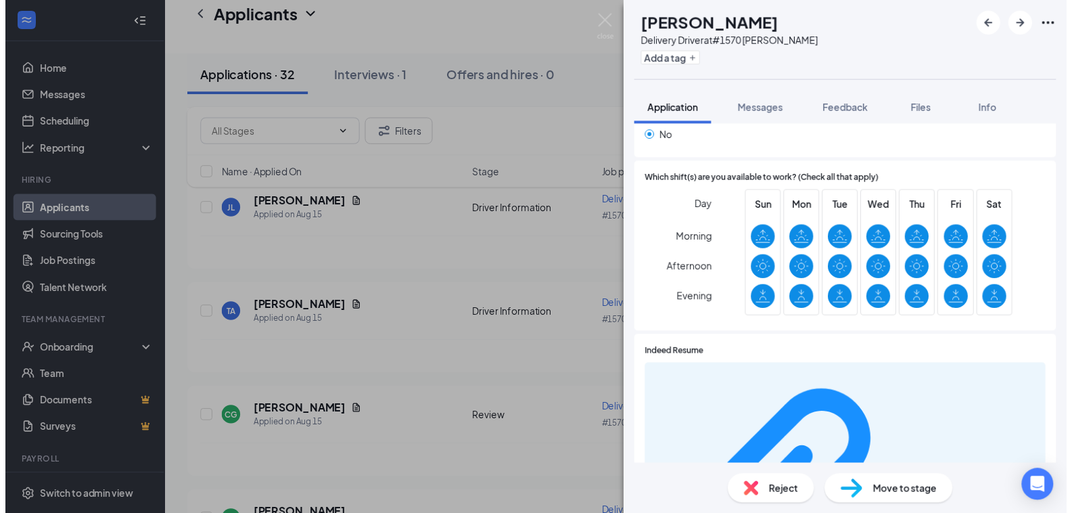
scroll to position [406, 0]
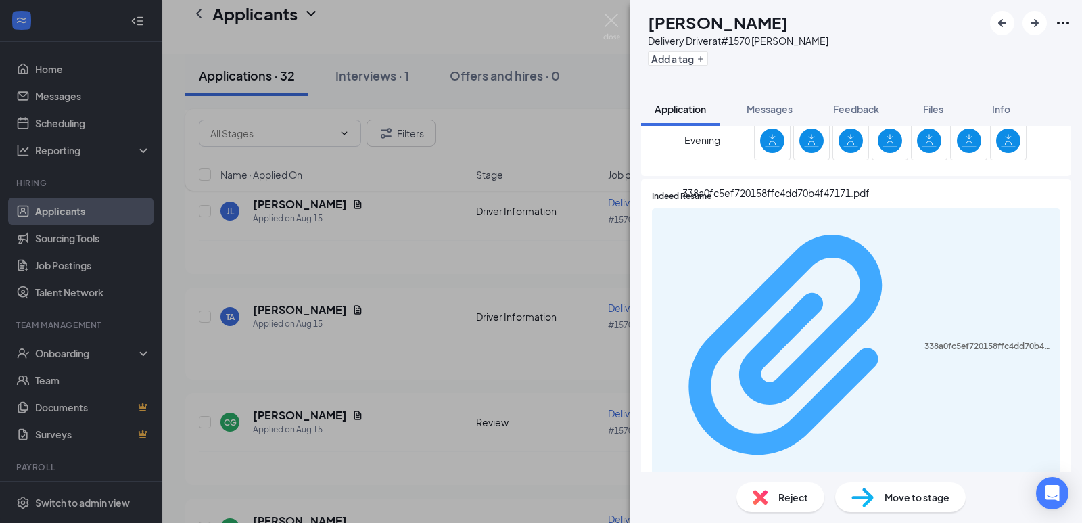
click at [925, 341] on div "338a0fc5ef720158ffc4dd70b4f47171.pdf" at bounding box center [989, 346] width 128 height 11
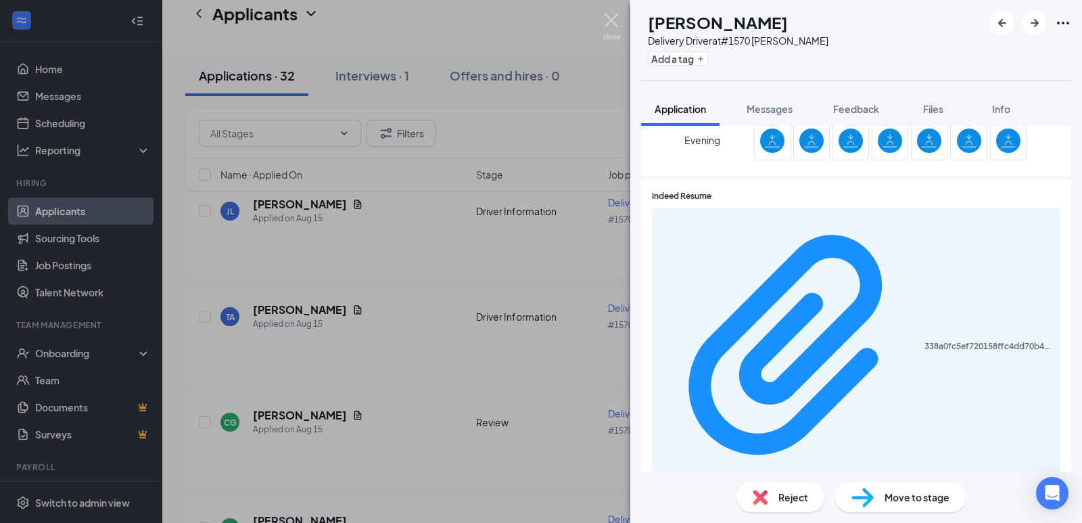
click at [612, 24] on img at bounding box center [611, 27] width 17 height 26
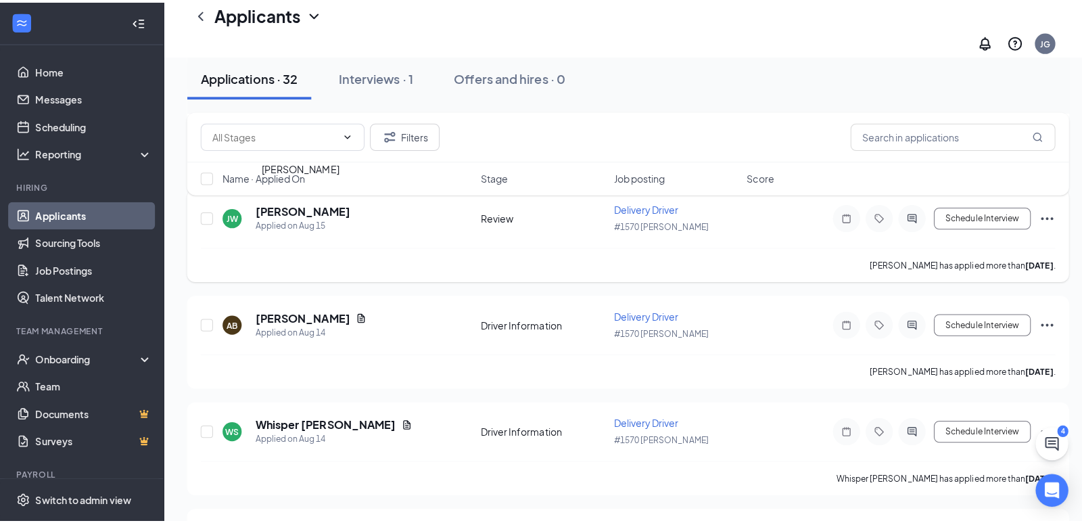
scroll to position [1894, 0]
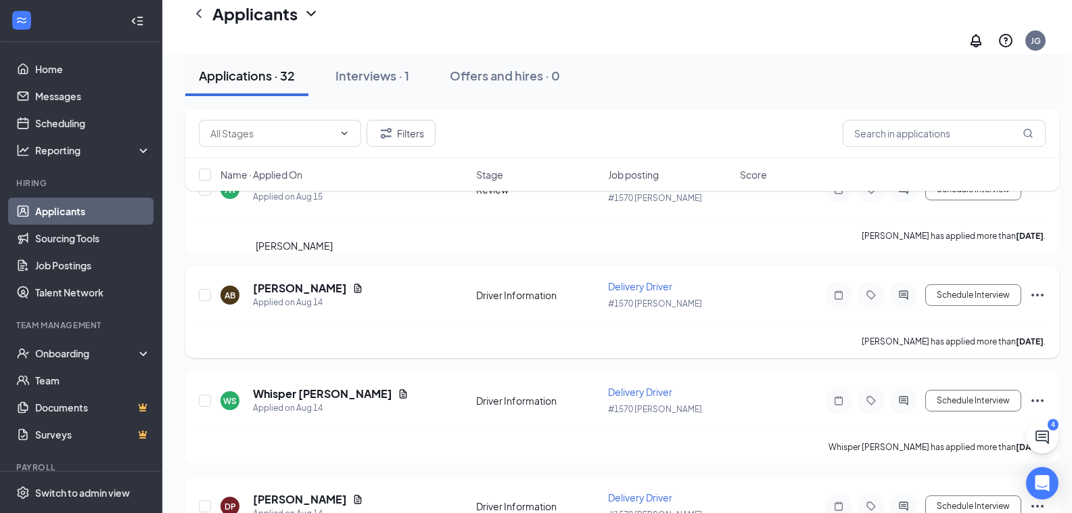
click at [286, 281] on h5 "[PERSON_NAME]" at bounding box center [300, 288] width 94 height 15
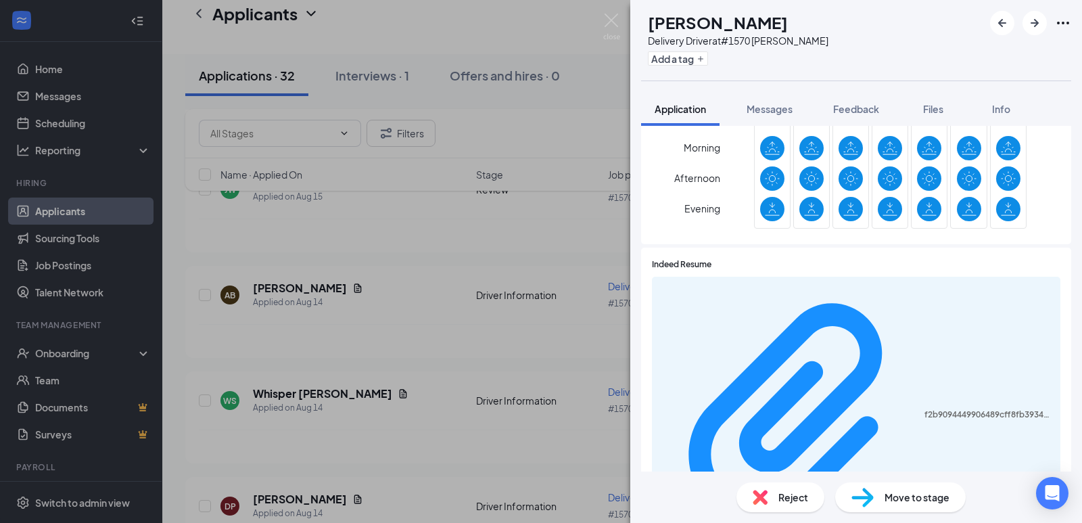
scroll to position [474, 0]
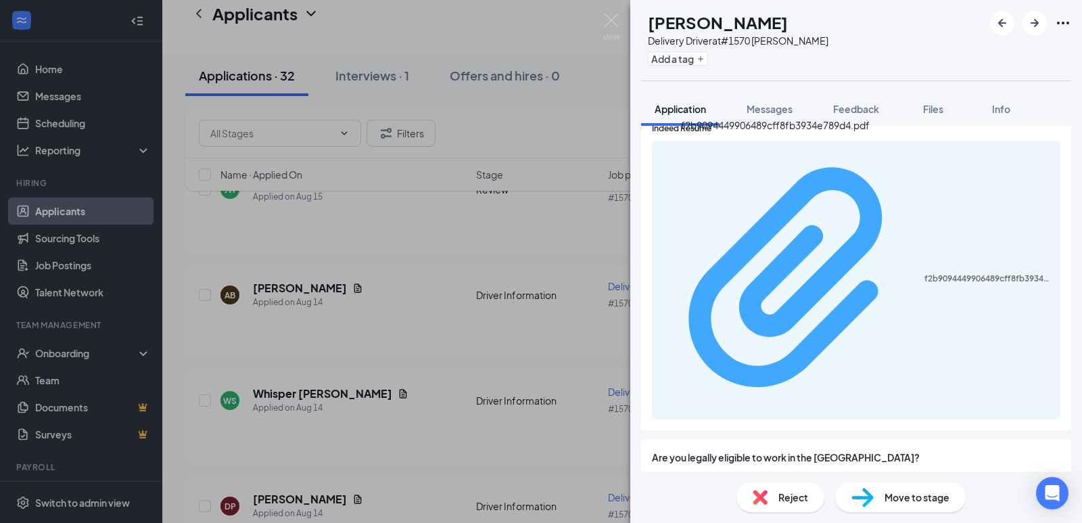
click at [925, 273] on div "f2b9094449906489cff8fb3934e789d4.pdf" at bounding box center [989, 278] width 128 height 11
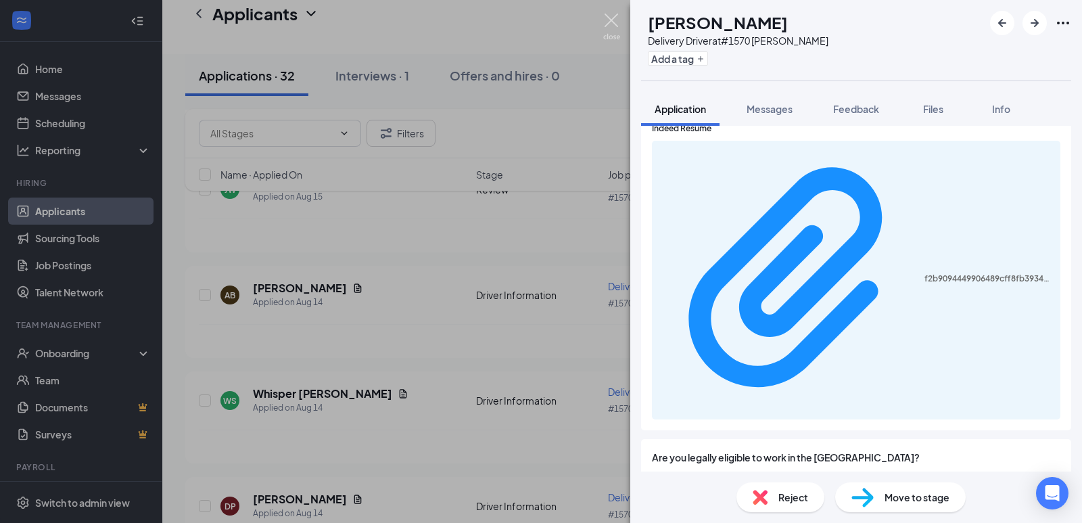
click at [614, 20] on img at bounding box center [611, 27] width 17 height 26
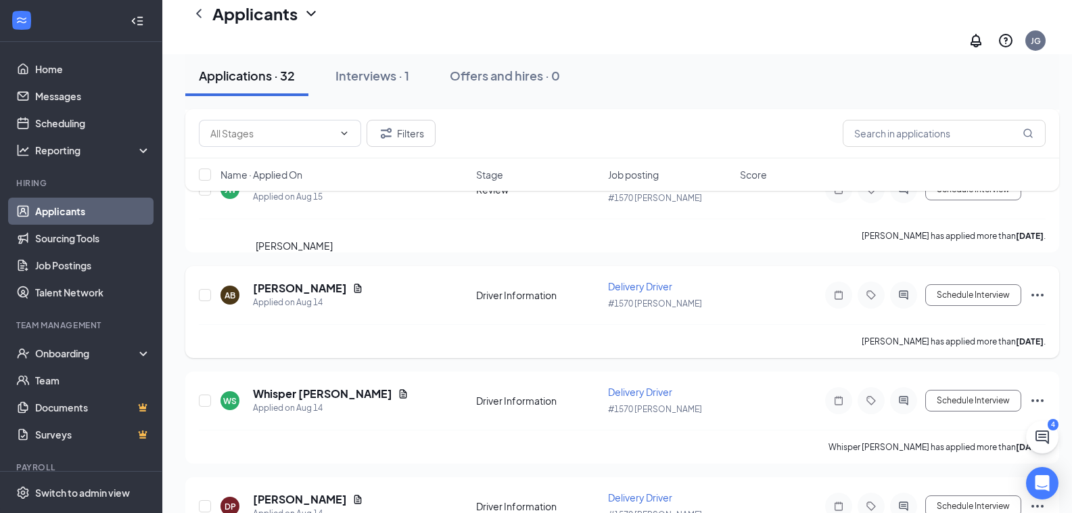
click at [271, 281] on h5 "[PERSON_NAME]" at bounding box center [300, 288] width 94 height 15
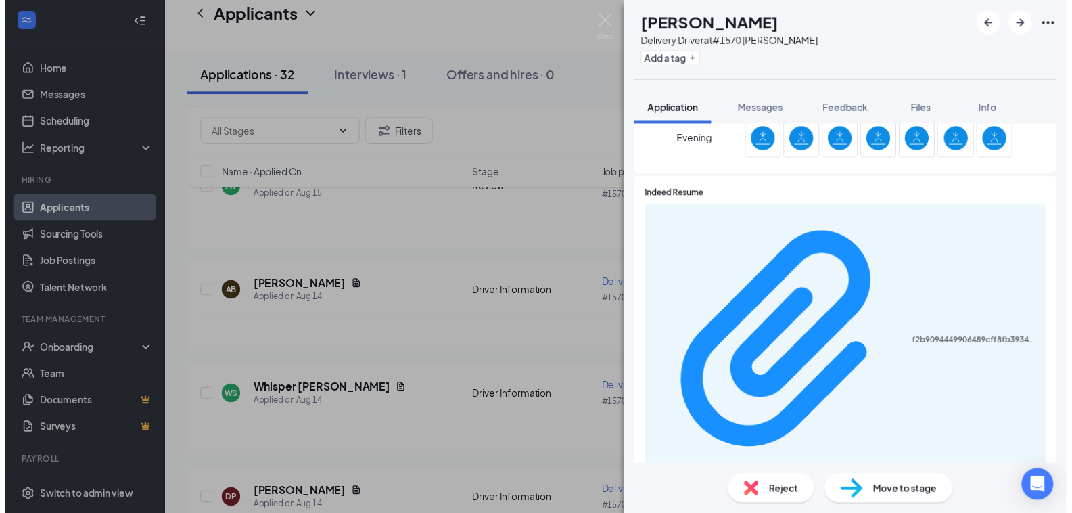
scroll to position [271, 0]
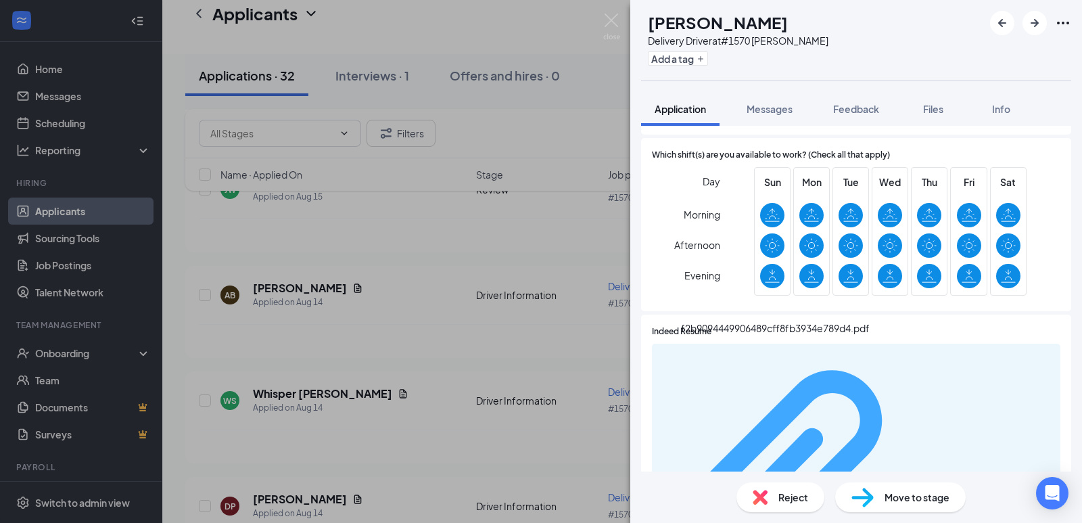
click at [925, 476] on div "f2b9094449906489cff8fb3934e789d4.pdf" at bounding box center [989, 481] width 128 height 11
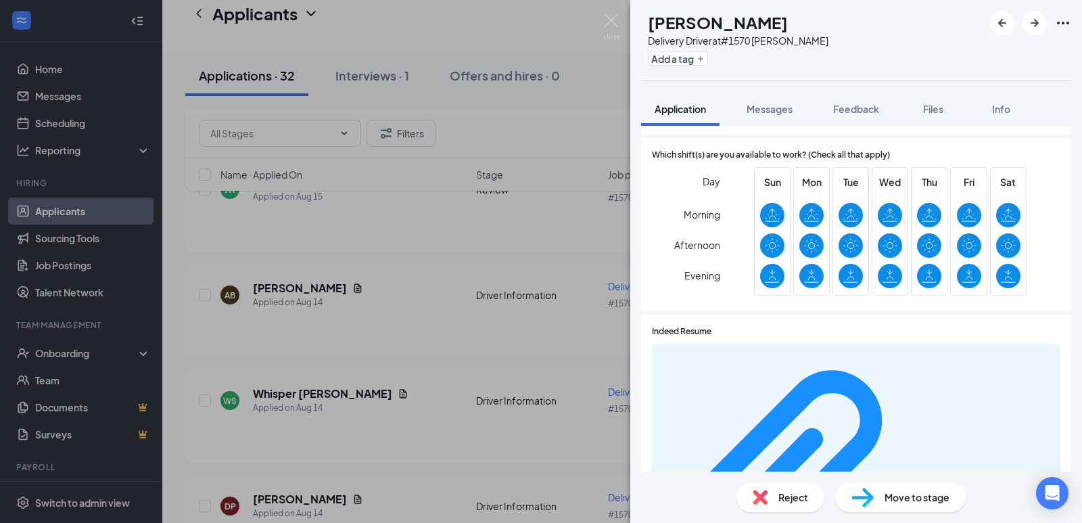
click at [608, 11] on div "AB [PERSON_NAME] Delivery Driver at #1570 [PERSON_NAME] Add a tag Application M…" at bounding box center [541, 261] width 1082 height 523
click at [609, 20] on div "Applicants JG" at bounding box center [622, 27] width 920 height 54
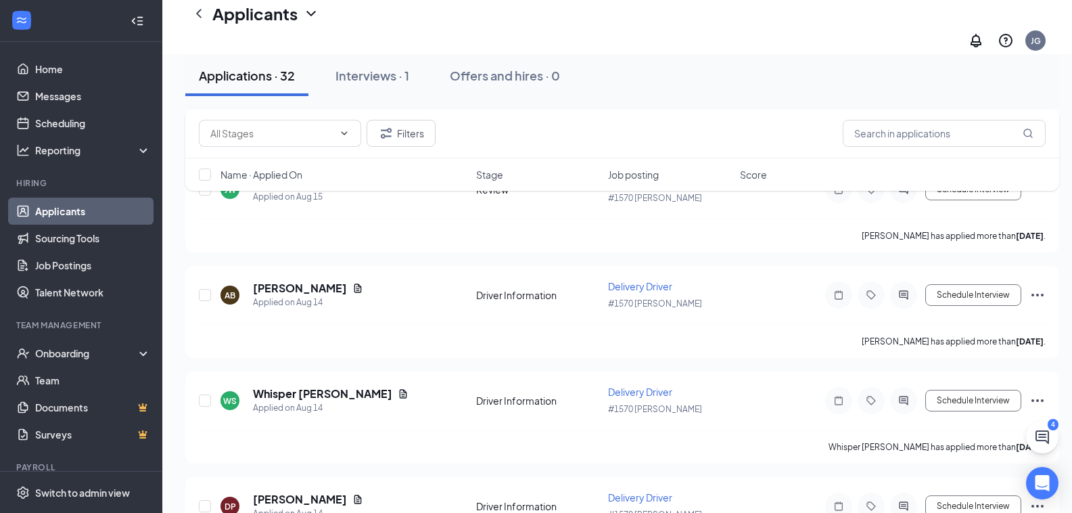
scroll to position [1954, 0]
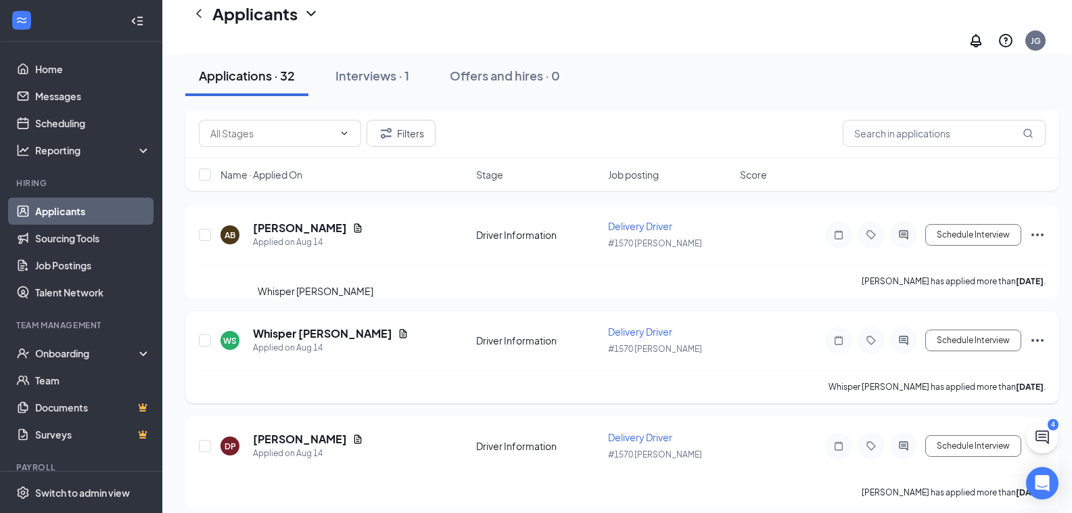
click at [296, 326] on h5 "Whisper [PERSON_NAME]" at bounding box center [322, 333] width 139 height 15
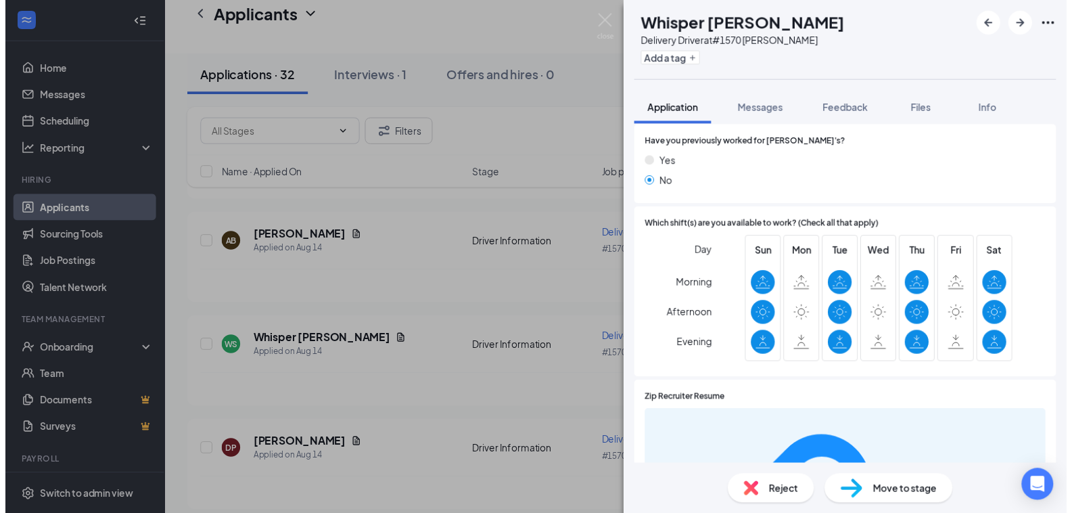
scroll to position [203, 0]
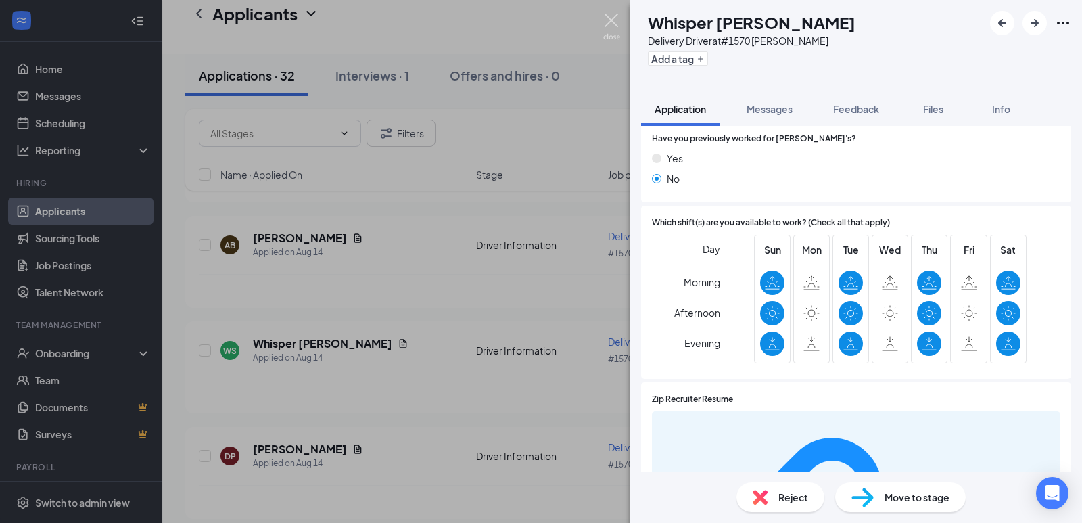
click at [607, 28] on img at bounding box center [611, 27] width 17 height 26
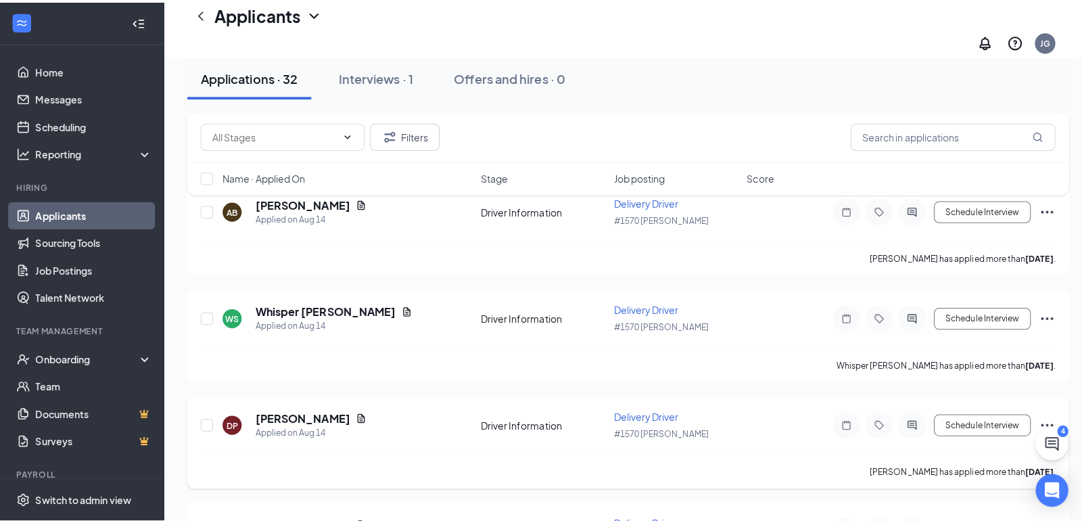
scroll to position [2090, 0]
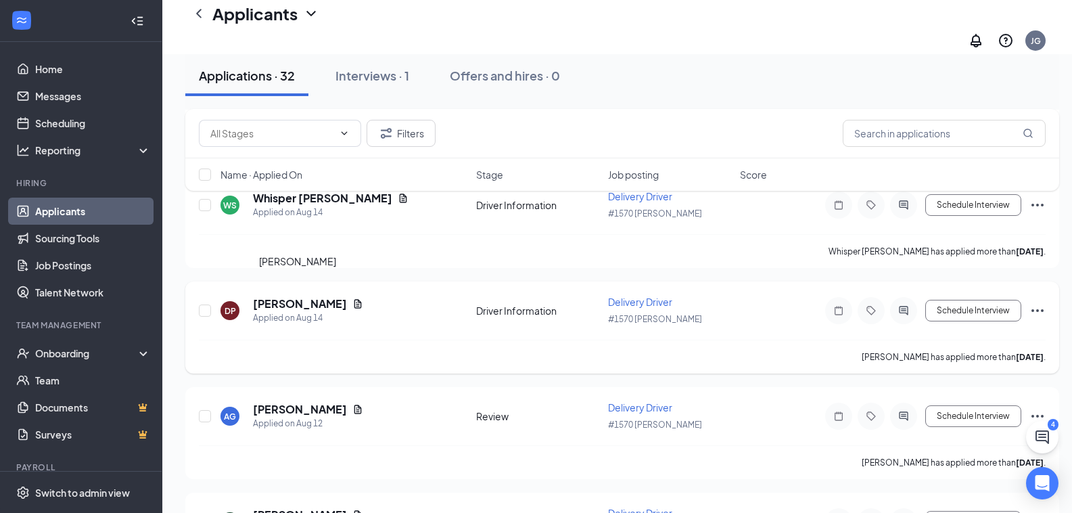
click at [329, 296] on h5 "[PERSON_NAME]" at bounding box center [300, 303] width 94 height 15
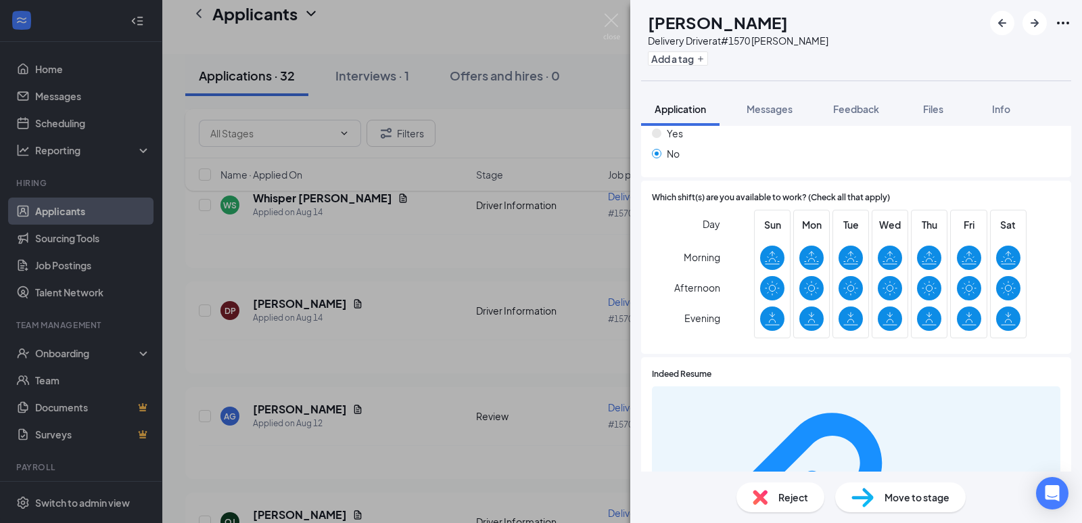
scroll to position [271, 0]
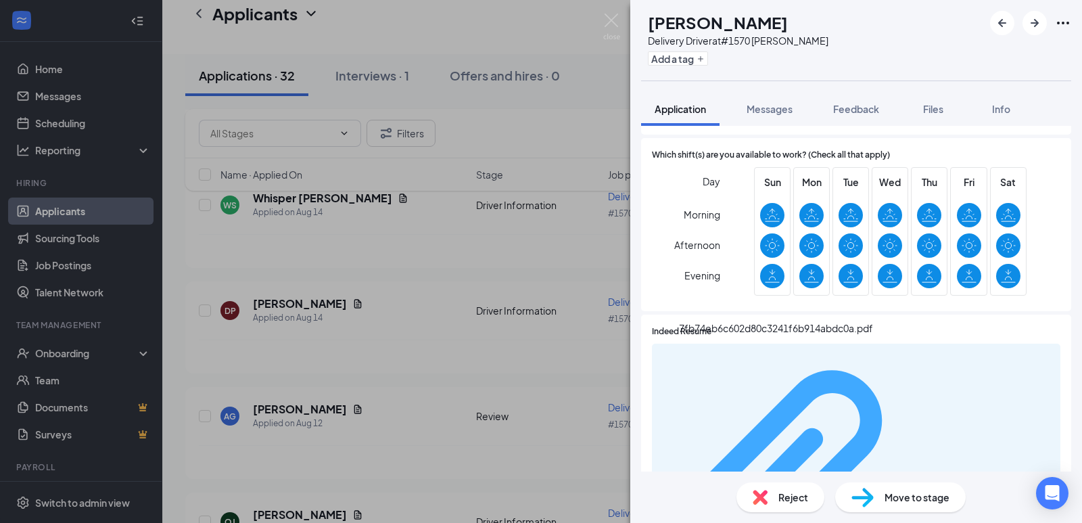
click at [925, 476] on div "7fb74eb6c602d80c3241f6b914abdc0a.pdf" at bounding box center [989, 481] width 128 height 11
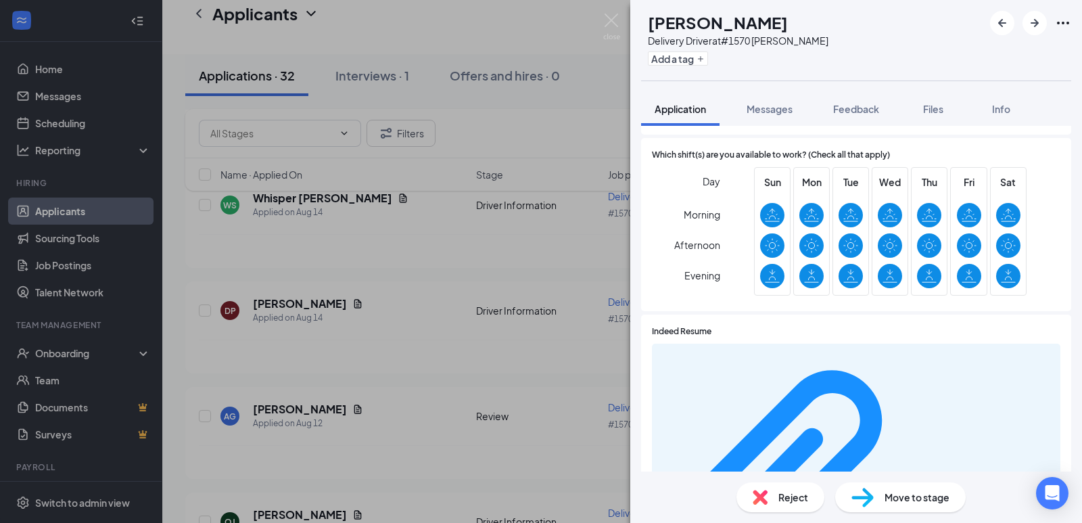
click at [609, 27] on img at bounding box center [611, 27] width 17 height 26
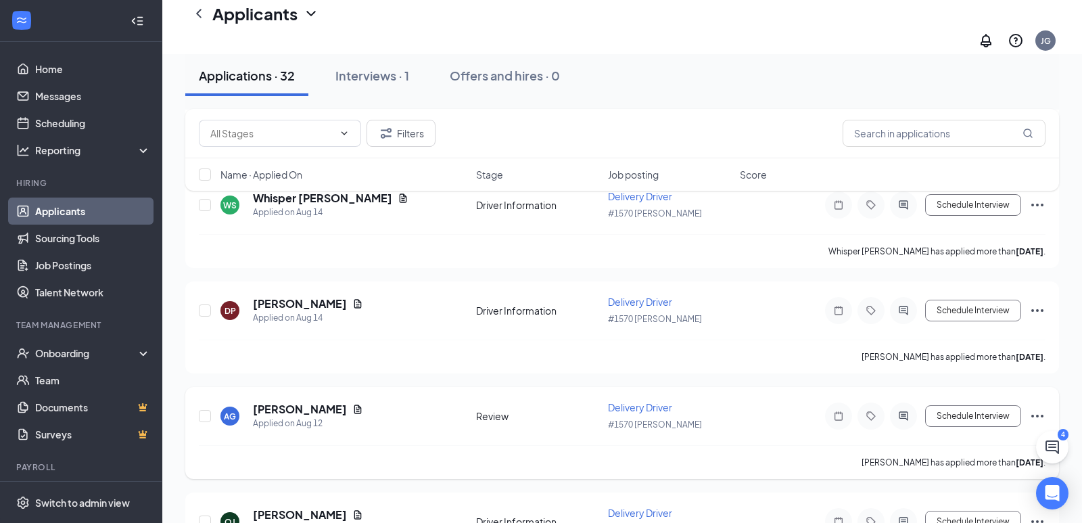
scroll to position [2157, 0]
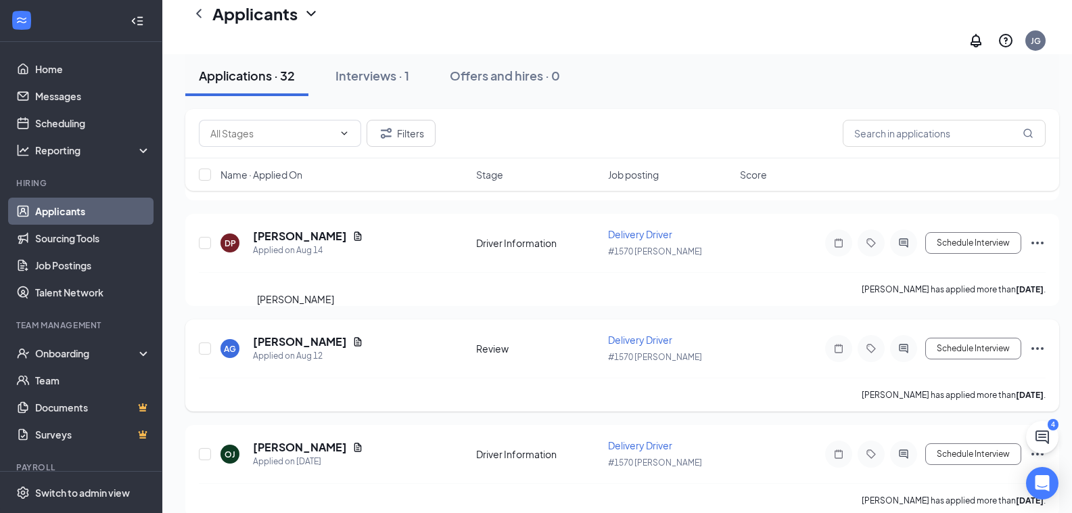
click at [294, 334] on h5 "[PERSON_NAME]" at bounding box center [300, 341] width 94 height 15
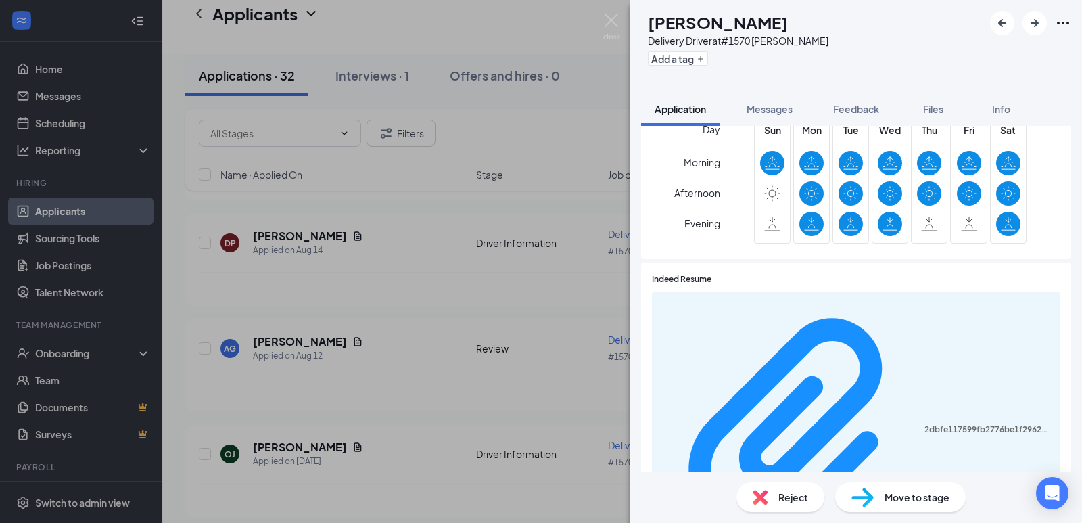
scroll to position [338, 0]
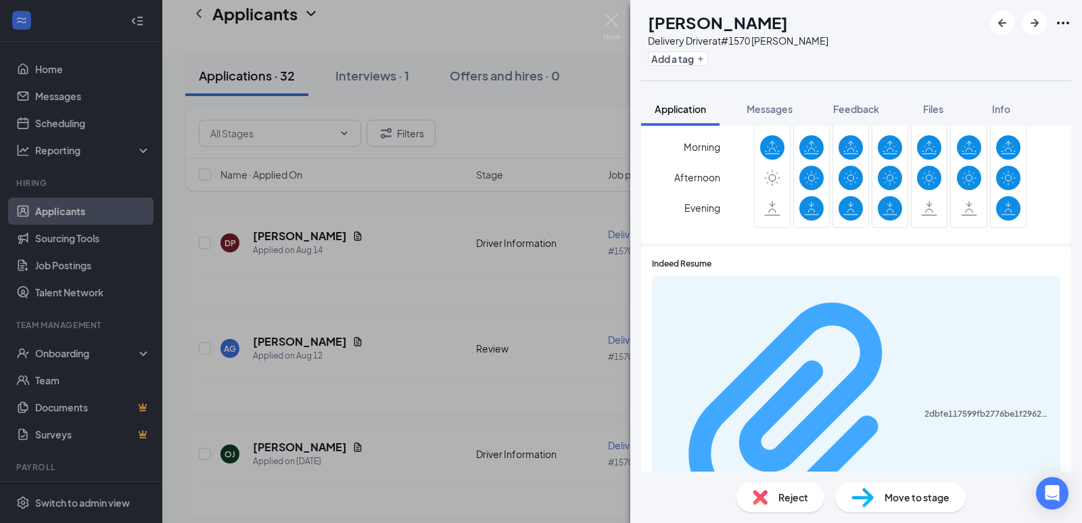
click at [925, 409] on div "2dbfe117599fb2776be1f2962059b364.pdf" at bounding box center [989, 414] width 128 height 11
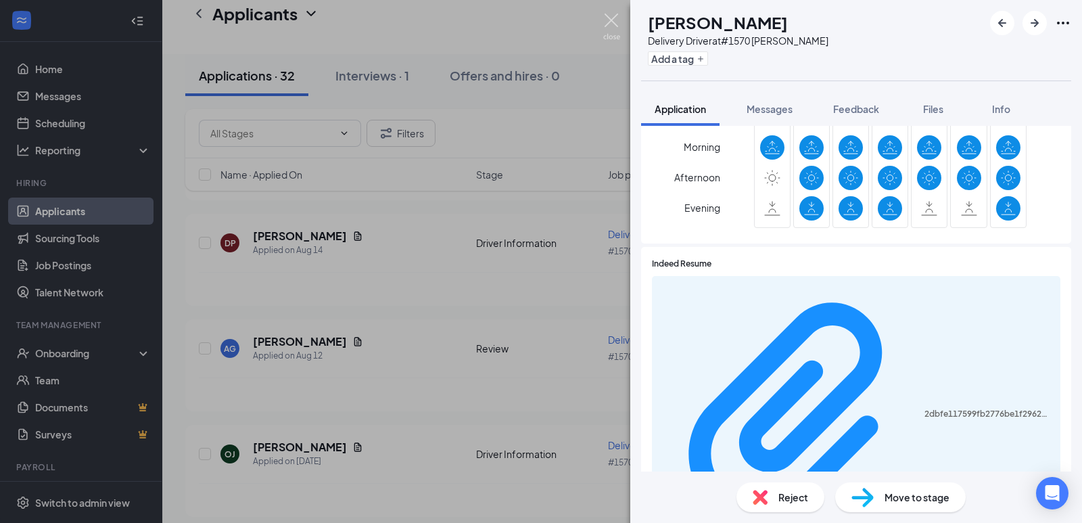
click at [617, 18] on img at bounding box center [611, 27] width 17 height 26
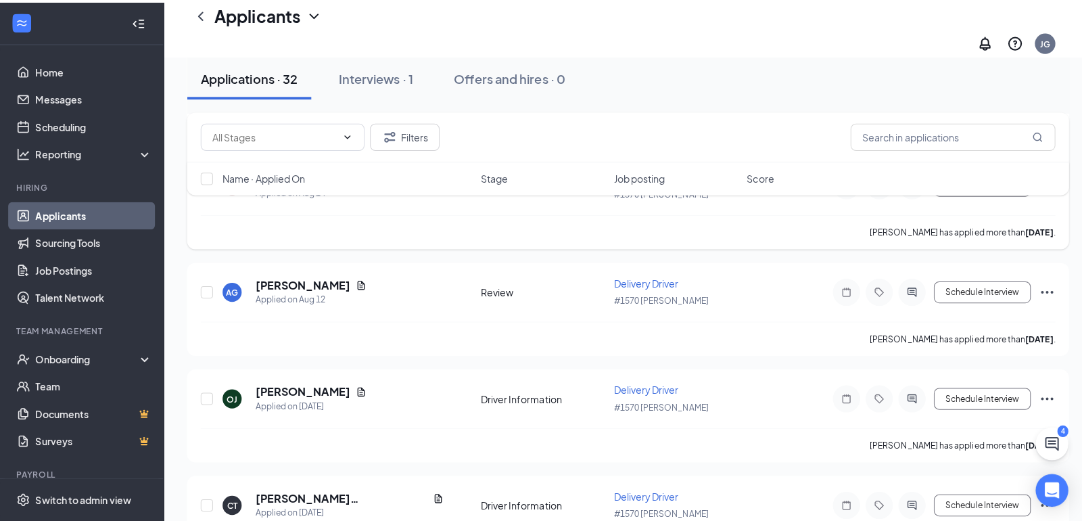
scroll to position [2293, 0]
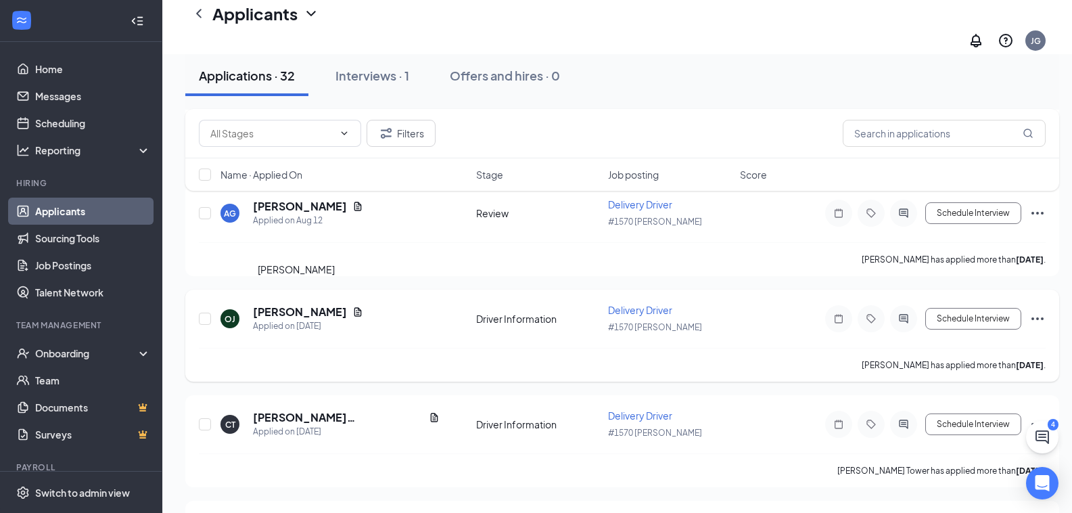
click at [308, 304] on h5 "[PERSON_NAME]" at bounding box center [300, 311] width 94 height 15
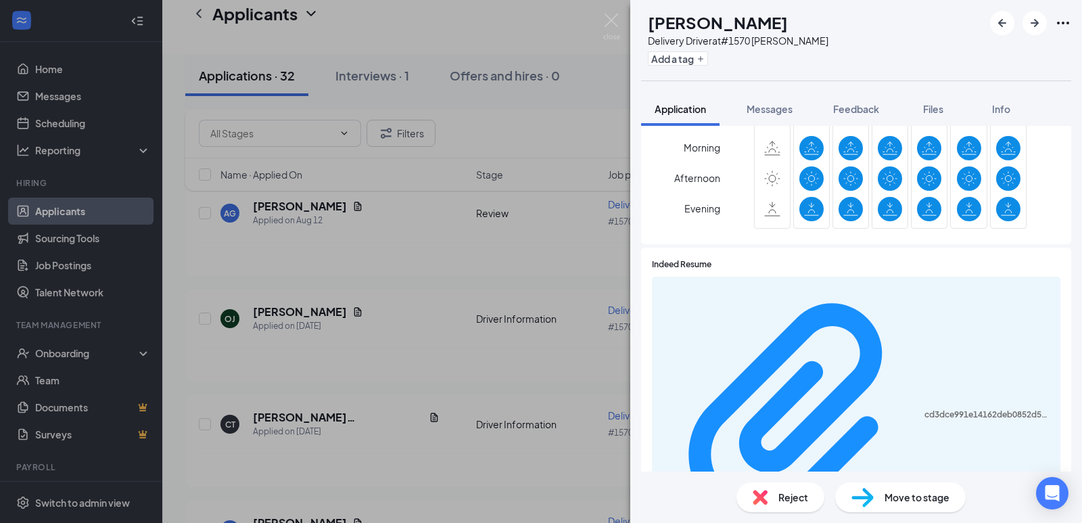
scroll to position [338, 0]
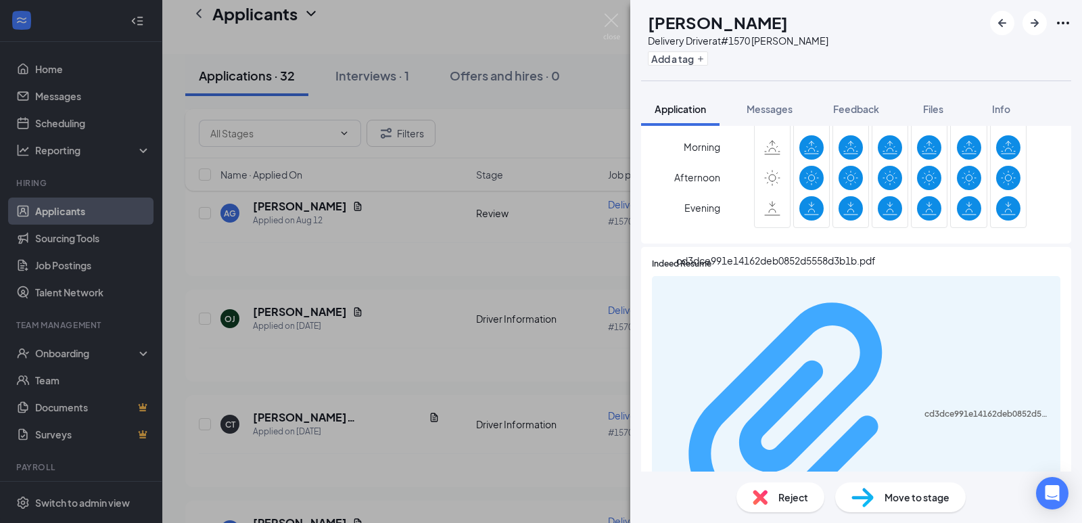
click at [925, 409] on div "cd3dce991e14162deb0852d5558d3b1b.pdf" at bounding box center [989, 414] width 128 height 11
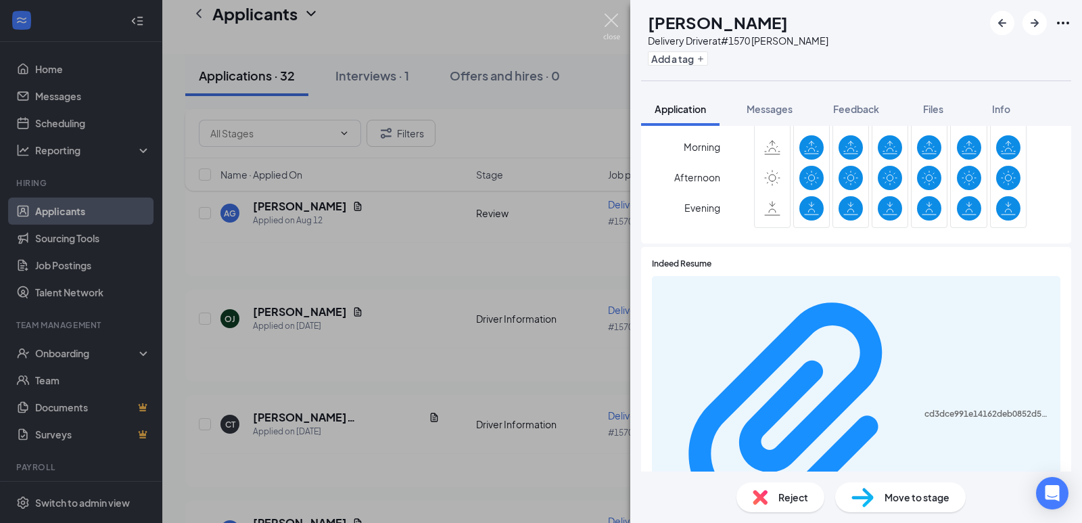
click at [616, 16] on img at bounding box center [611, 27] width 17 height 26
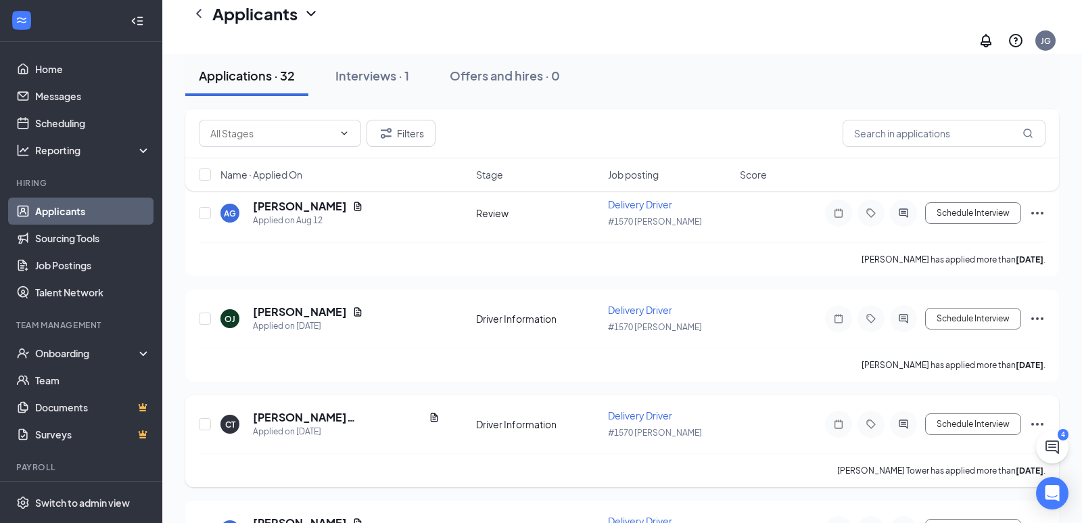
scroll to position [2360, 0]
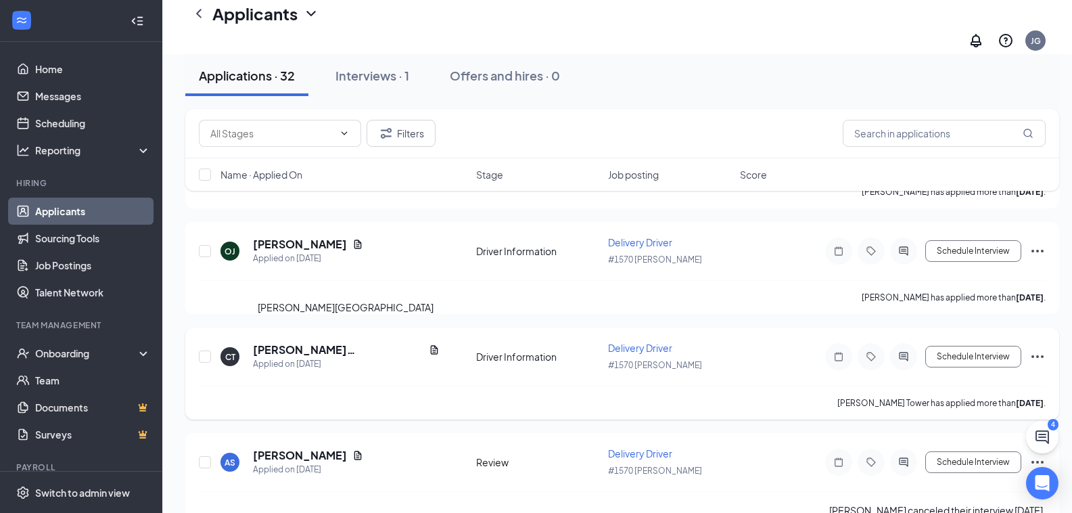
click at [278, 342] on h5 "[PERSON_NAME][GEOGRAPHIC_DATA]" at bounding box center [338, 349] width 170 height 15
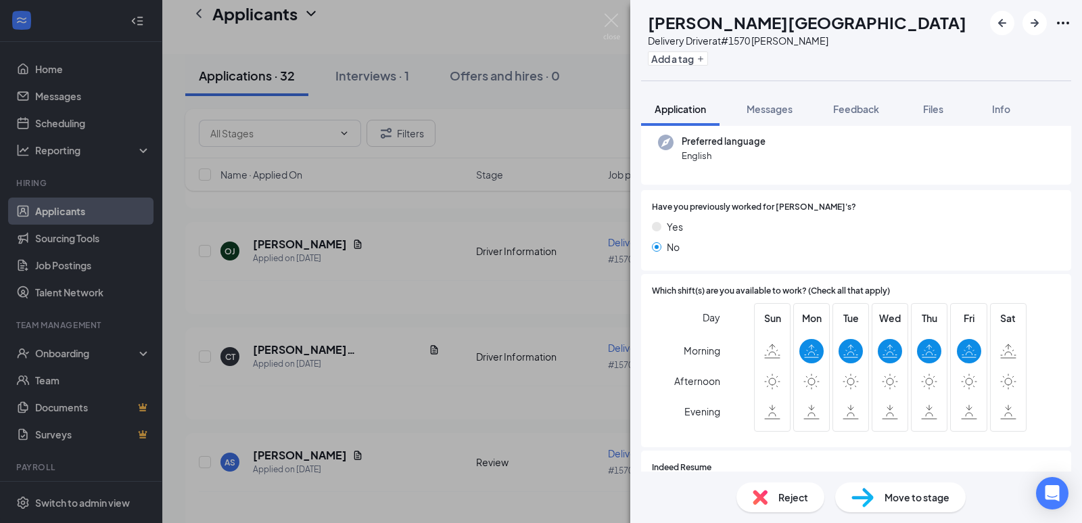
scroll to position [135, 0]
click at [608, 20] on img at bounding box center [611, 27] width 17 height 26
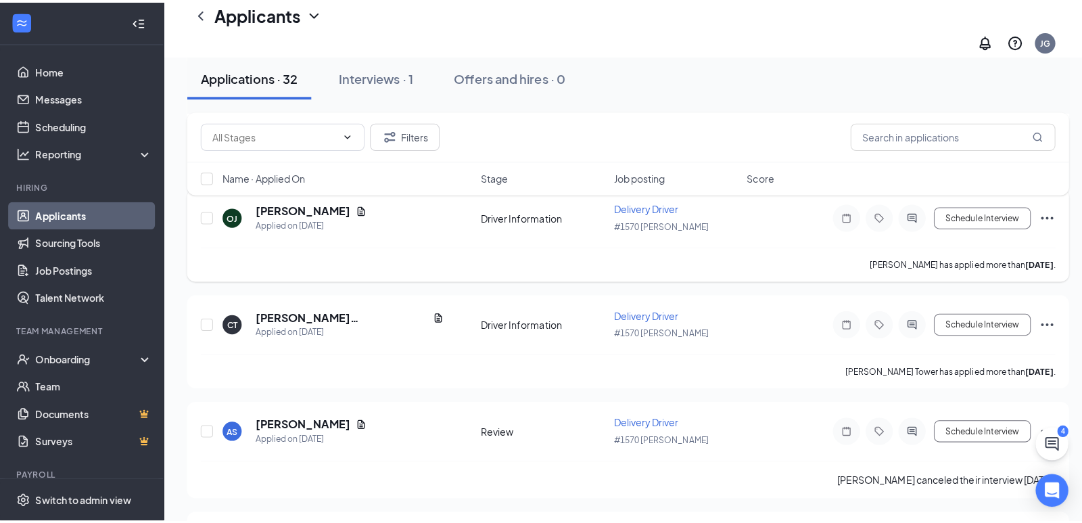
scroll to position [2495, 0]
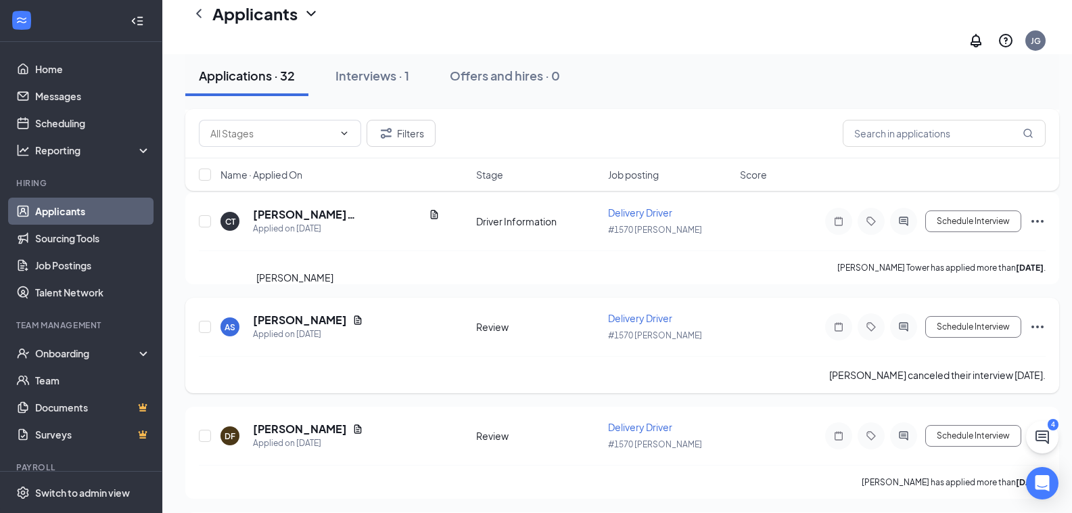
click at [286, 313] on h5 "[PERSON_NAME]" at bounding box center [300, 320] width 94 height 15
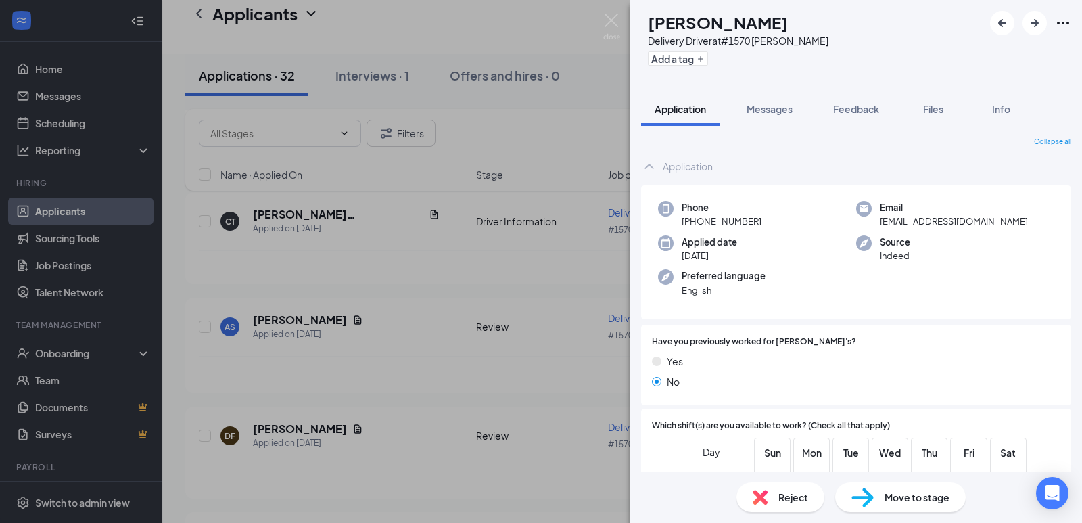
scroll to position [135, 0]
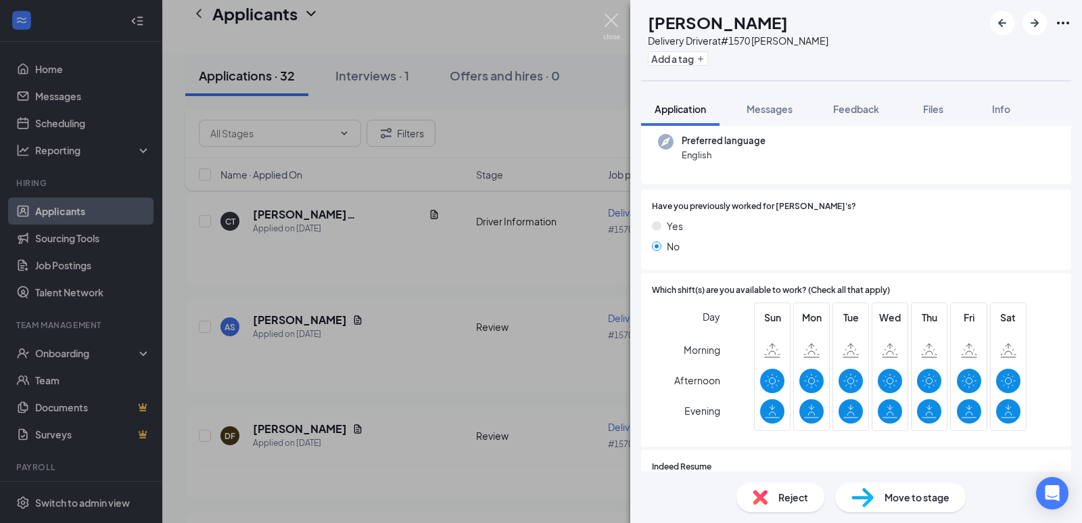
click at [614, 24] on img at bounding box center [611, 27] width 17 height 26
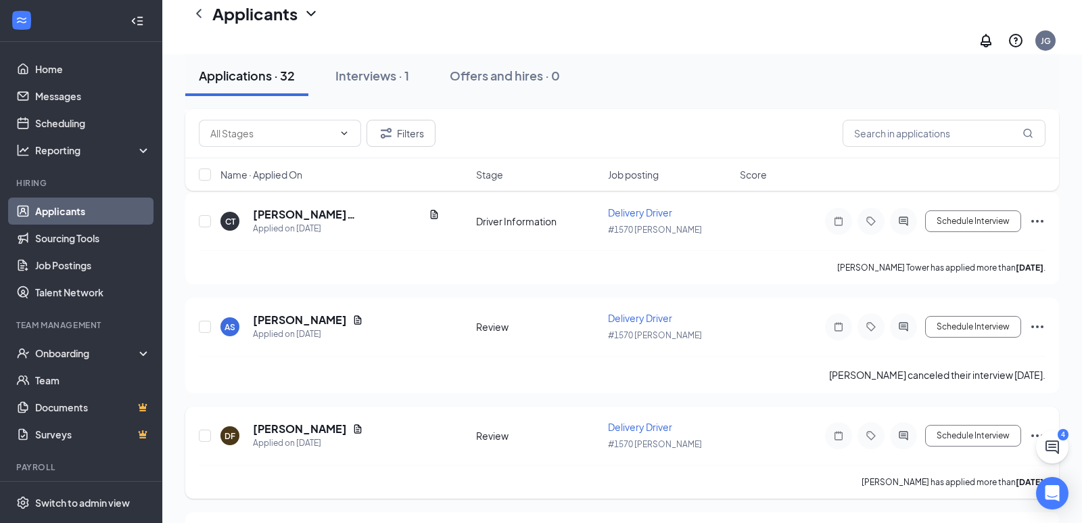
scroll to position [2631, 0]
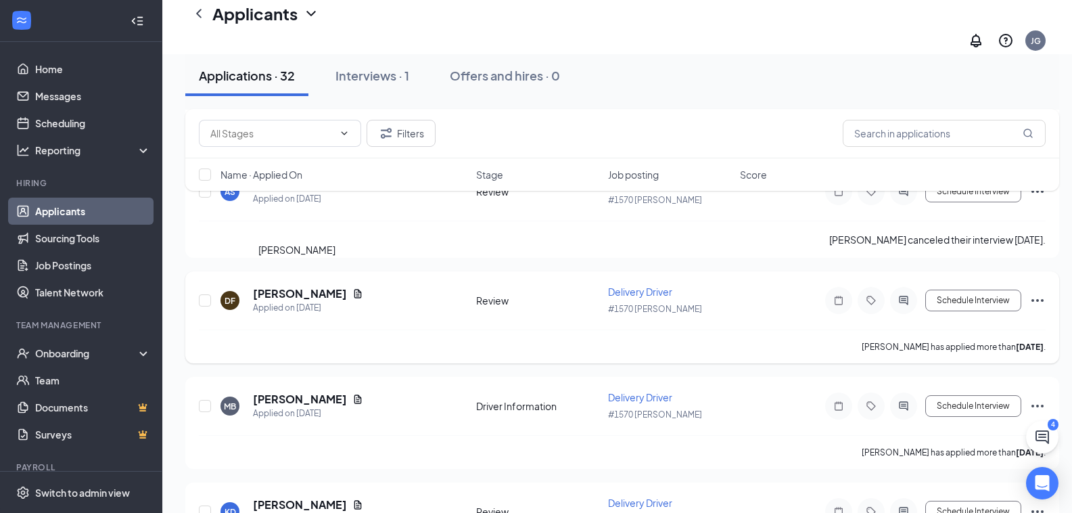
click at [287, 286] on h5 "[PERSON_NAME]" at bounding box center [300, 293] width 94 height 15
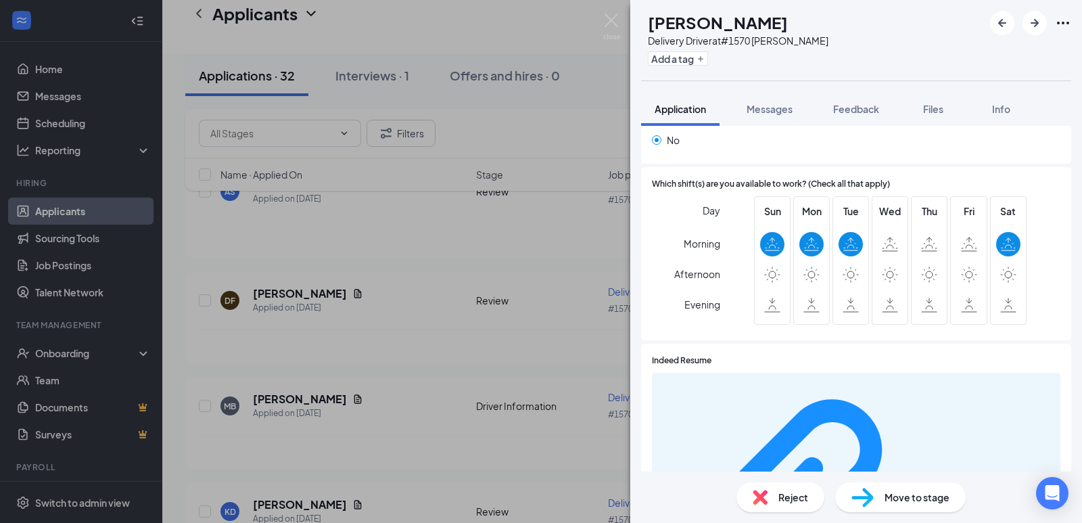
scroll to position [271, 0]
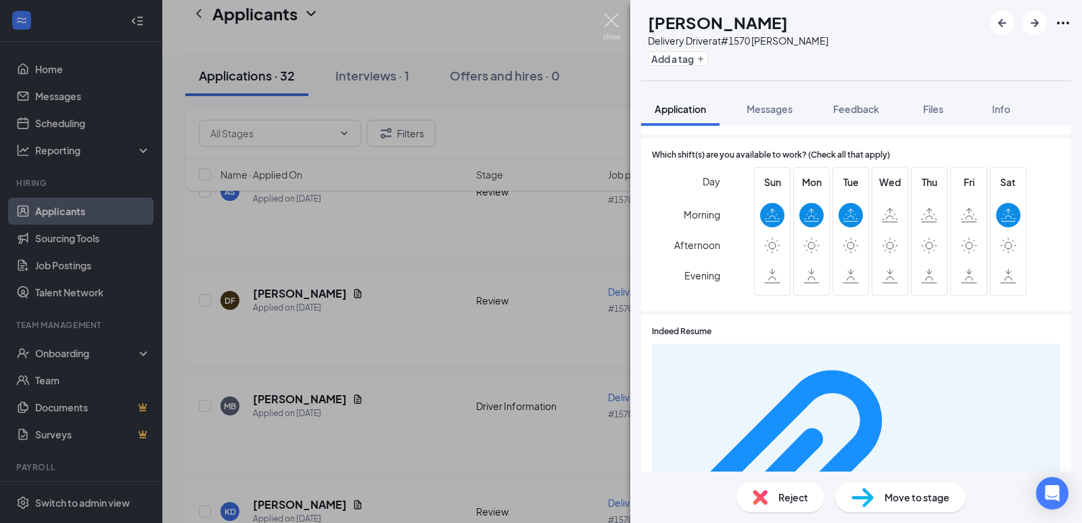
click at [607, 19] on img at bounding box center [611, 27] width 17 height 26
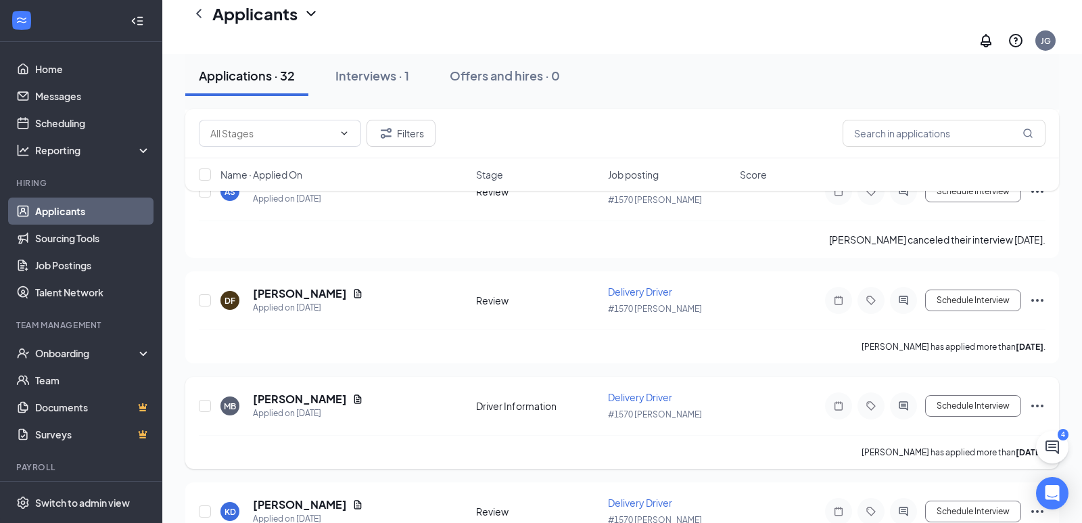
click at [298, 392] on h5 "[PERSON_NAME]" at bounding box center [300, 399] width 94 height 15
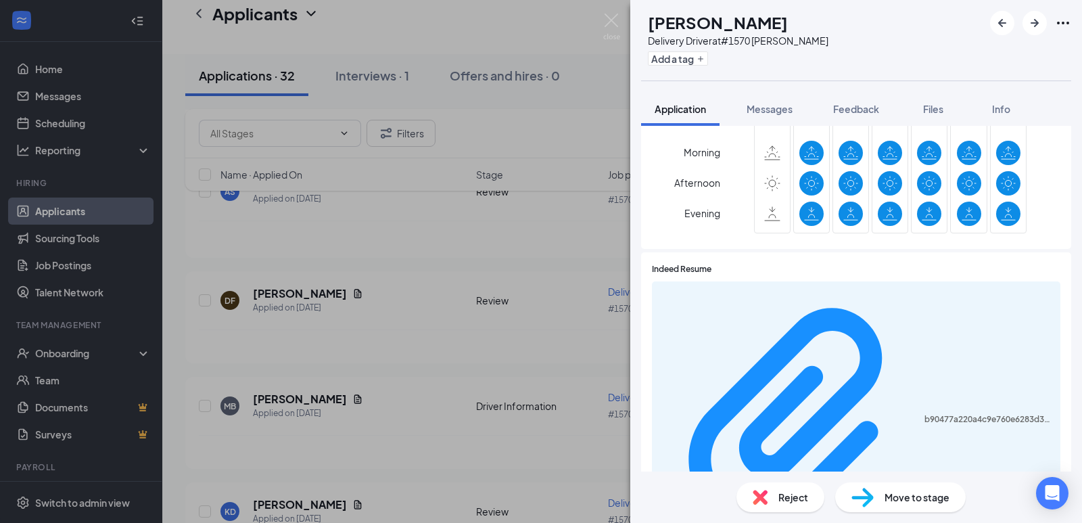
scroll to position [406, 0]
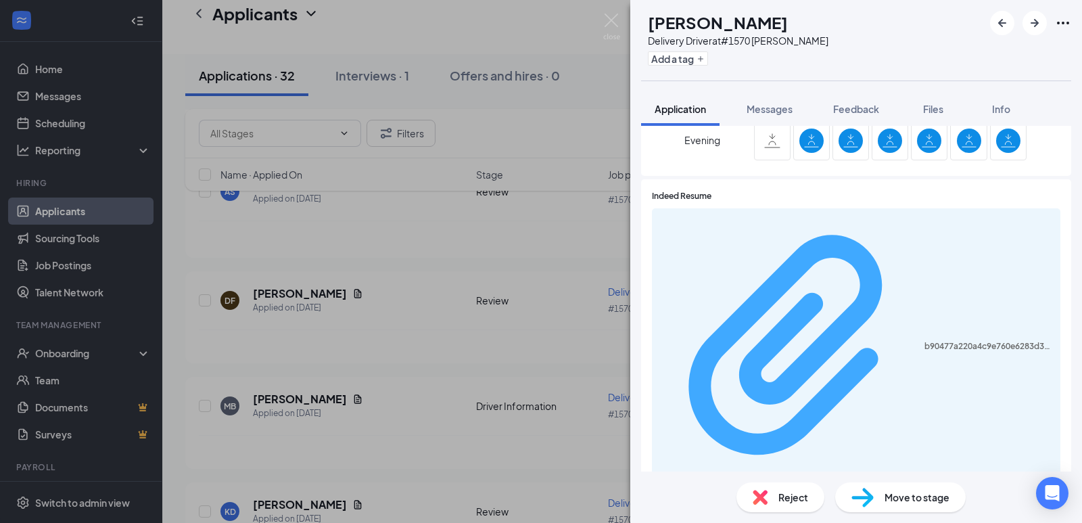
click at [925, 341] on div "b90477a220a4c9e760e6283d32e6210d.pdf" at bounding box center [989, 346] width 128 height 11
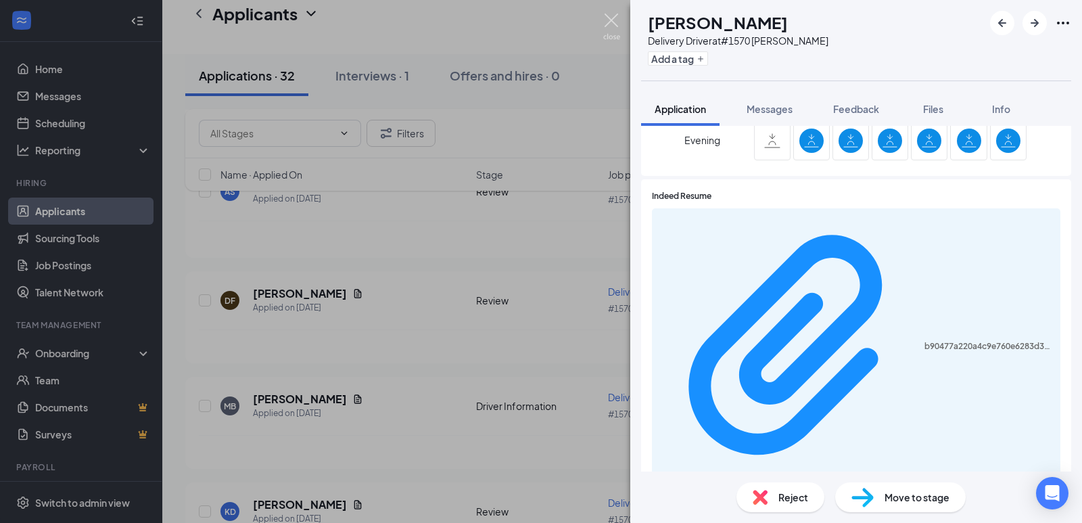
click at [610, 23] on img at bounding box center [611, 27] width 17 height 26
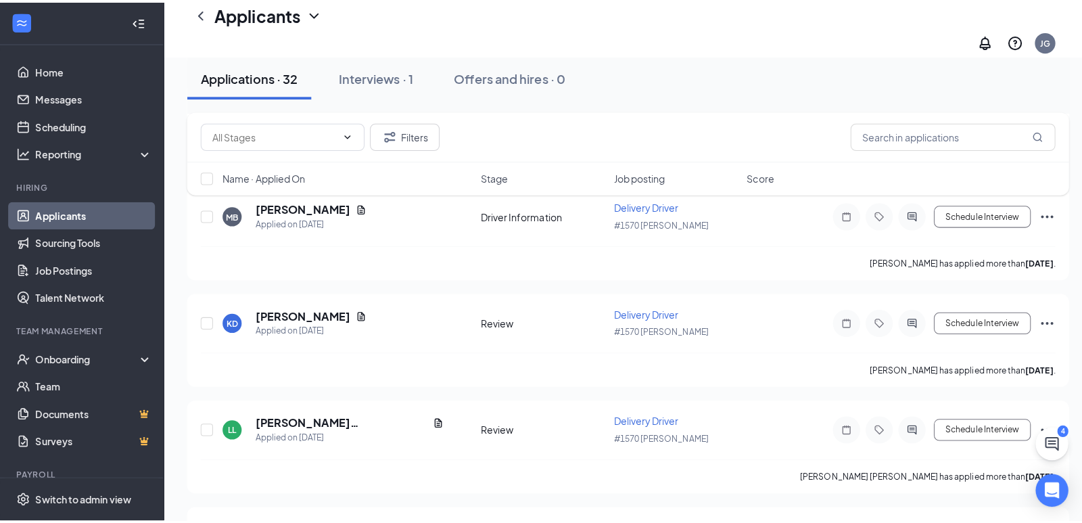
scroll to position [2901, 0]
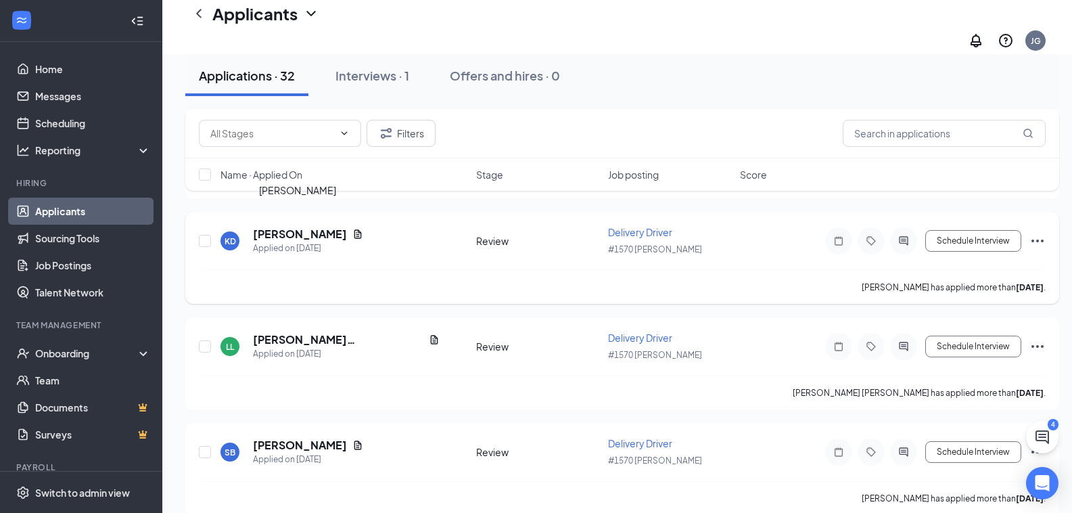
click at [300, 227] on h5 "[PERSON_NAME]" at bounding box center [300, 234] width 94 height 15
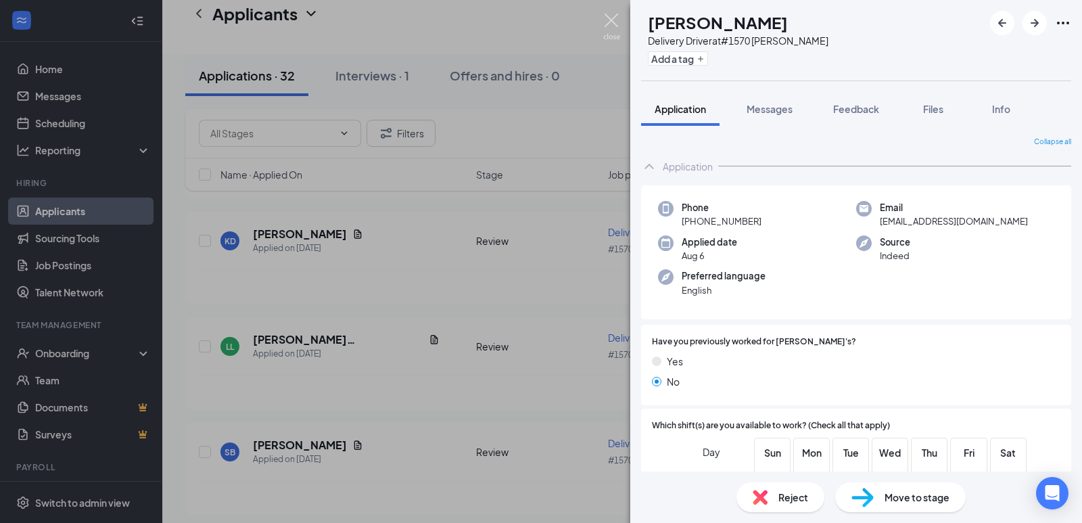
click at [612, 26] on img at bounding box center [611, 27] width 17 height 26
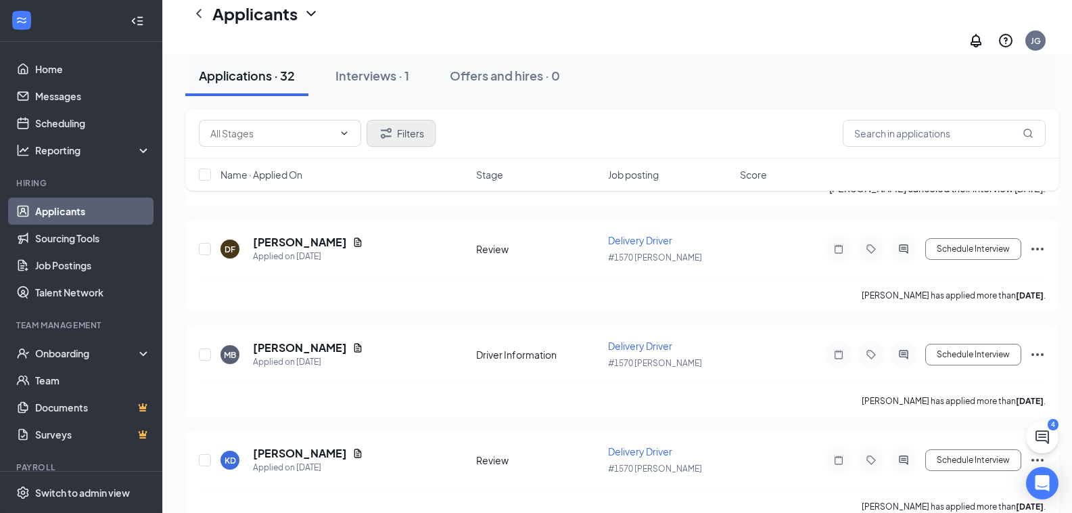
scroll to position [2681, 0]
click at [394, 79] on div "Interviews · 1" at bounding box center [373, 75] width 74 height 17
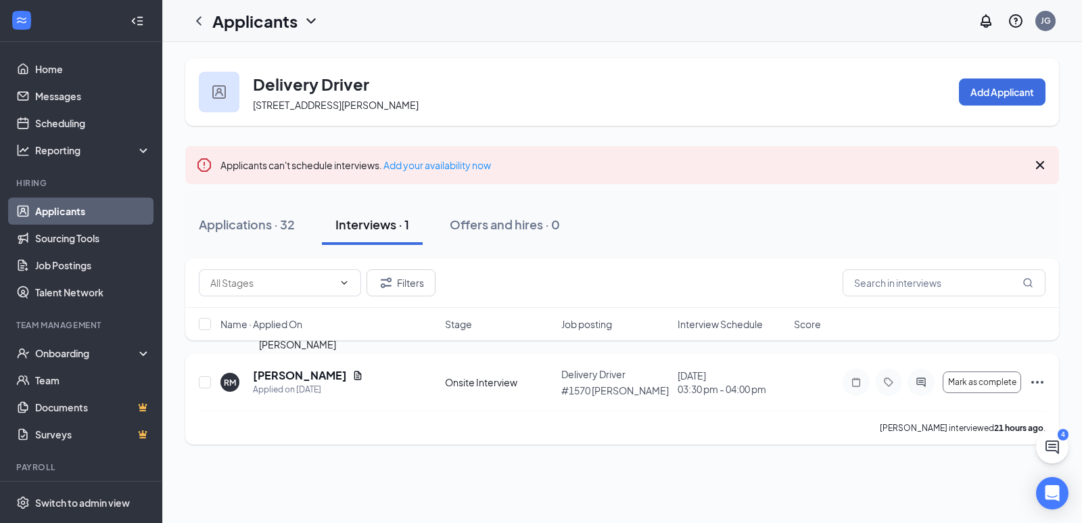
click at [308, 375] on h5 "[PERSON_NAME]" at bounding box center [300, 375] width 94 height 15
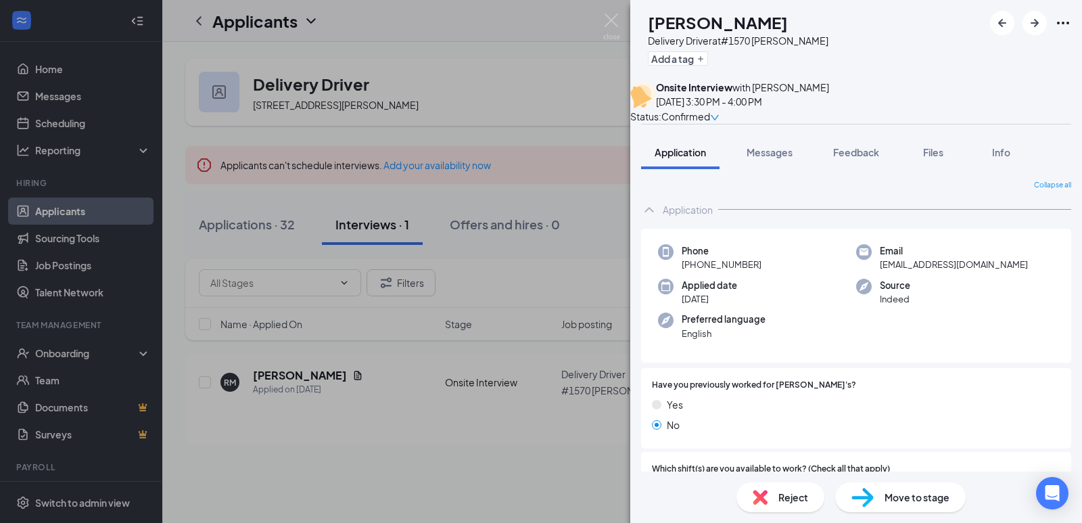
click at [720, 113] on icon "down" at bounding box center [714, 117] width 9 height 9
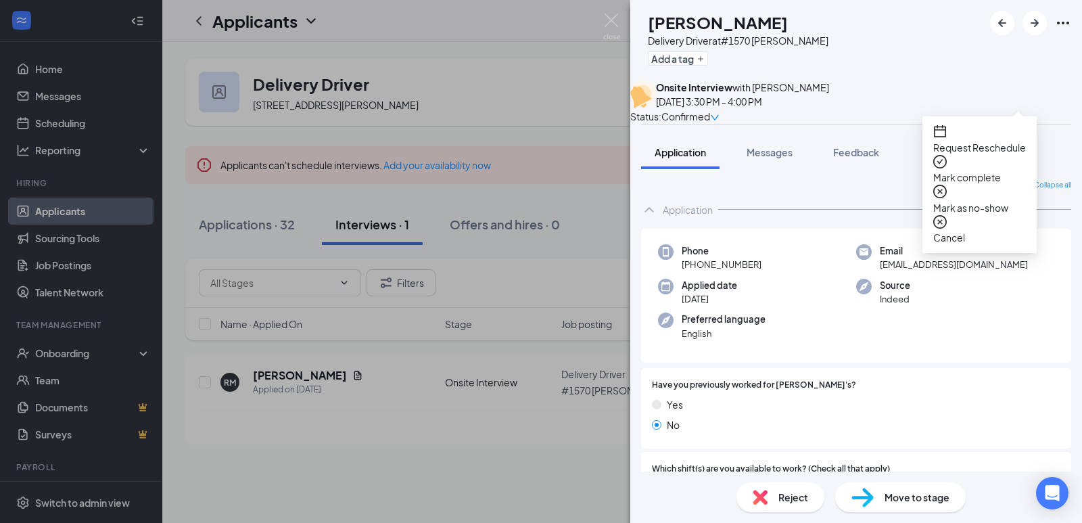
click at [882, 41] on div "RM [PERSON_NAME] Delivery Driver at #1570 [PERSON_NAME] Add a tag" at bounding box center [856, 40] width 452 height 80
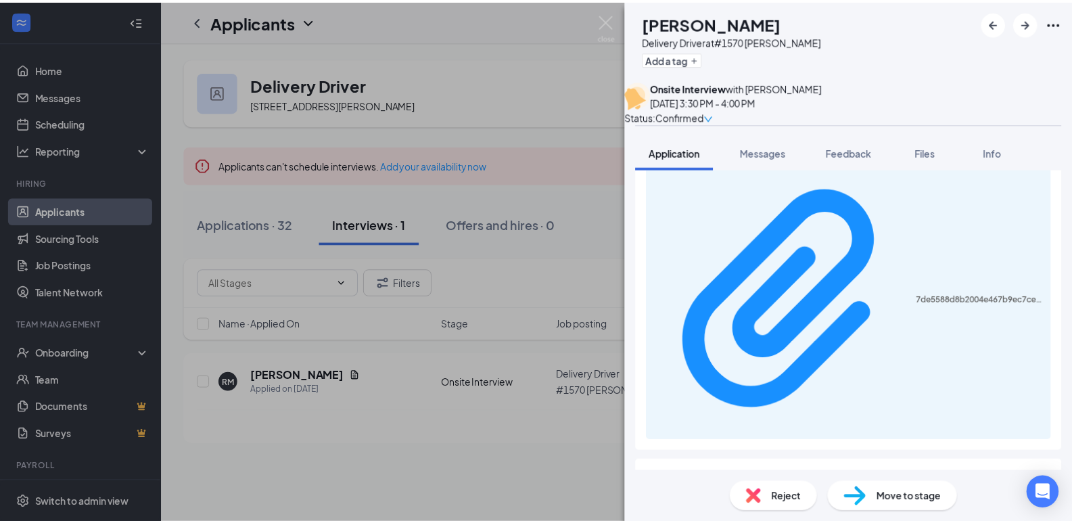
scroll to position [406, 0]
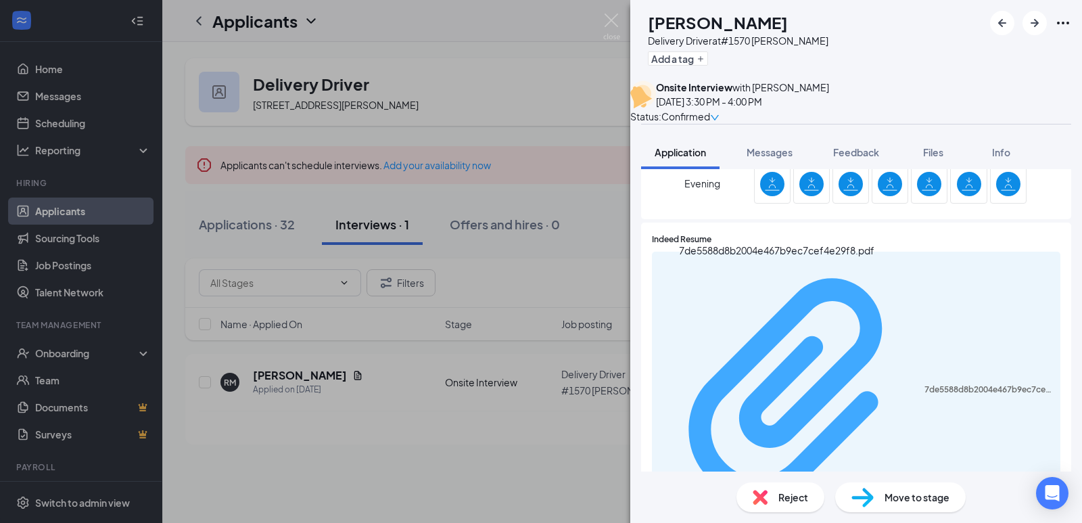
click at [925, 384] on div "7de5588d8b2004e467b9ec7cef4e29f8.pdf" at bounding box center [989, 389] width 128 height 11
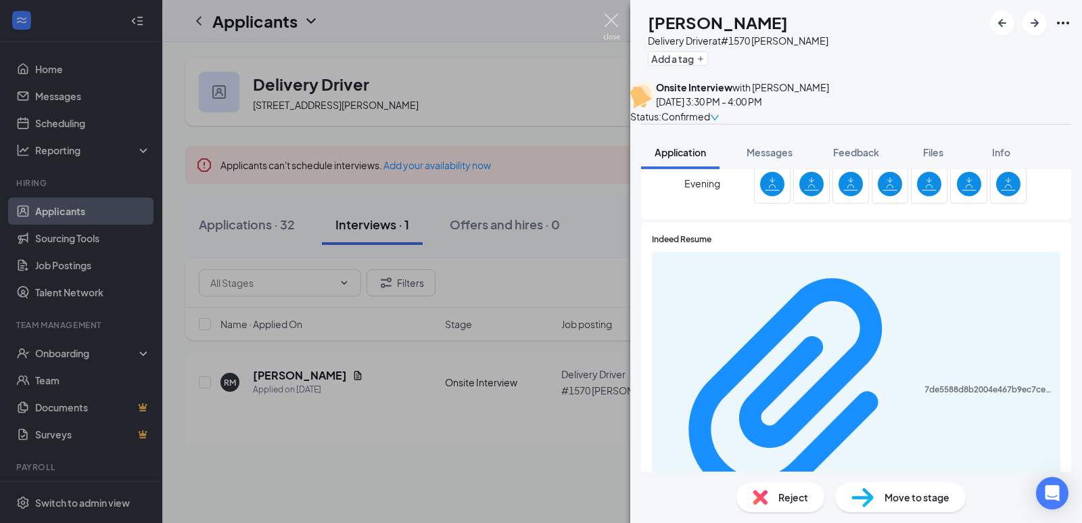
click at [612, 20] on img at bounding box center [611, 27] width 17 height 26
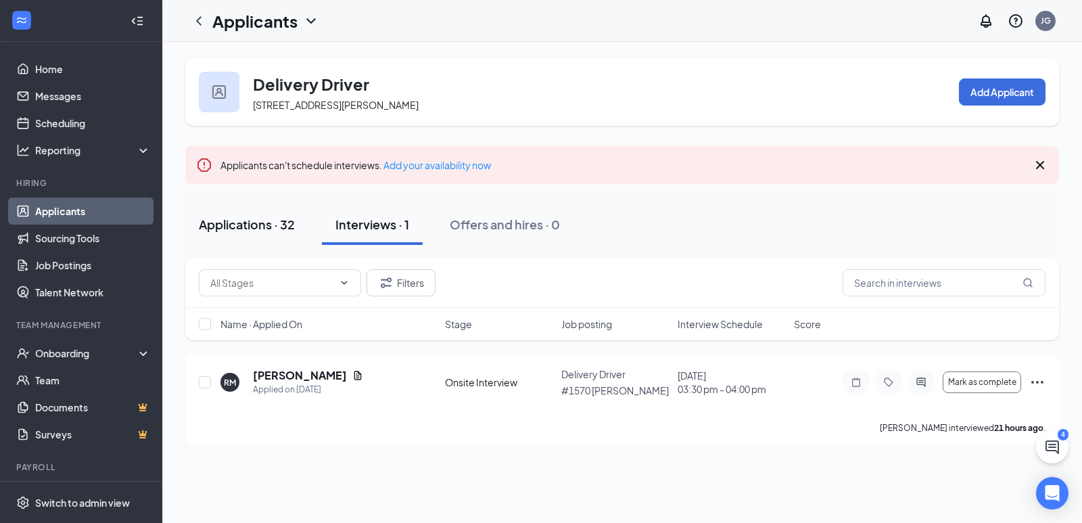
click at [272, 224] on div "Applications · 32" at bounding box center [247, 224] width 96 height 17
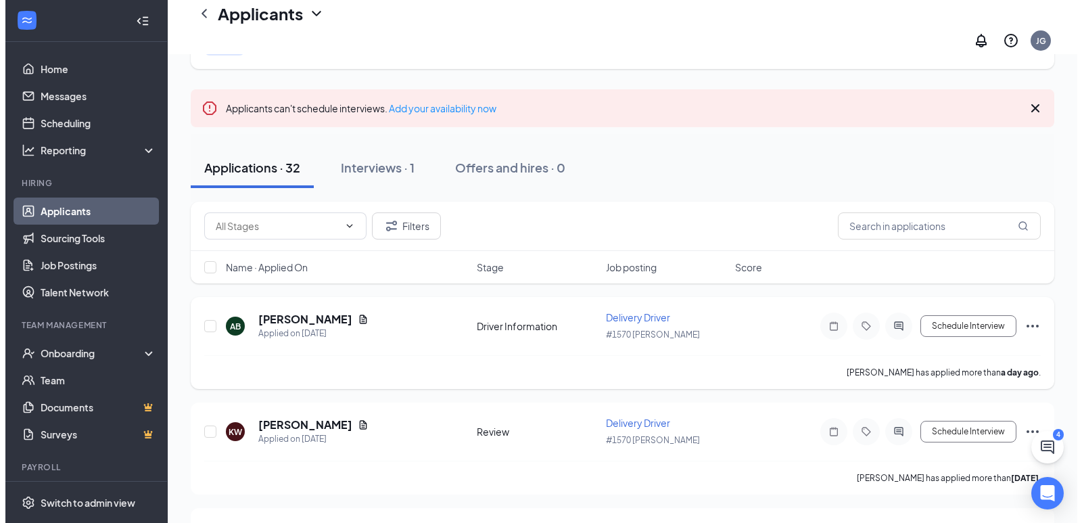
scroll to position [68, 0]
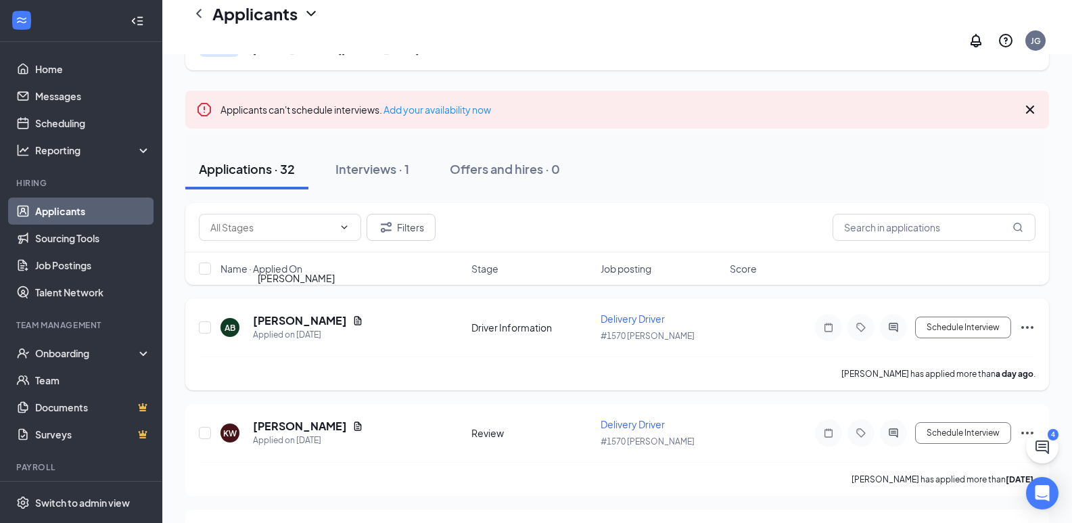
click at [277, 313] on h5 "[PERSON_NAME]" at bounding box center [300, 320] width 94 height 15
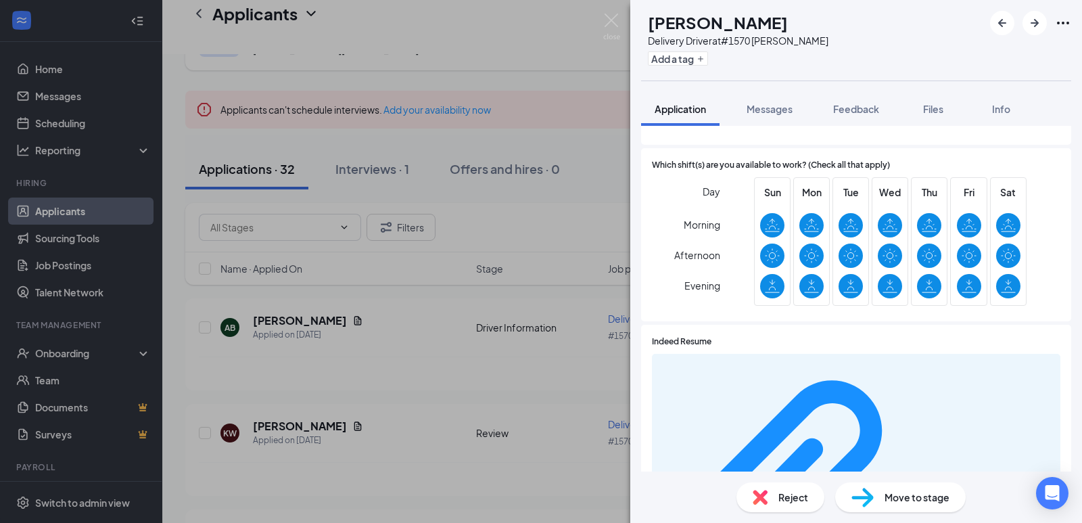
scroll to position [271, 0]
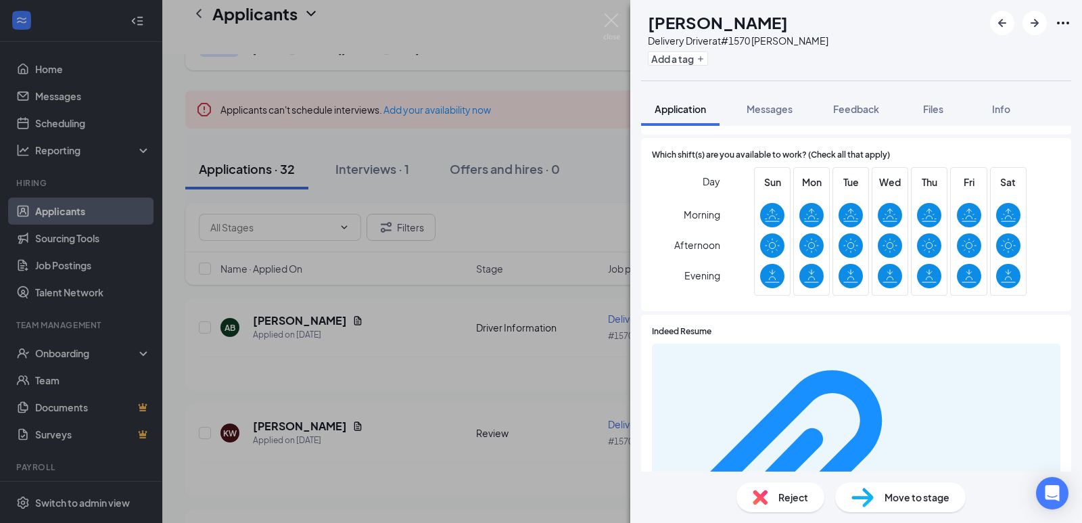
click at [752, 365] on div "6a0033fc60a939c060e4a47eb90d1b43.pdf" at bounding box center [856, 483] width 409 height 279
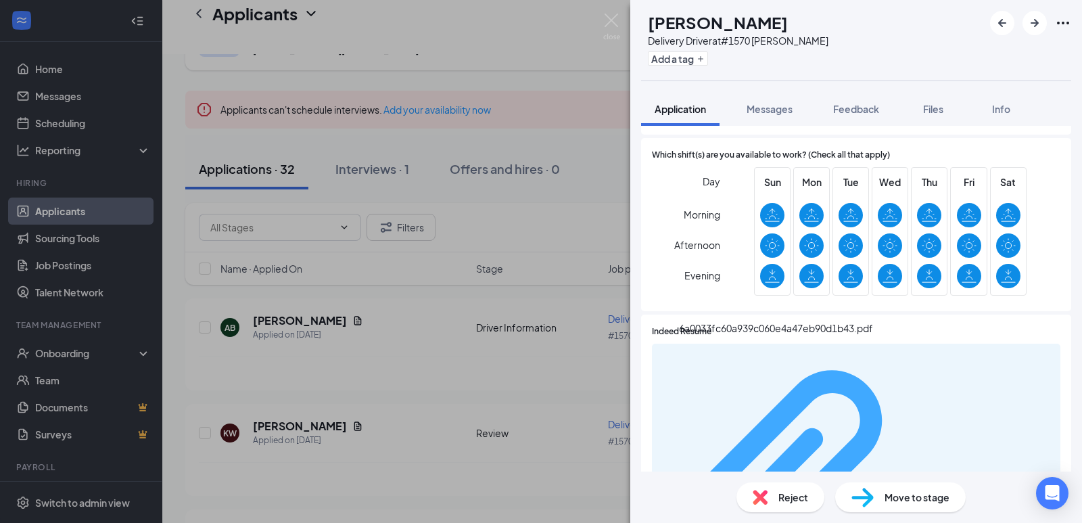
click at [925, 476] on div "6a0033fc60a939c060e4a47eb90d1b43.pdf" at bounding box center [989, 481] width 128 height 11
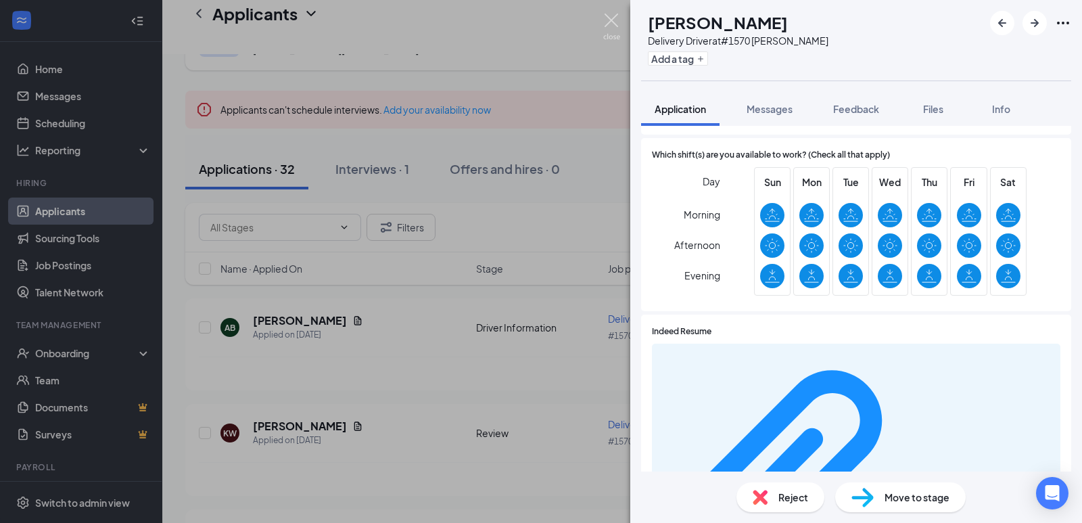
click at [612, 22] on img at bounding box center [611, 27] width 17 height 26
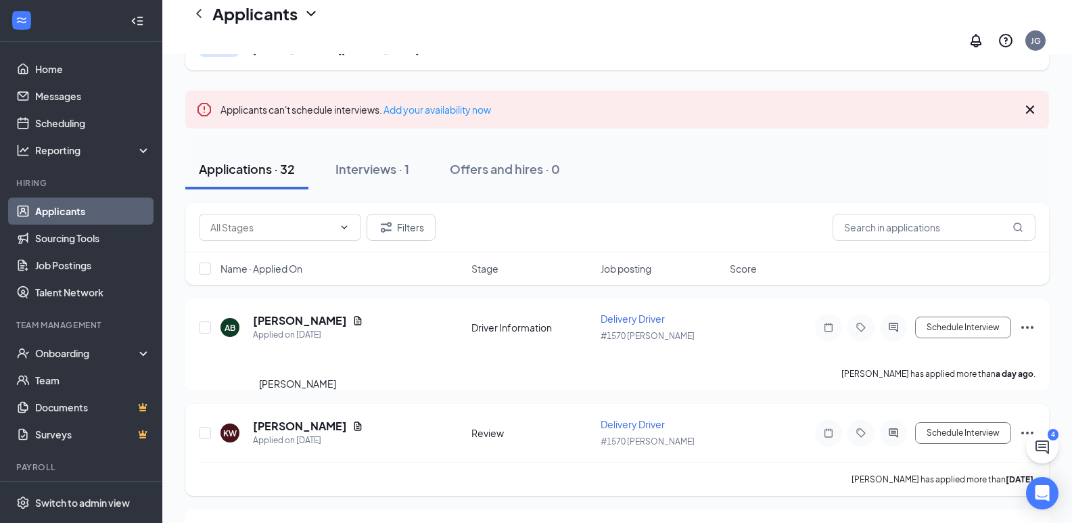
click at [287, 419] on h5 "[PERSON_NAME]" at bounding box center [300, 426] width 94 height 15
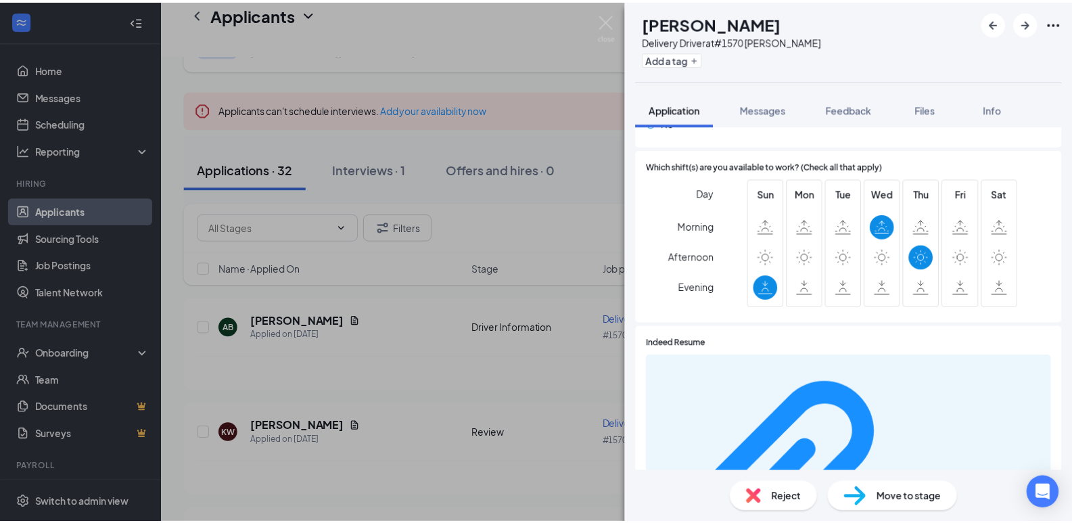
scroll to position [271, 0]
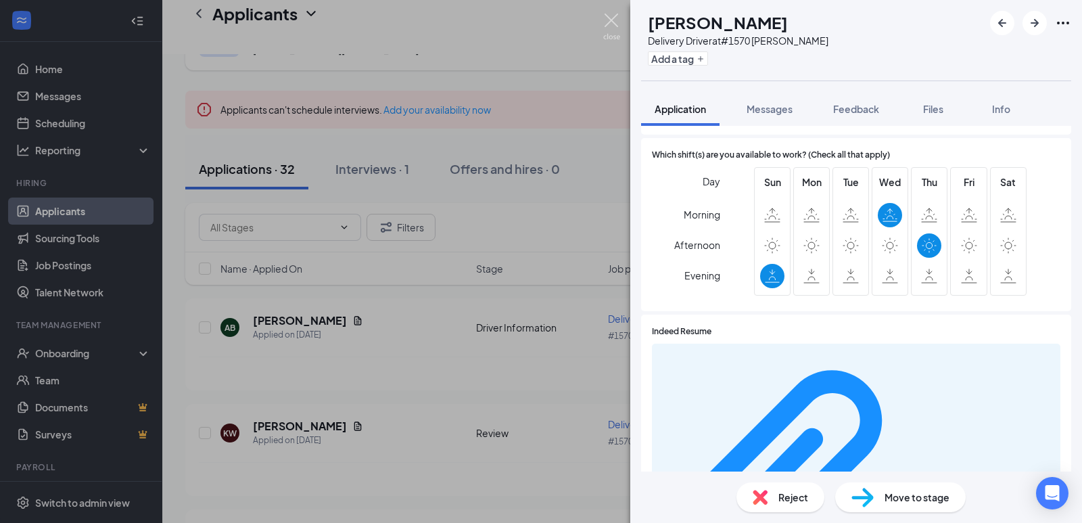
click at [612, 22] on img at bounding box center [611, 27] width 17 height 26
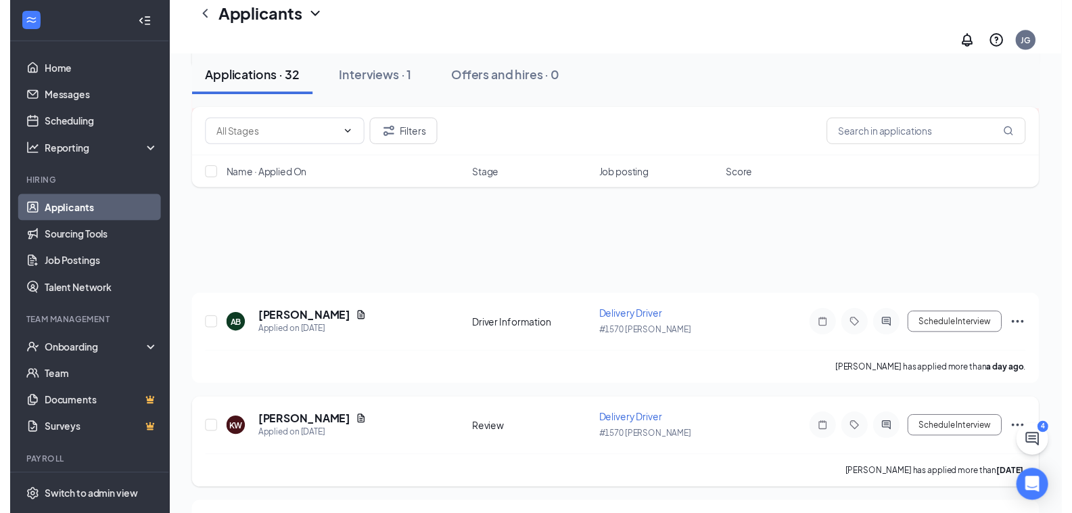
scroll to position [203, 0]
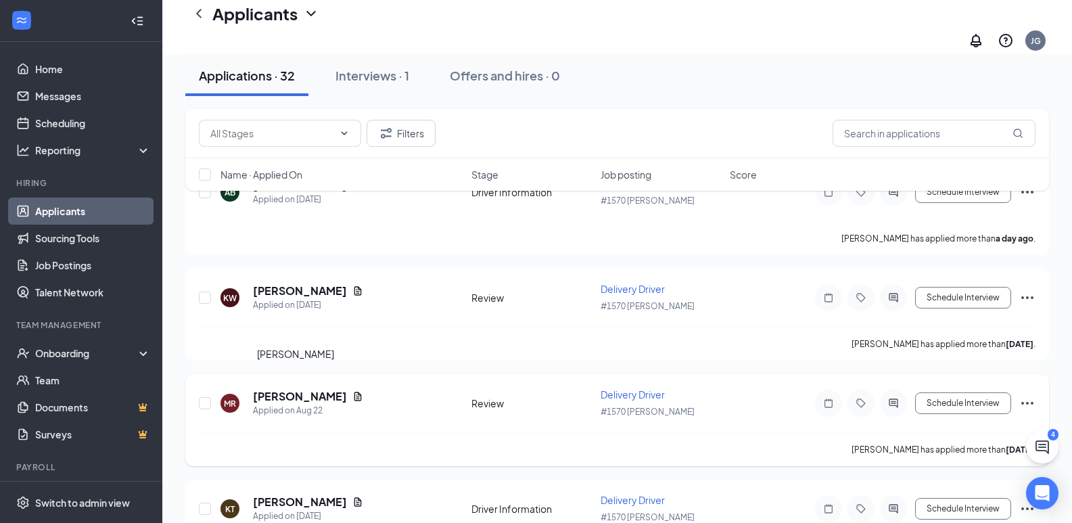
click at [304, 389] on h5 "[PERSON_NAME]" at bounding box center [300, 396] width 94 height 15
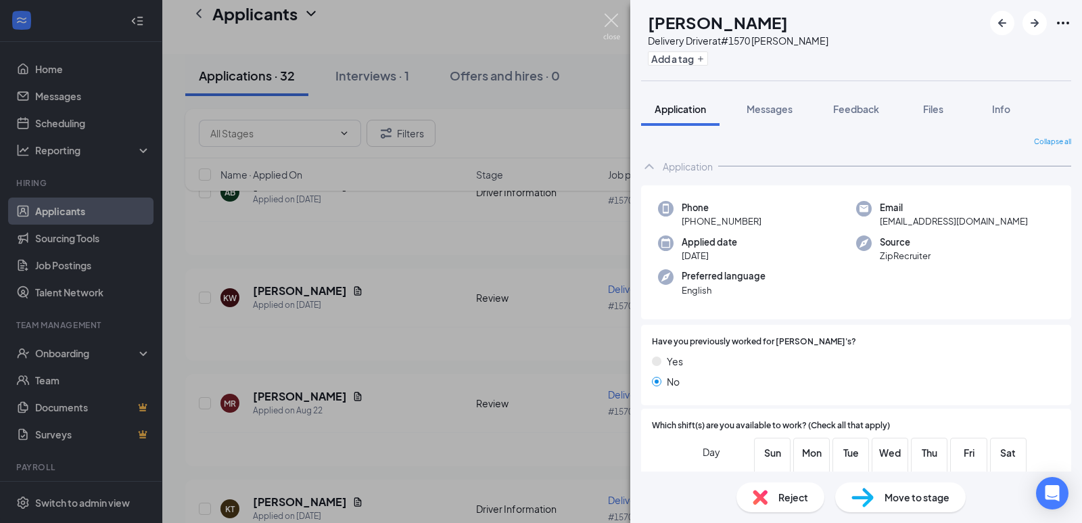
click at [606, 22] on img at bounding box center [611, 27] width 17 height 26
